Goal: Task Accomplishment & Management: Use online tool/utility

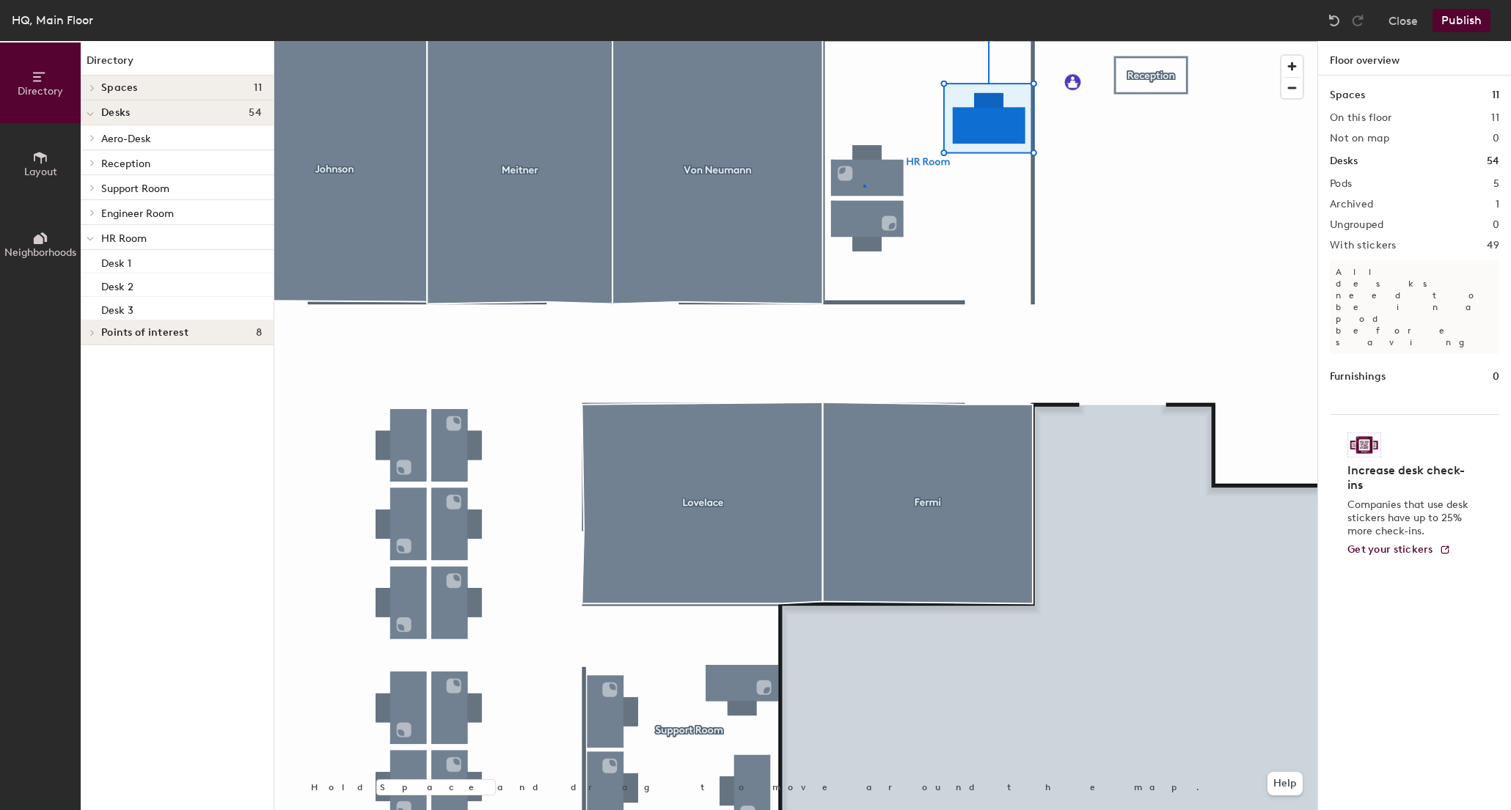
click at [863, 41] on div at bounding box center [795, 41] width 1043 height 0
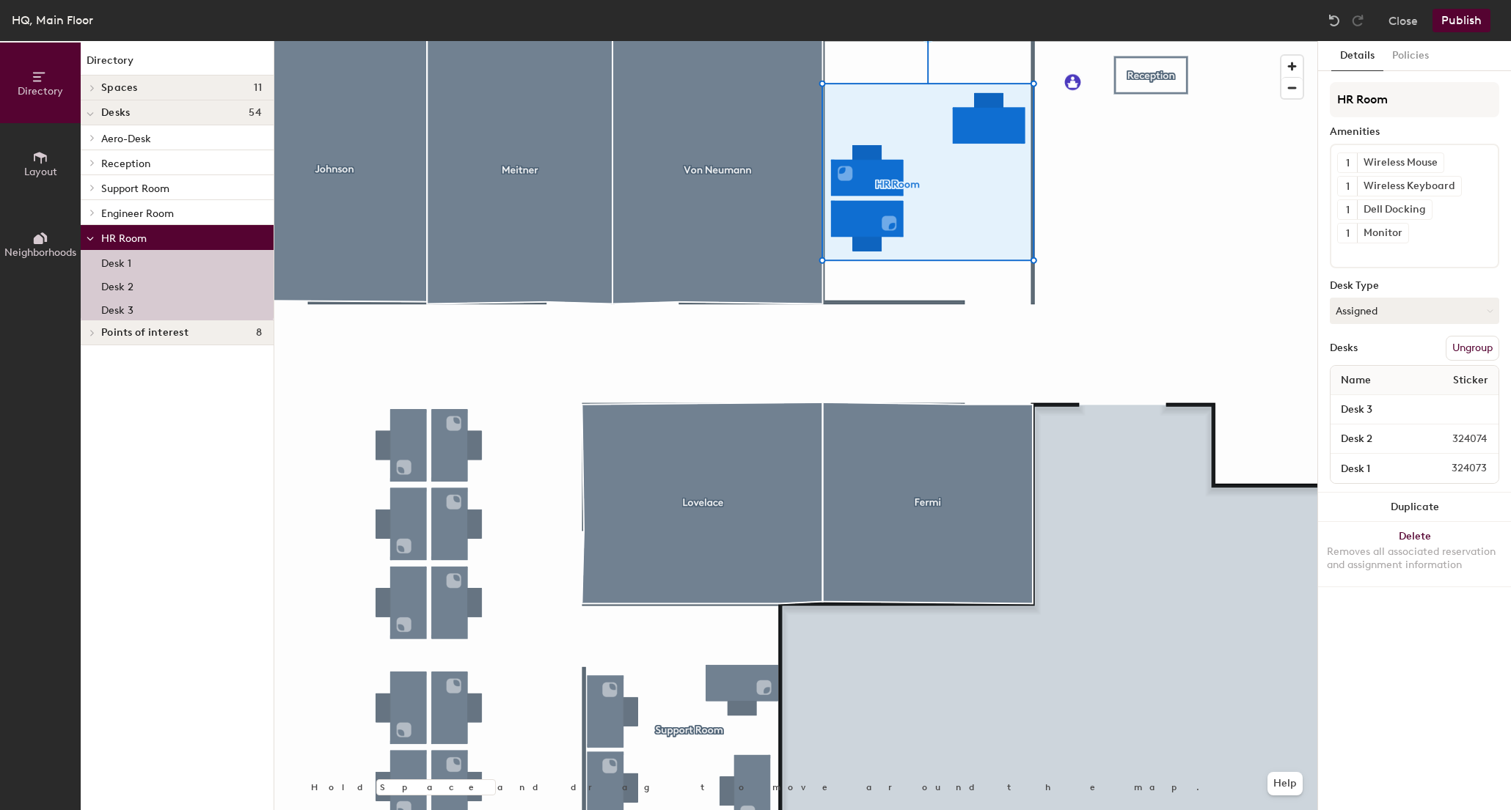
click at [1128, 41] on div at bounding box center [795, 41] width 1043 height 0
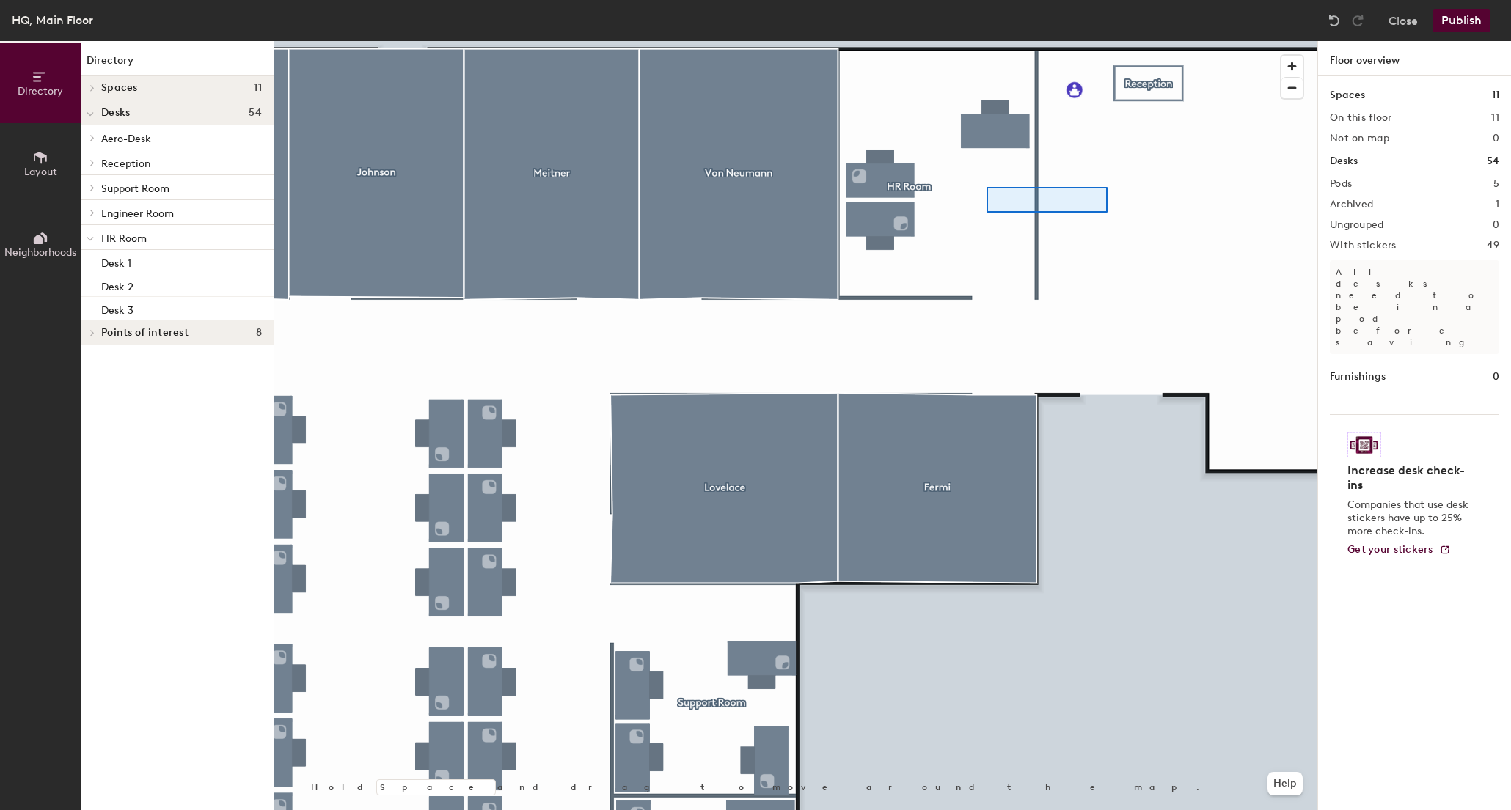
click at [1107, 41] on div at bounding box center [795, 41] width 1043 height 0
click at [123, 267] on span "HR Room" at bounding box center [123, 262] width 45 height 12
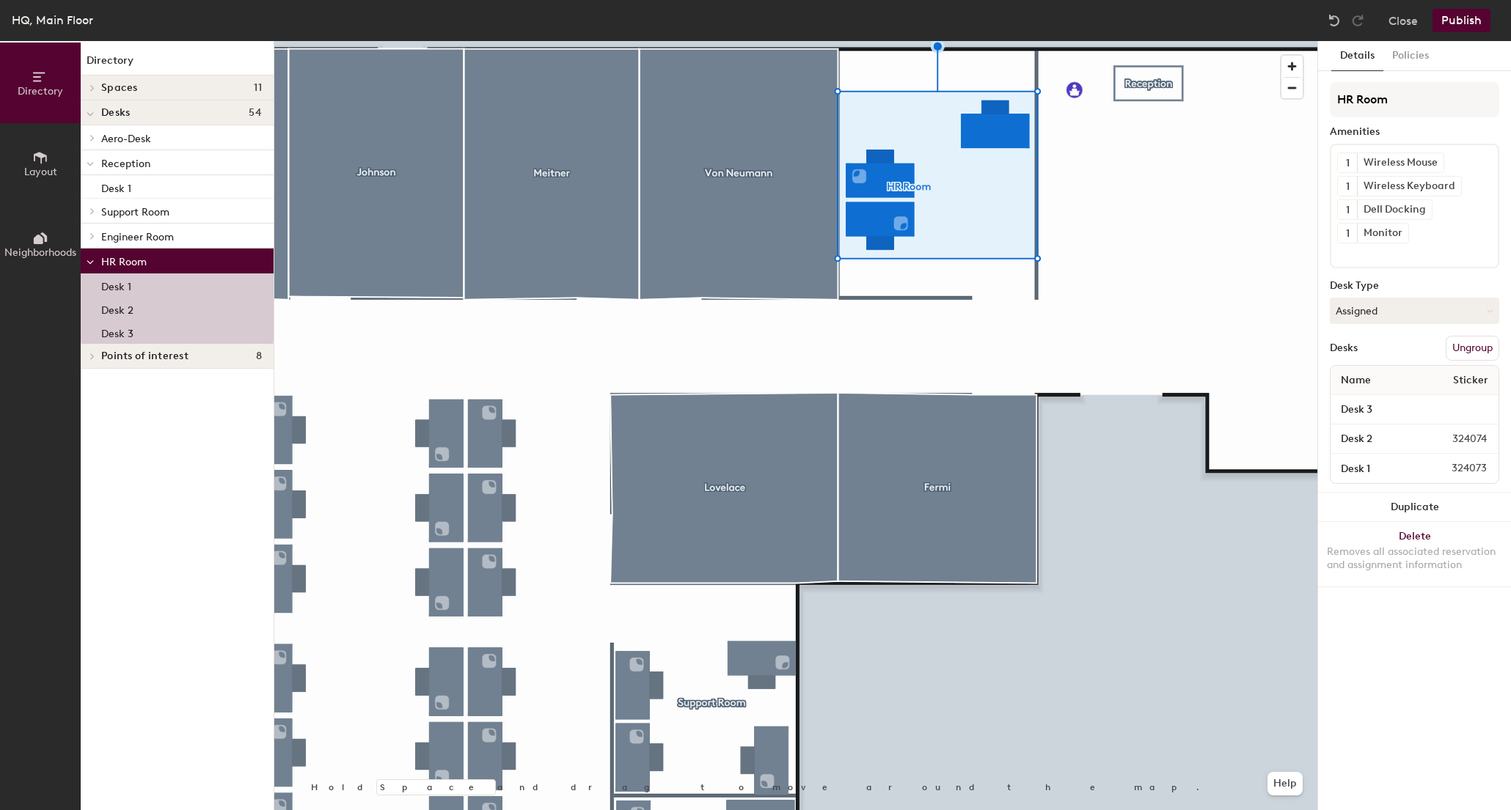
click at [175, 465] on div "Directory Spaces 11 [PERSON_NAME] [PERSON_NAME] [PERSON_NAME] Mission Control […" at bounding box center [177, 425] width 193 height 769
click at [43, 173] on span "Layout" at bounding box center [40, 172] width 33 height 12
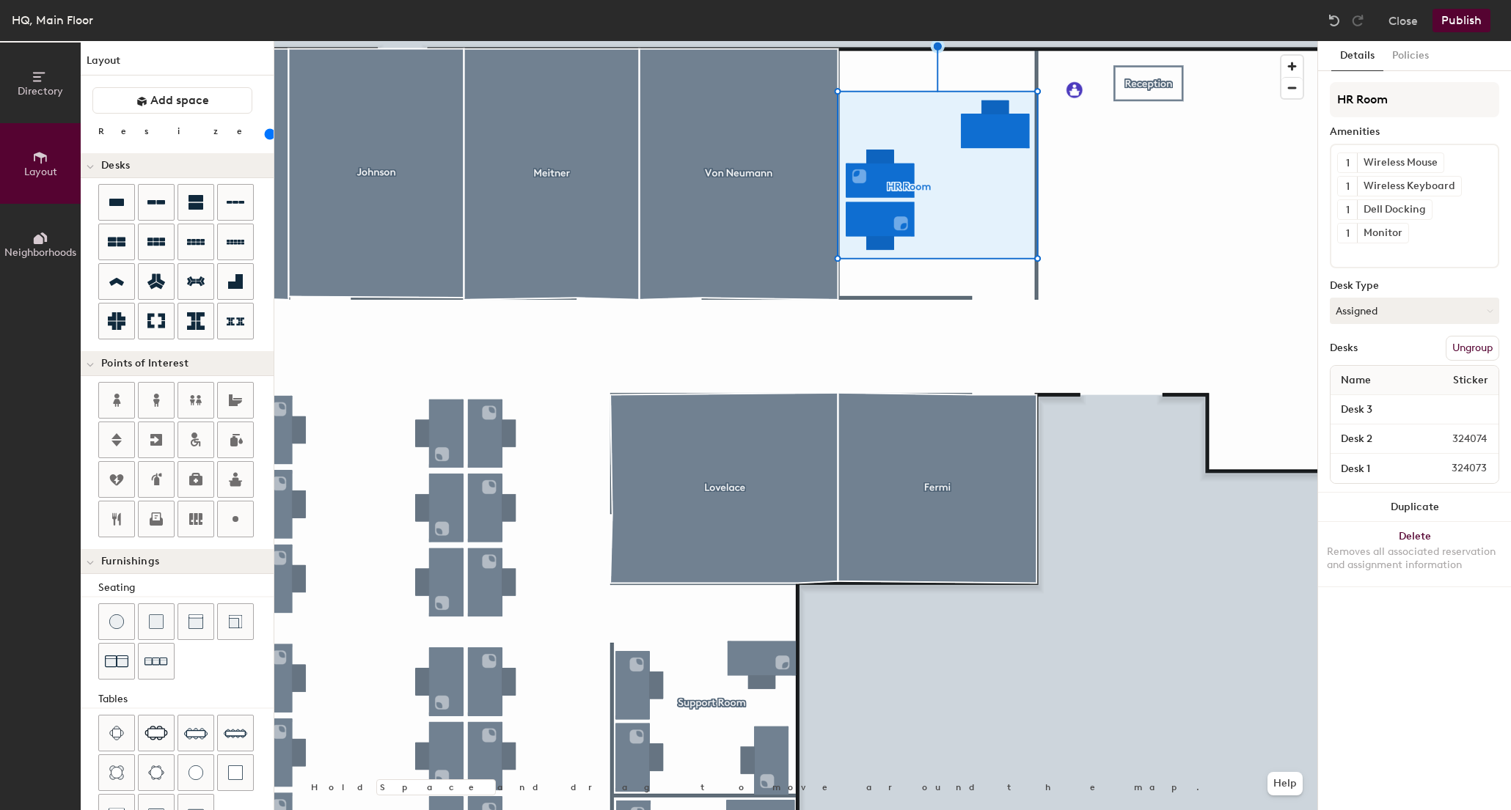
click at [38, 243] on icon at bounding box center [39, 240] width 10 height 10
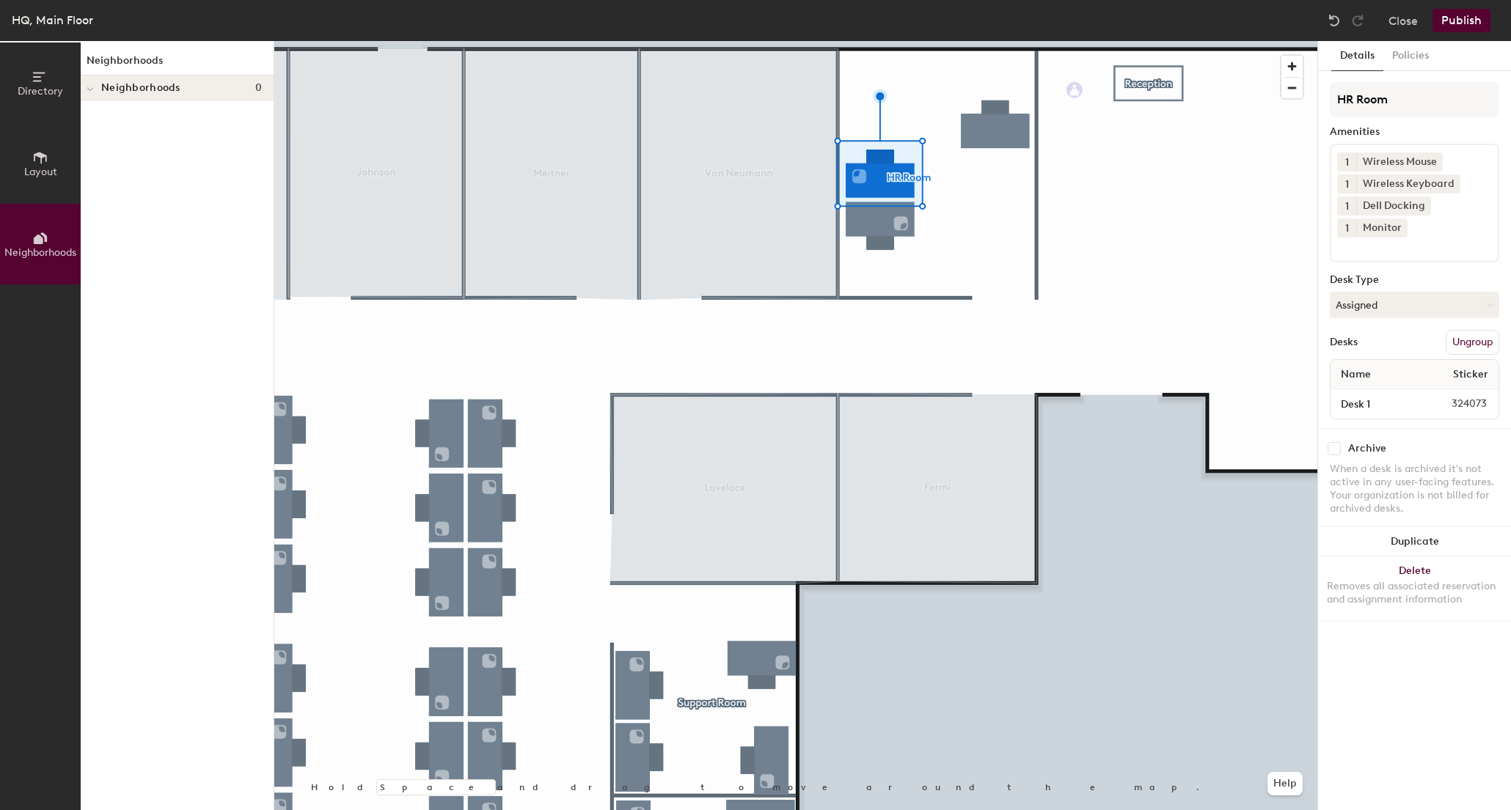
click at [879, 41] on div at bounding box center [795, 41] width 1043 height 0
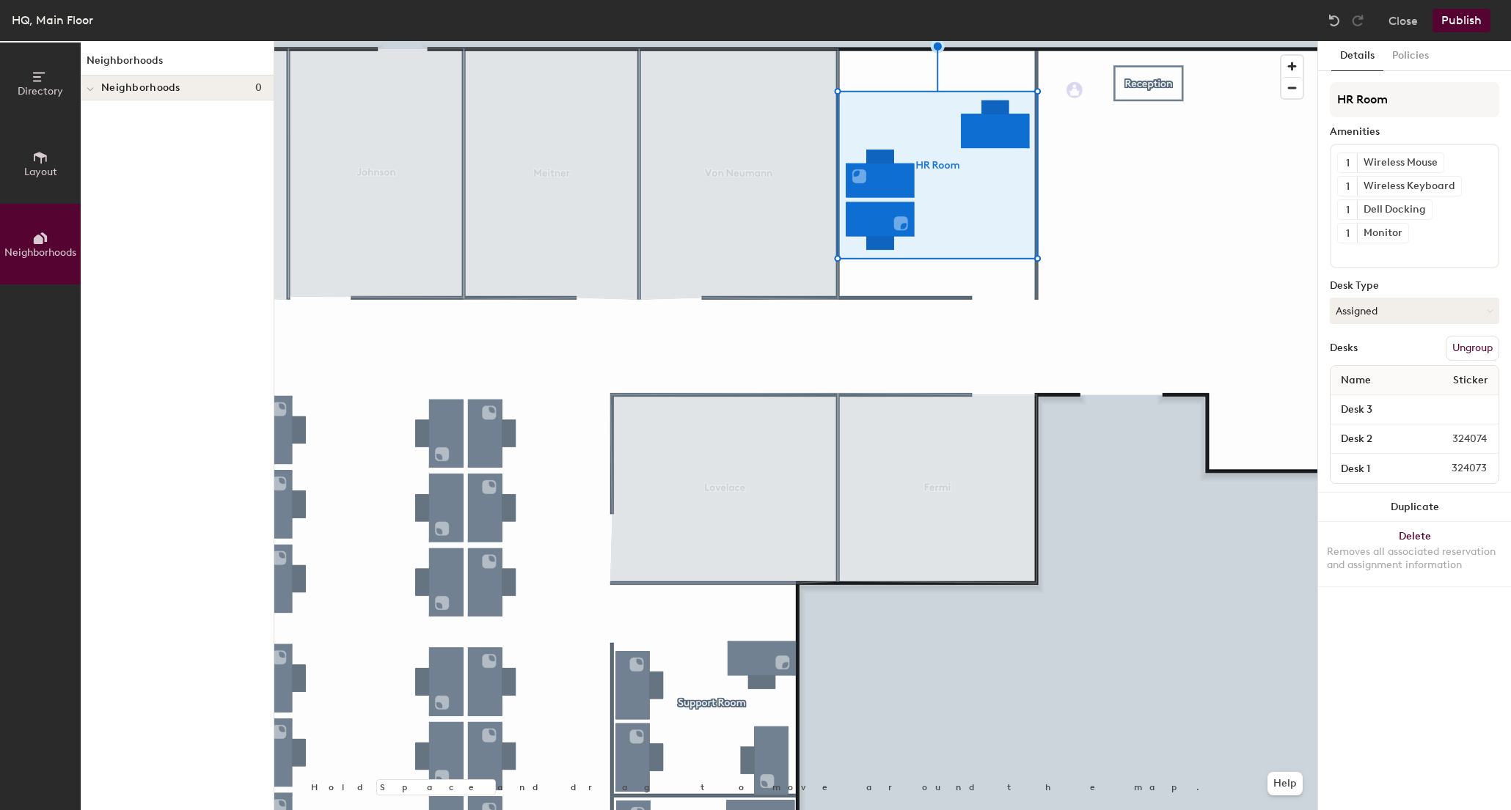
click at [67, 174] on button "Layout" at bounding box center [40, 163] width 81 height 81
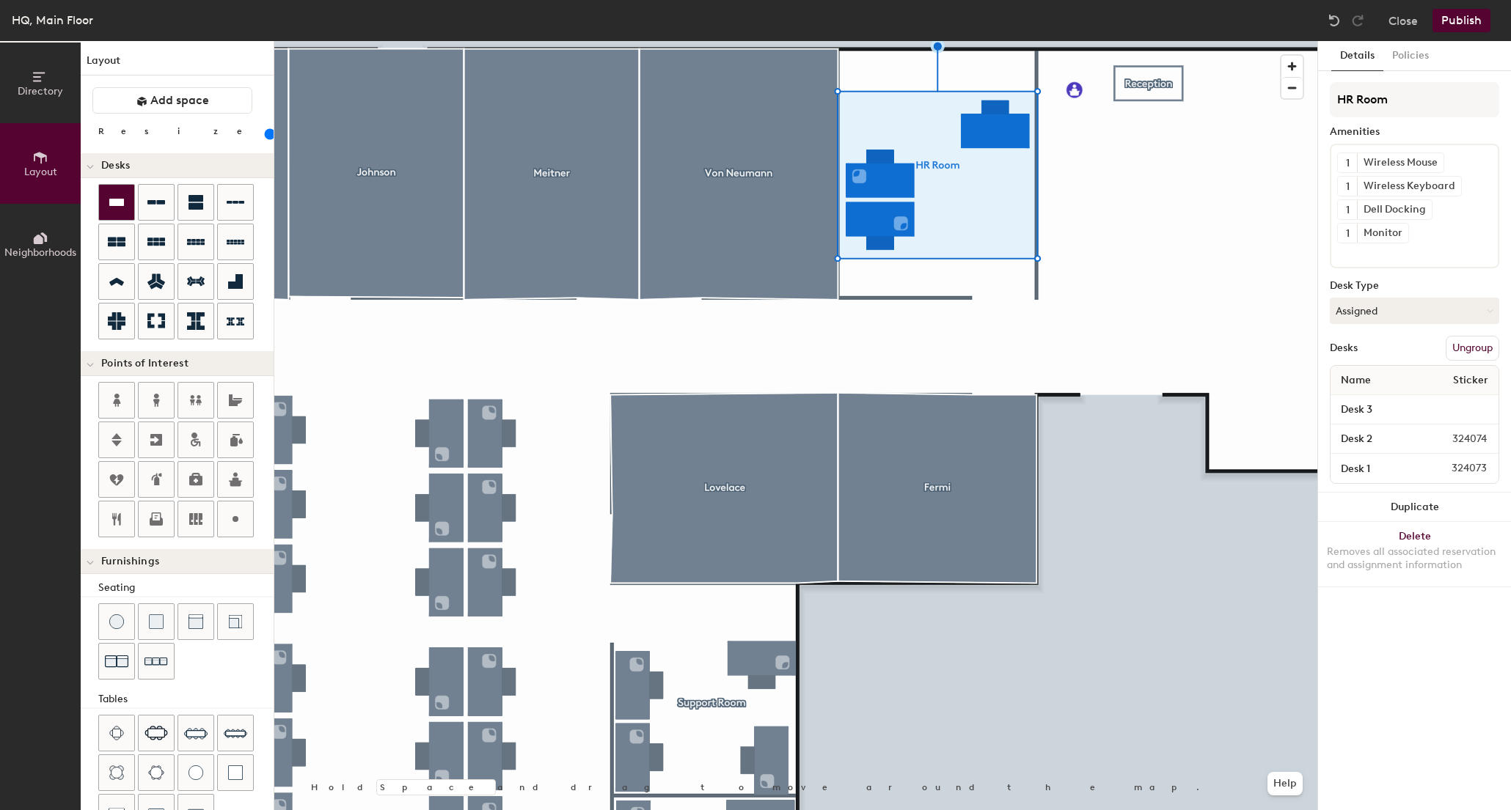
click at [122, 210] on icon at bounding box center [117, 203] width 18 height 18
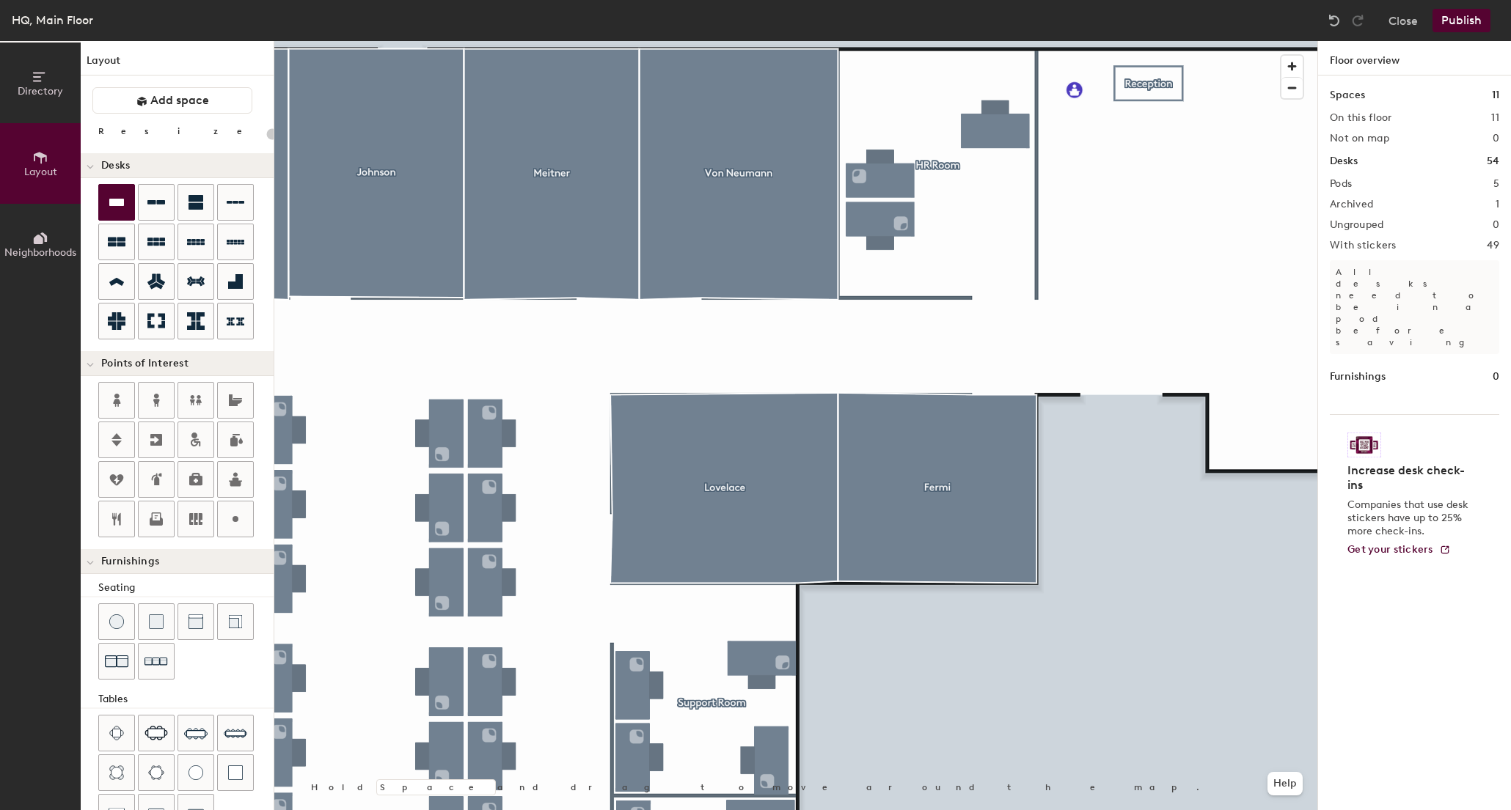
click at [978, 215] on div "Directory Layout Neighborhoods Layout Add space Resize Desks Points of Interest…" at bounding box center [755, 425] width 1511 height 769
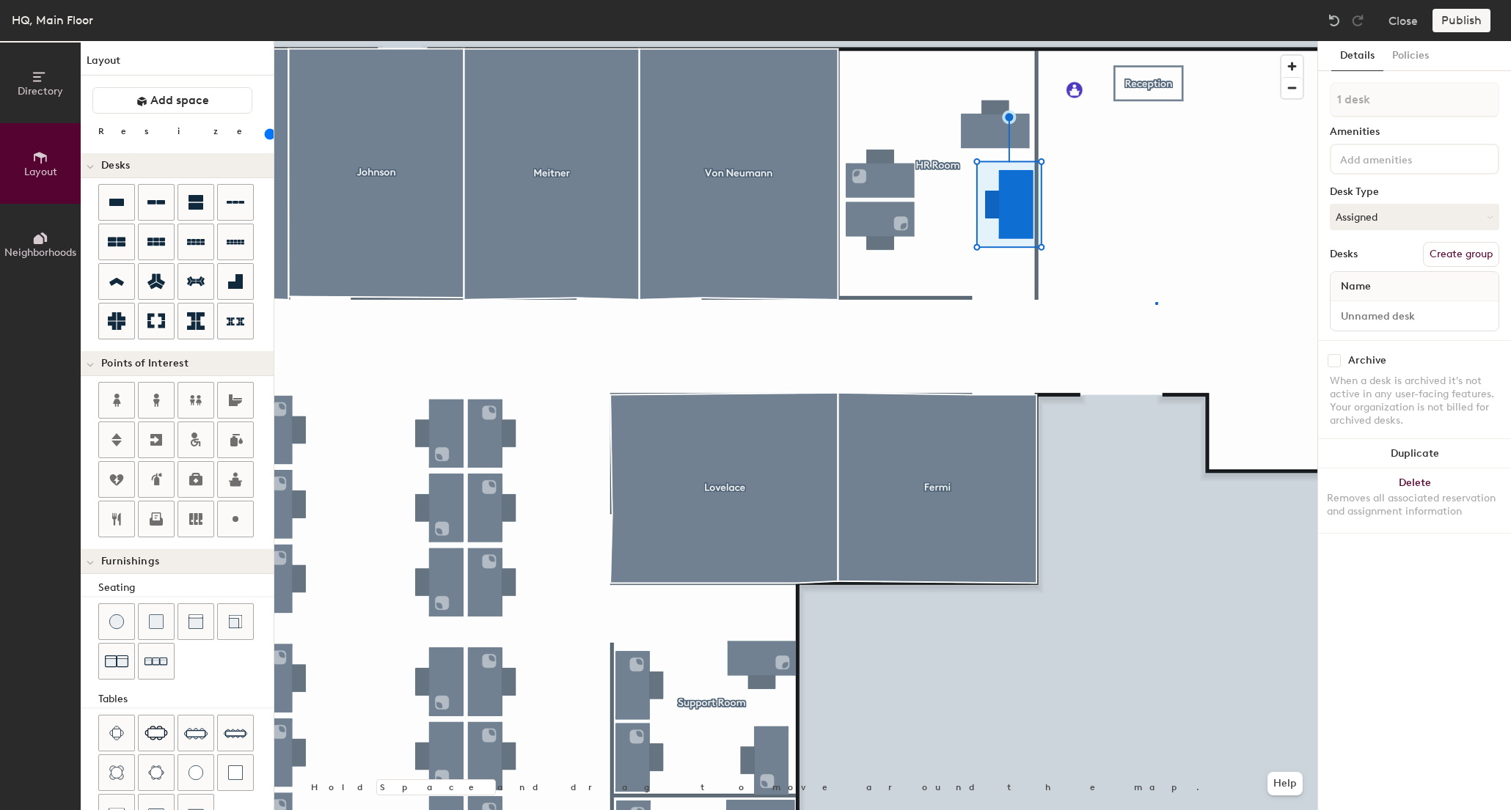
drag, startPoint x: 118, startPoint y: 203, endPoint x: 1326, endPoint y: 348, distance: 1216.4
click at [1155, 41] on div at bounding box center [795, 41] width 1043 height 0
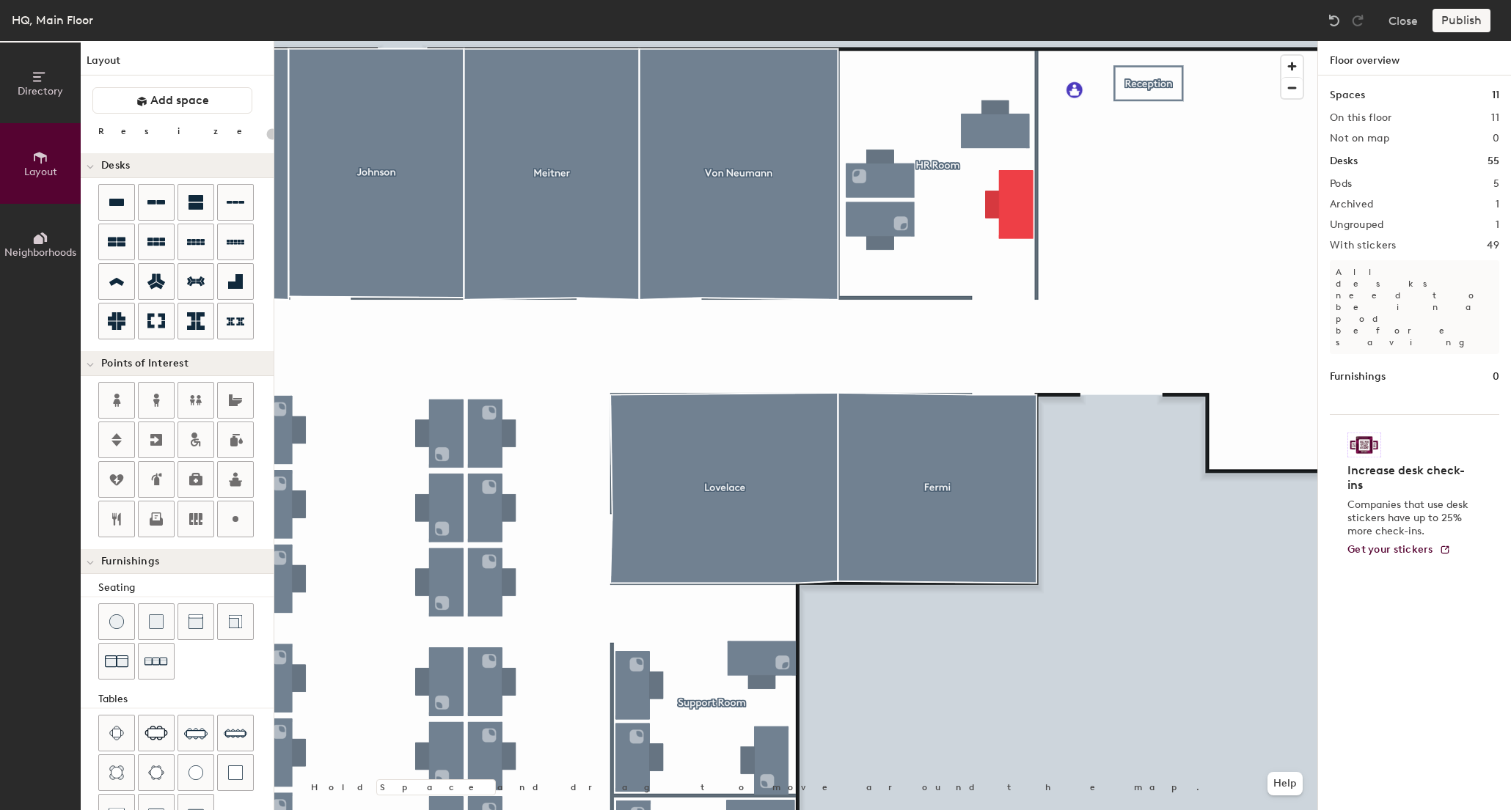
type input "140"
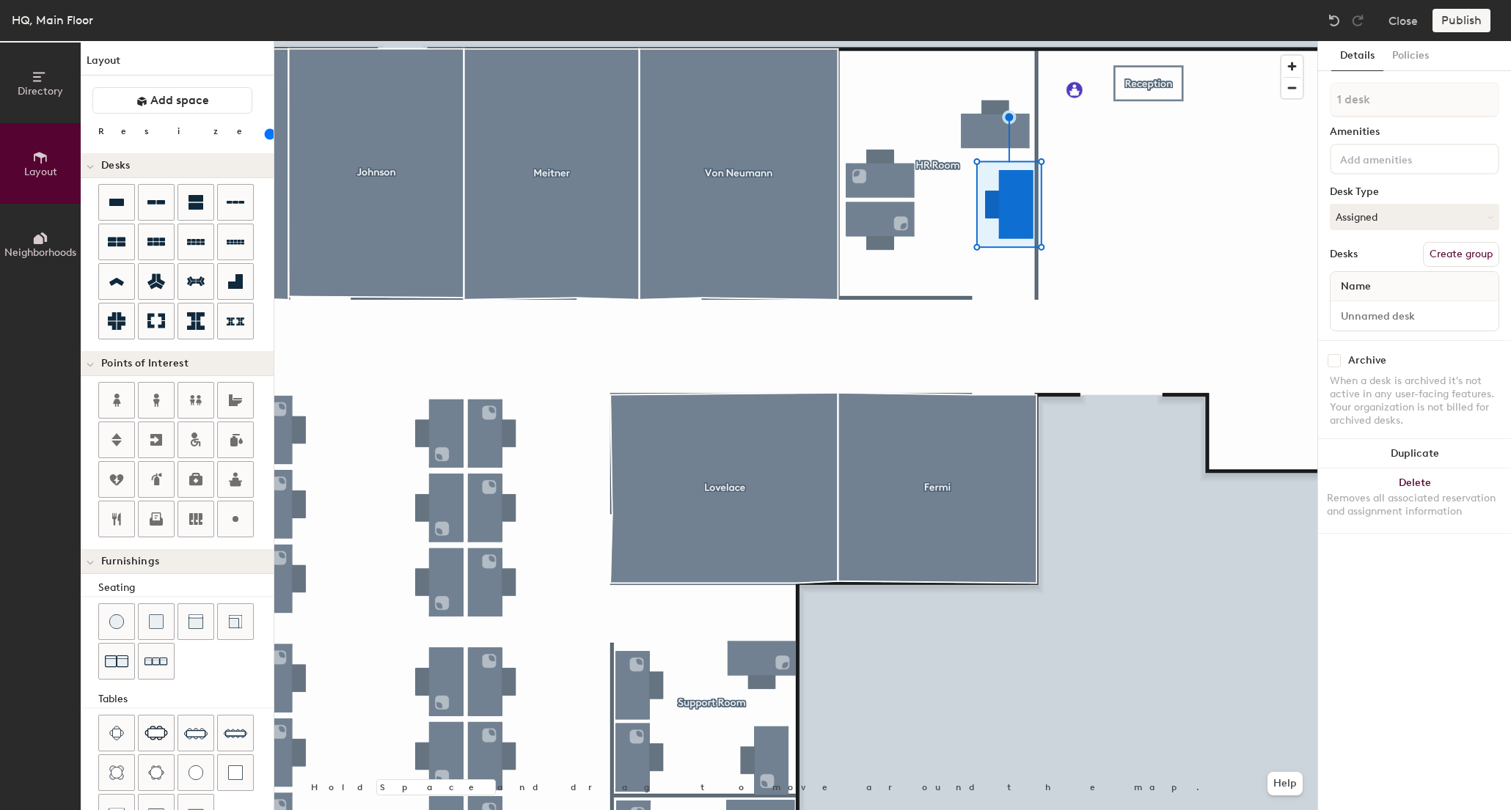
click at [45, 240] on icon at bounding box center [43, 237] width 7 height 10
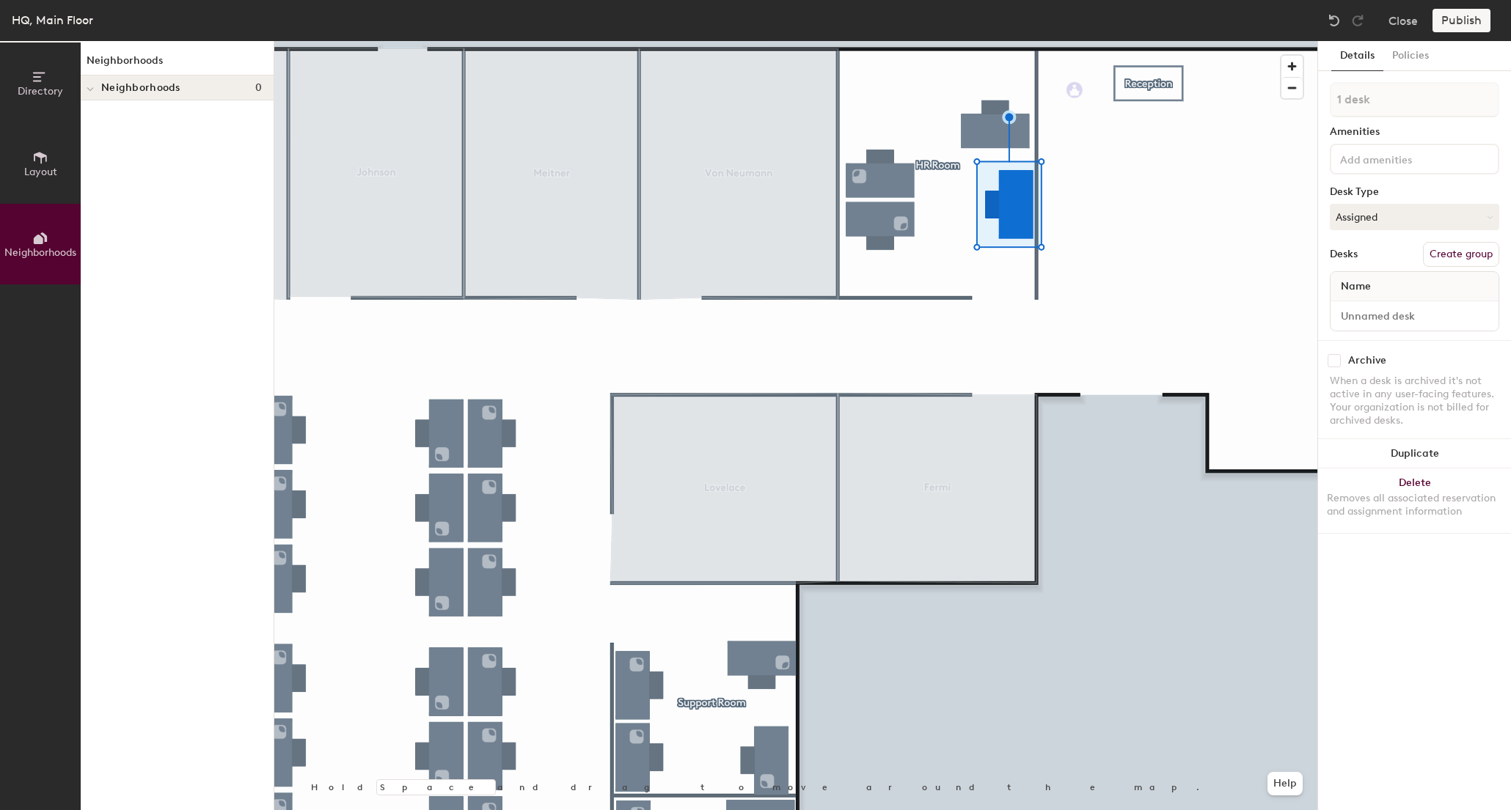
drag, startPoint x: 56, startPoint y: 313, endPoint x: 95, endPoint y: 243, distance: 80.1
click at [56, 313] on div "Directory Layout Neighborhoods" at bounding box center [40, 425] width 81 height 769
click at [91, 102] on div "Neighborhoods Neighborhoods 0" at bounding box center [177, 425] width 193 height 769
click at [94, 93] on div at bounding box center [90, 88] width 19 height 24
click at [1413, 312] on input at bounding box center [1414, 316] width 162 height 21
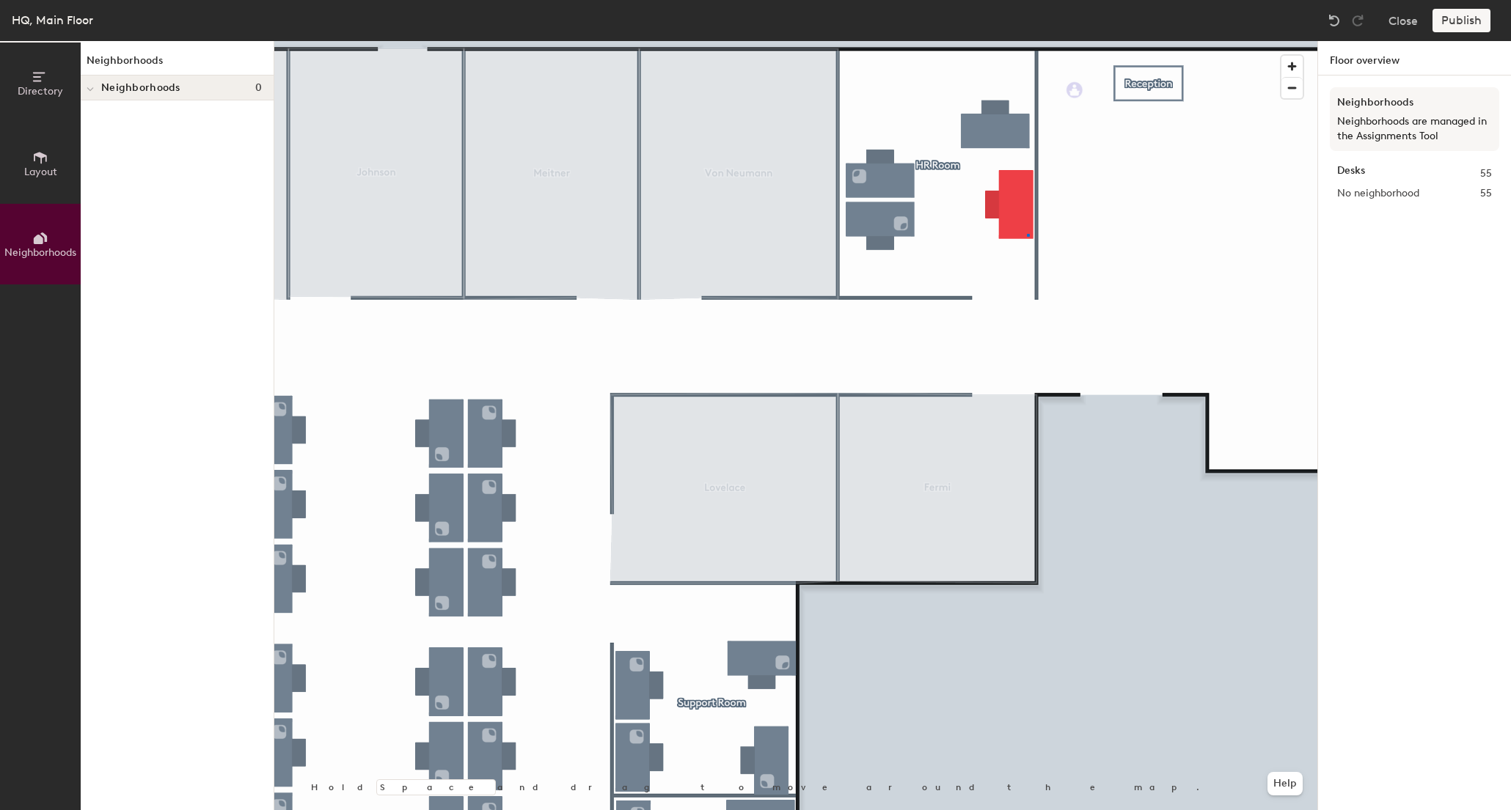
click at [1027, 41] on div at bounding box center [795, 41] width 1043 height 0
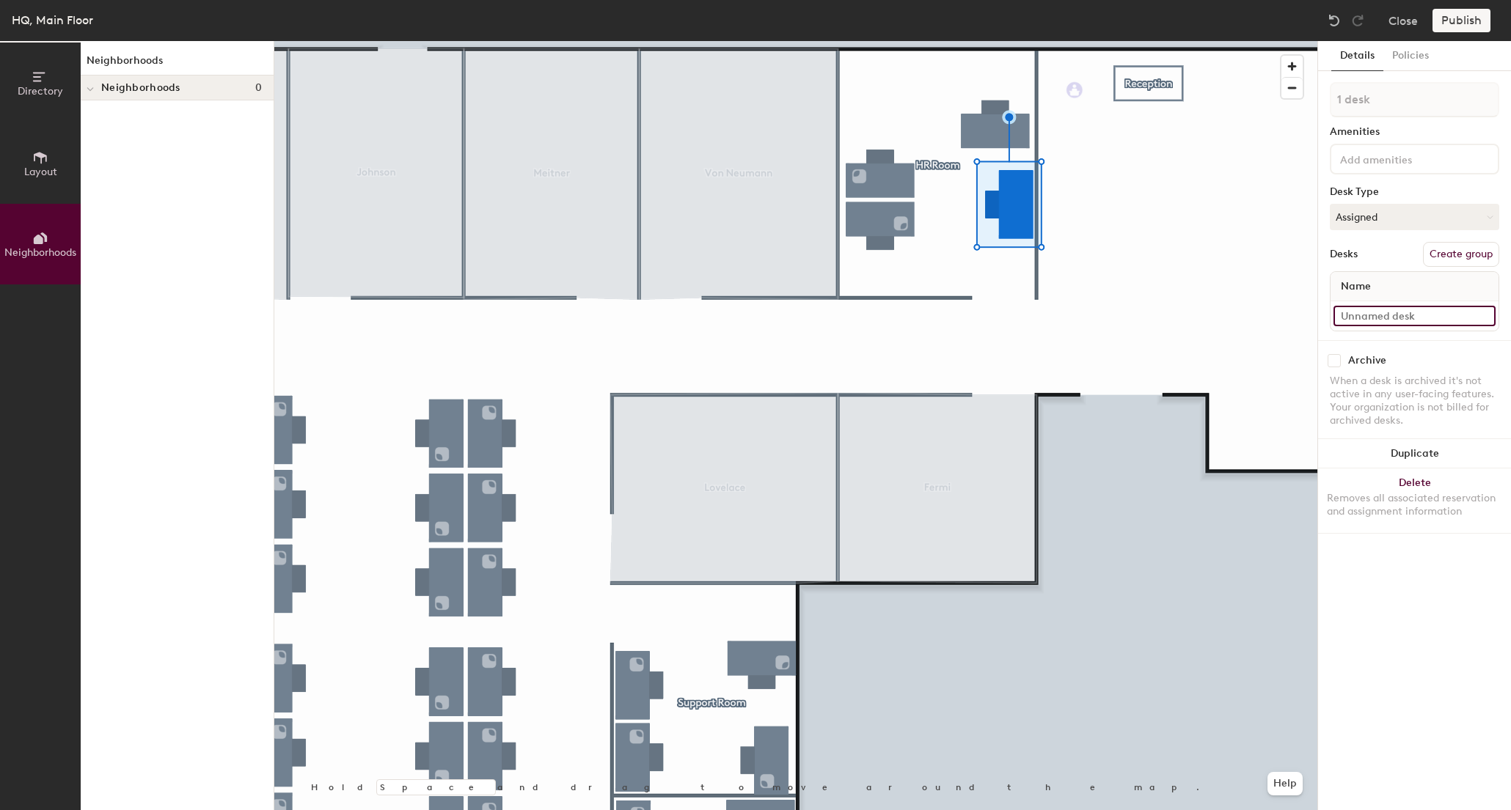
click at [1487, 318] on input at bounding box center [1414, 316] width 162 height 21
drag, startPoint x: 33, startPoint y: 266, endPoint x: 35, endPoint y: 254, distance: 12.7
click at [33, 266] on button "Neighborhoods" at bounding box center [40, 244] width 81 height 81
click at [52, 182] on button "Layout" at bounding box center [40, 163] width 81 height 81
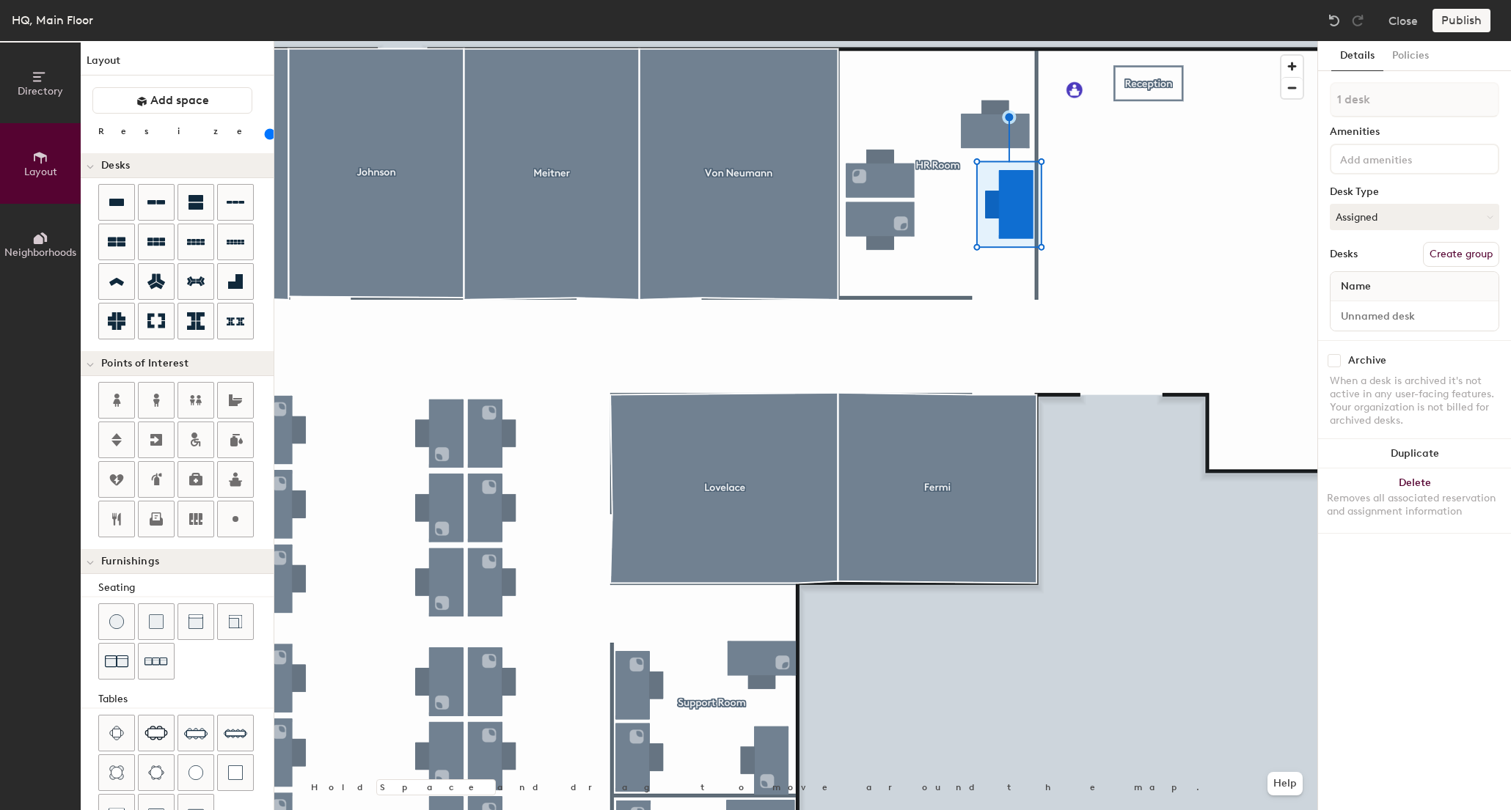
click at [41, 246] on span "Neighborhoods" at bounding box center [40, 252] width 72 height 12
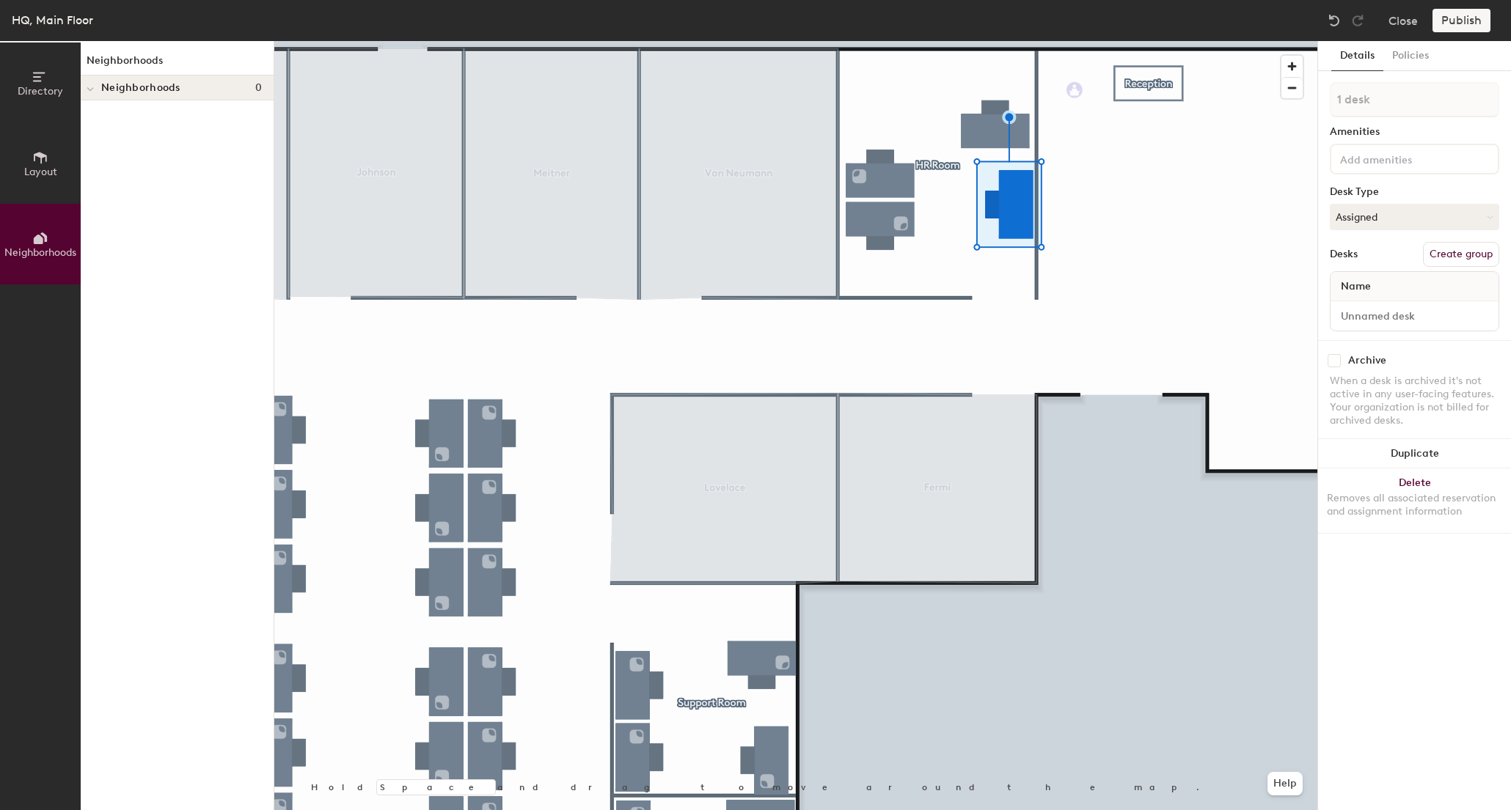
click at [1196, 41] on div at bounding box center [795, 41] width 1043 height 0
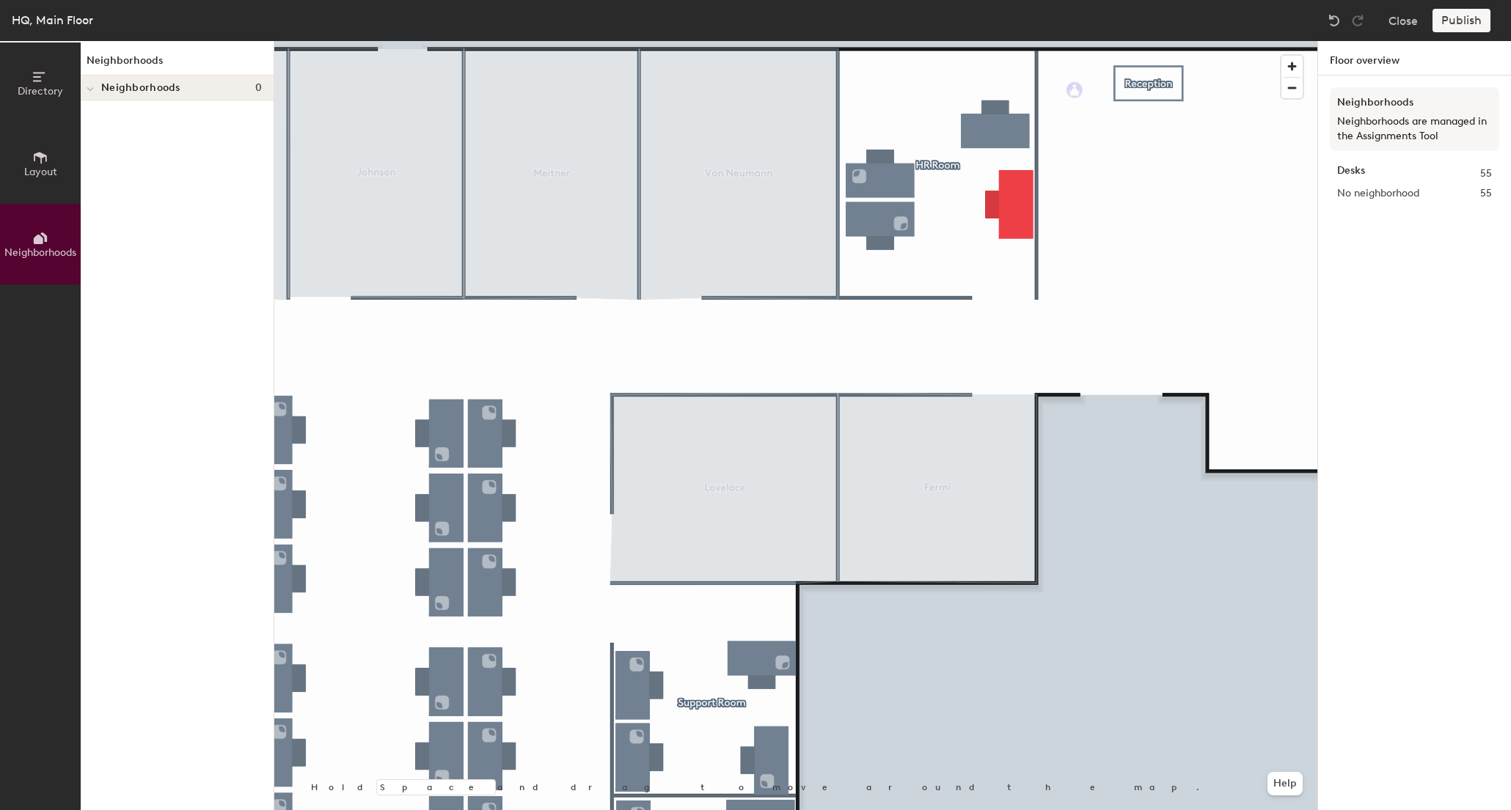
click at [24, 243] on button "Neighborhoods" at bounding box center [40, 244] width 81 height 81
click at [73, 146] on button "Layout" at bounding box center [40, 163] width 81 height 81
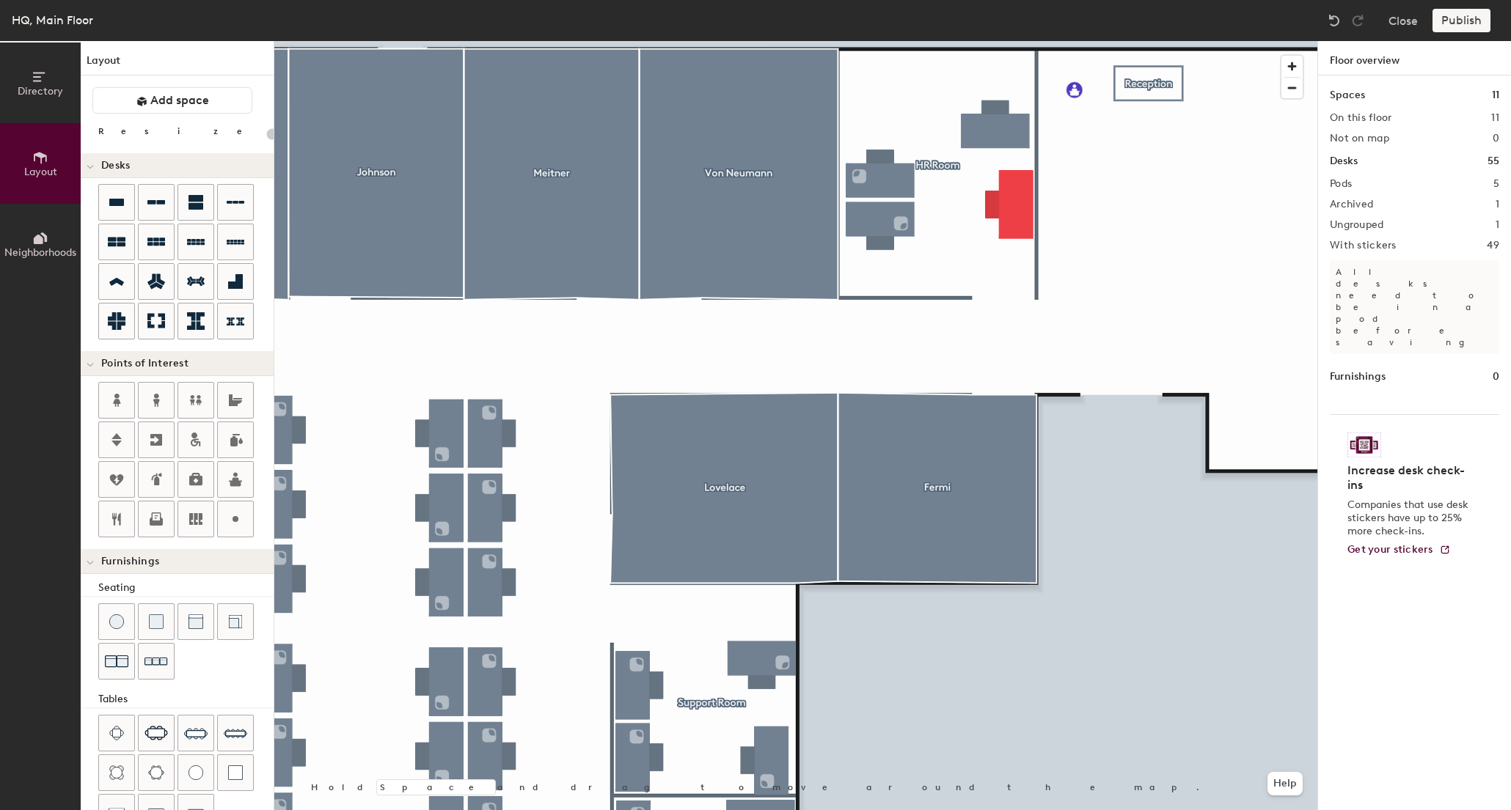
type input "140"
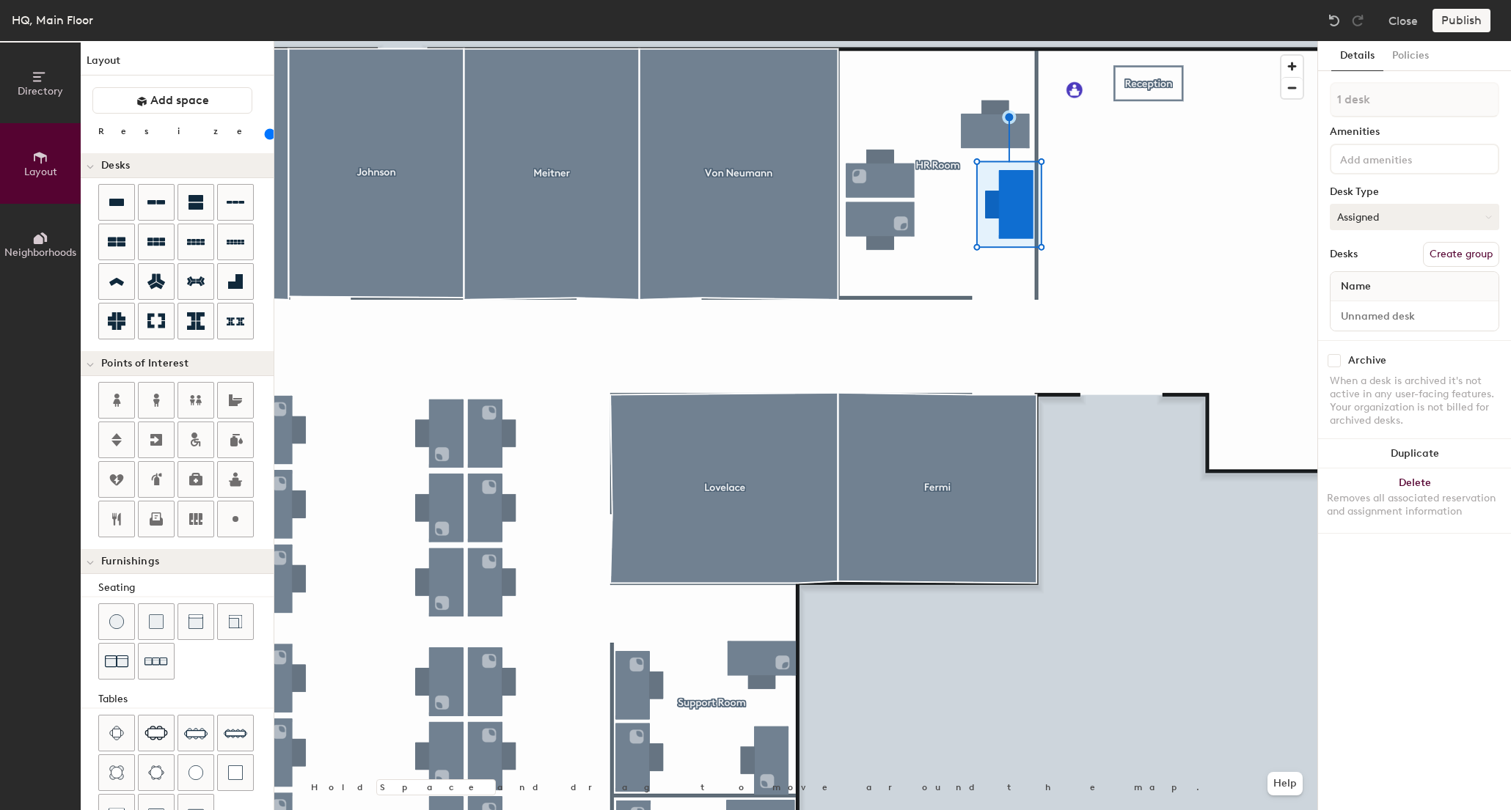
click at [1462, 212] on button "Assigned" at bounding box center [1414, 217] width 169 height 26
click at [1396, 263] on div "Assigned" at bounding box center [1403, 263] width 147 height 22
click at [1402, 167] on div at bounding box center [1414, 159] width 169 height 31
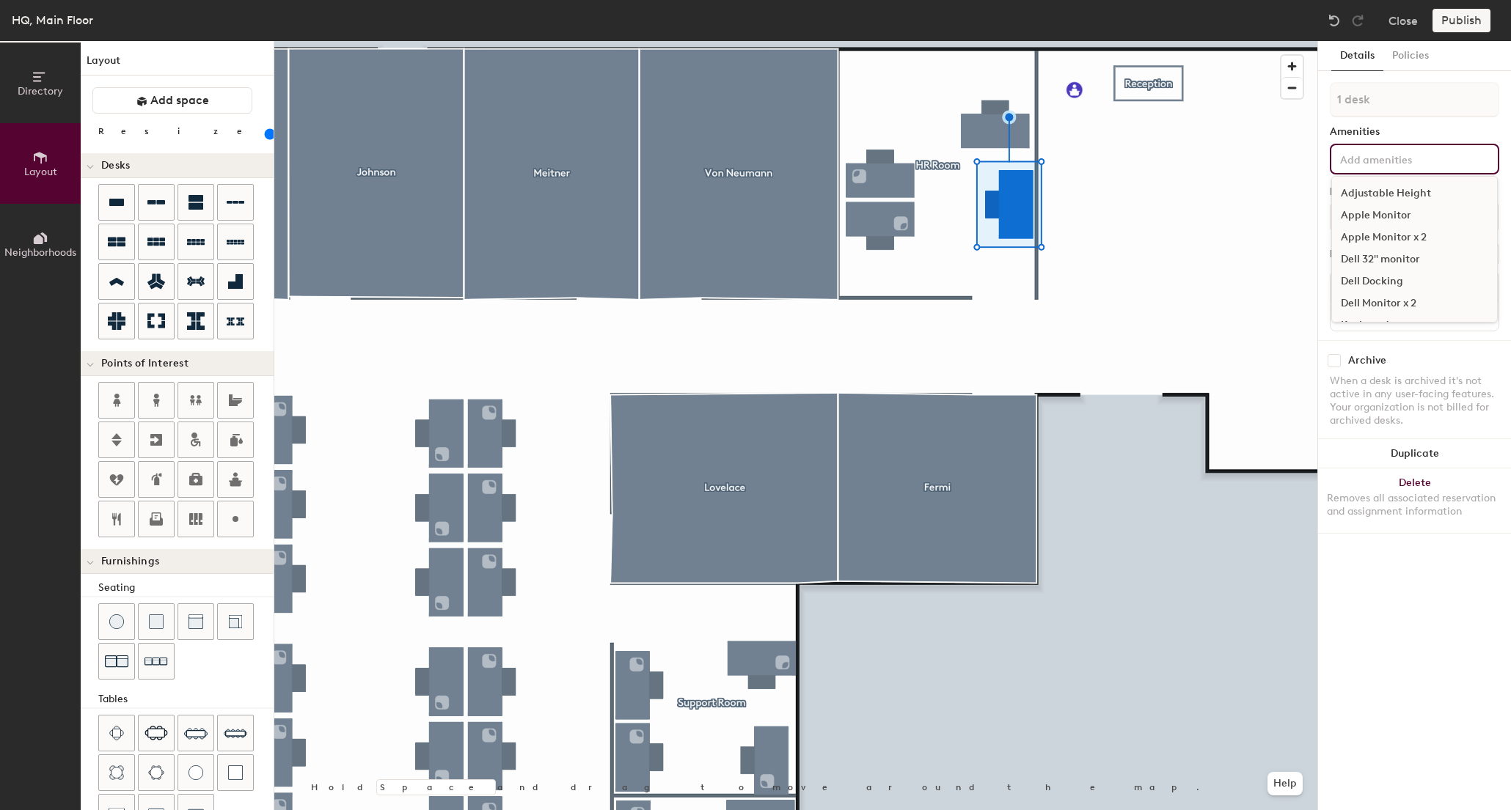
click at [1396, 217] on div "Apple Monitor" at bounding box center [1414, 216] width 165 height 22
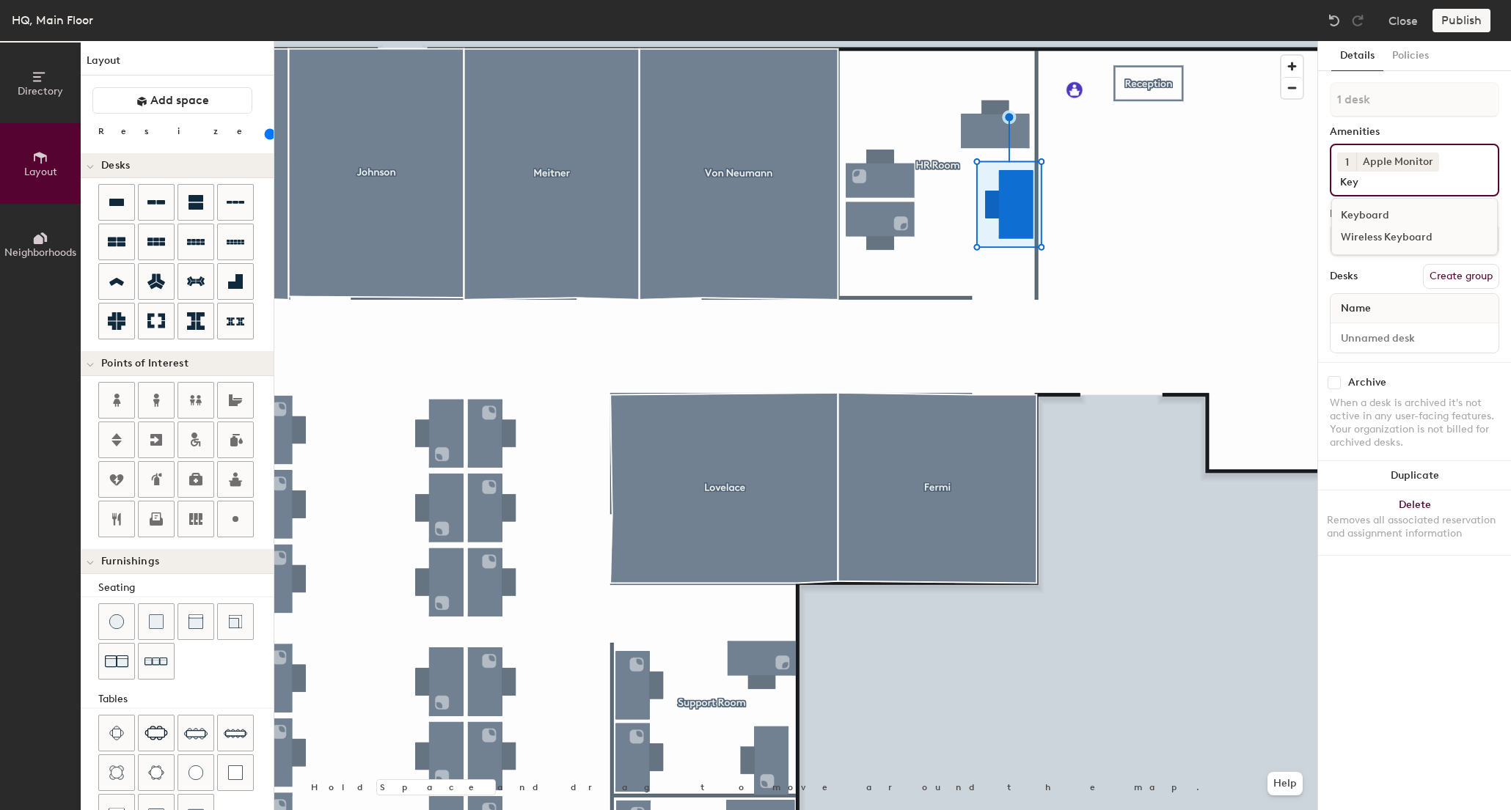
type input "Key"
click at [1388, 230] on div "Wireless Keyboard" at bounding box center [1414, 238] width 165 height 22
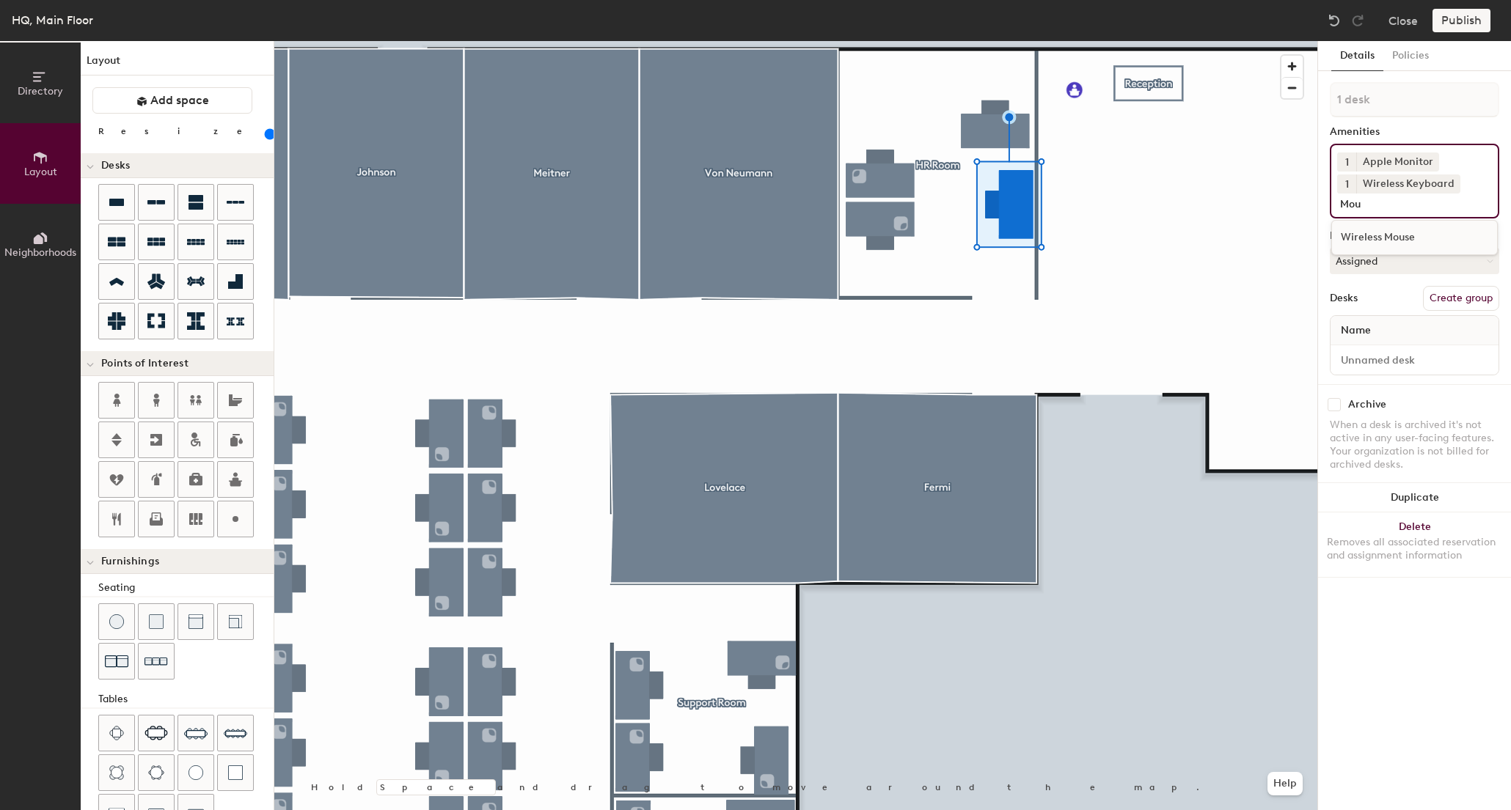
type input "Mou"
click at [1385, 235] on div "Wireless Mouse" at bounding box center [1414, 238] width 165 height 22
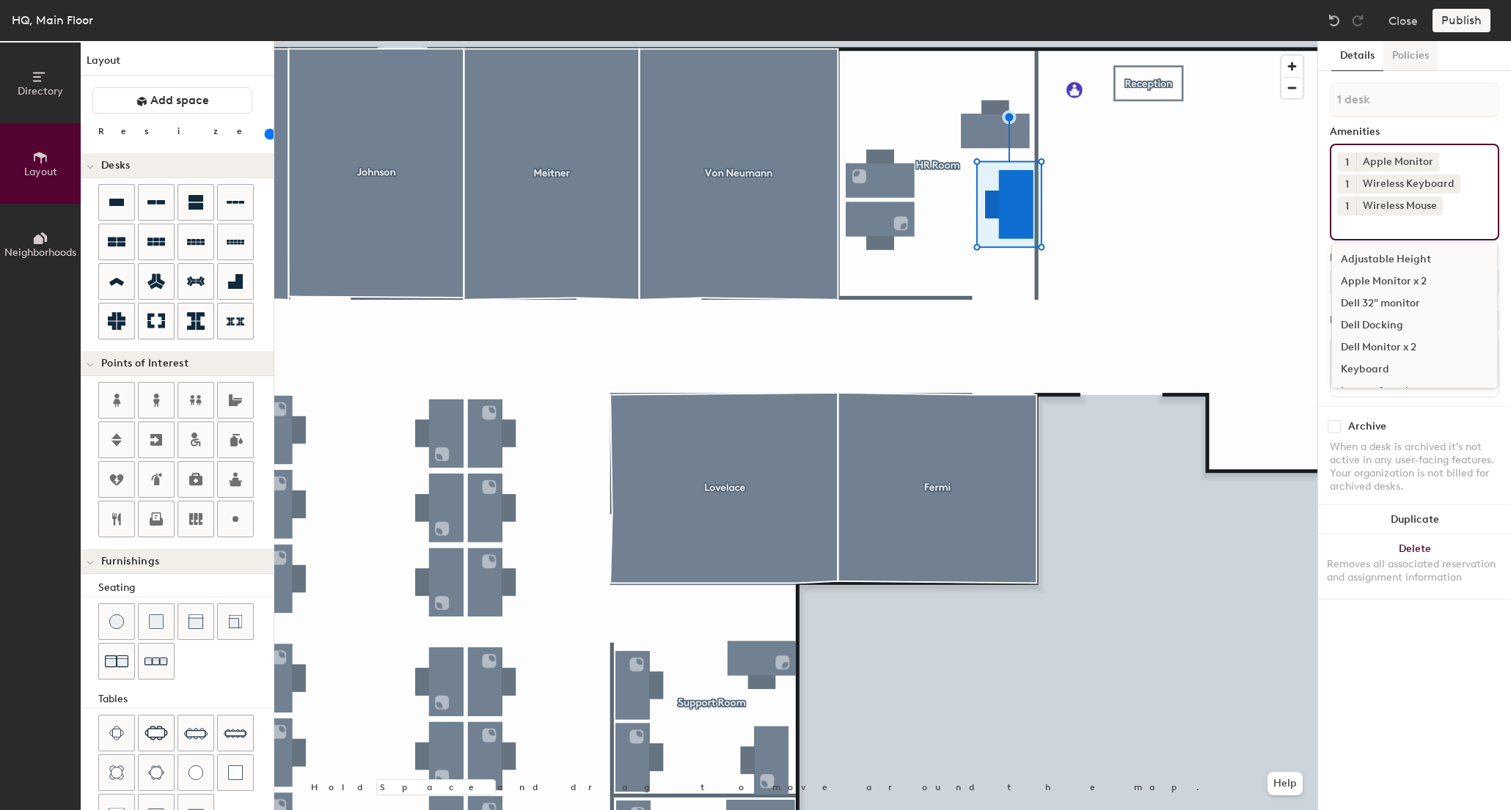
click at [1411, 56] on button "Policies" at bounding box center [1410, 56] width 54 height 30
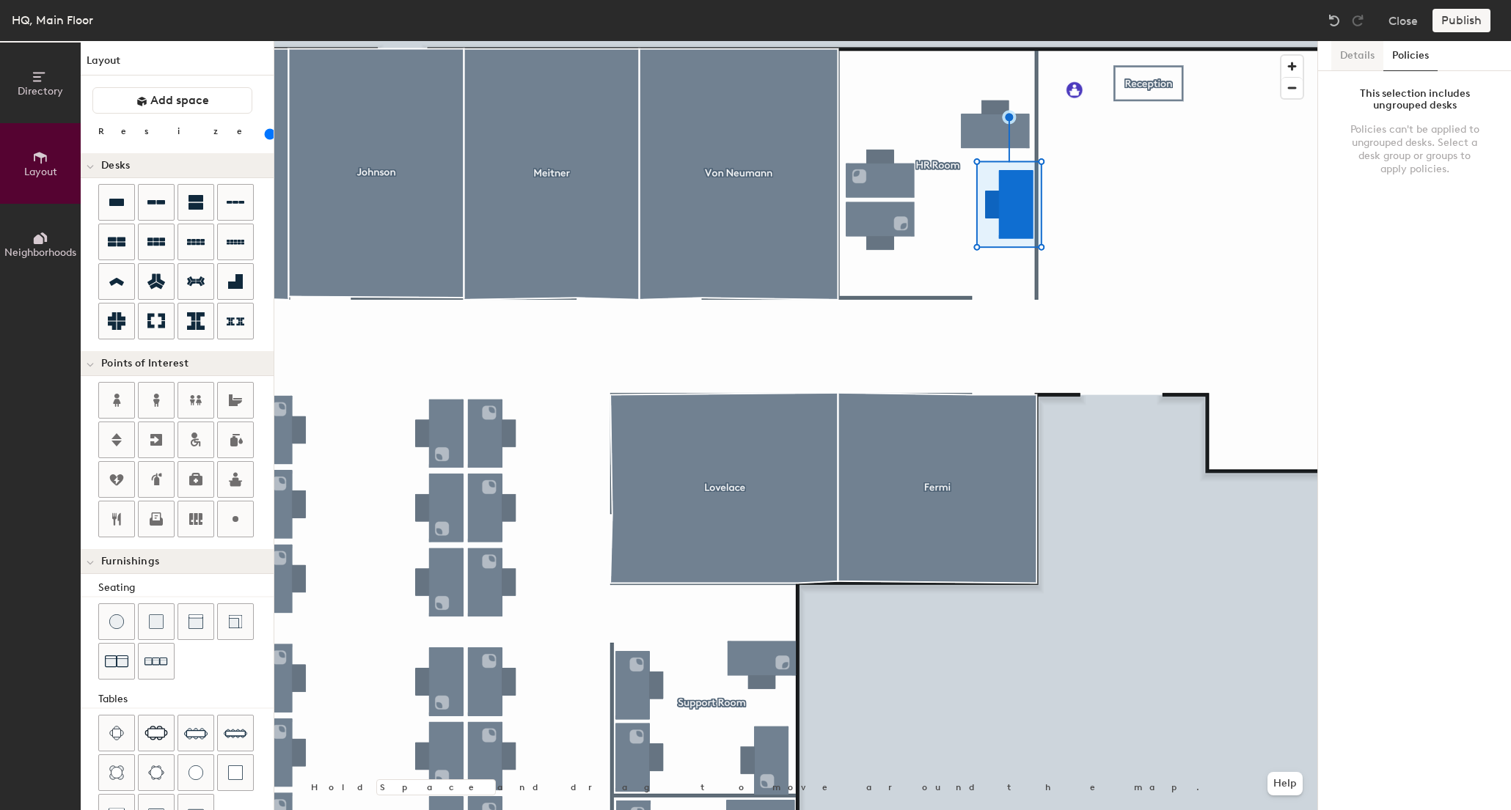
click at [1382, 59] on div "Details Policies" at bounding box center [1414, 56] width 193 height 30
click at [1366, 58] on button "Details" at bounding box center [1357, 56] width 52 height 30
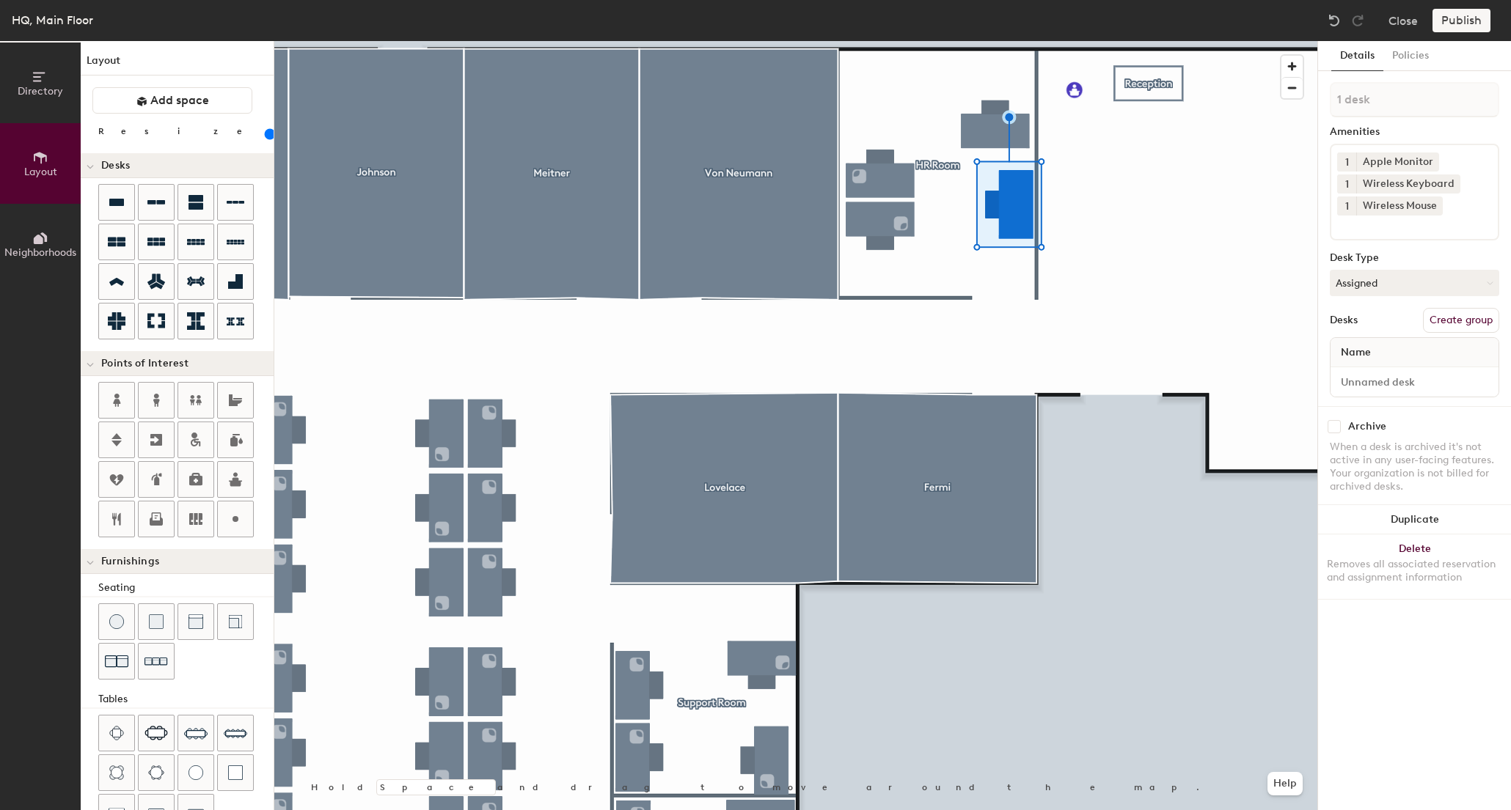
click at [1458, 326] on button "Create group" at bounding box center [1461, 320] width 76 height 25
click at [1382, 386] on input "Desk 1" at bounding box center [1414, 382] width 162 height 21
type input "Desk4"
click at [1409, 105] on input "Pod 6" at bounding box center [1414, 99] width 169 height 35
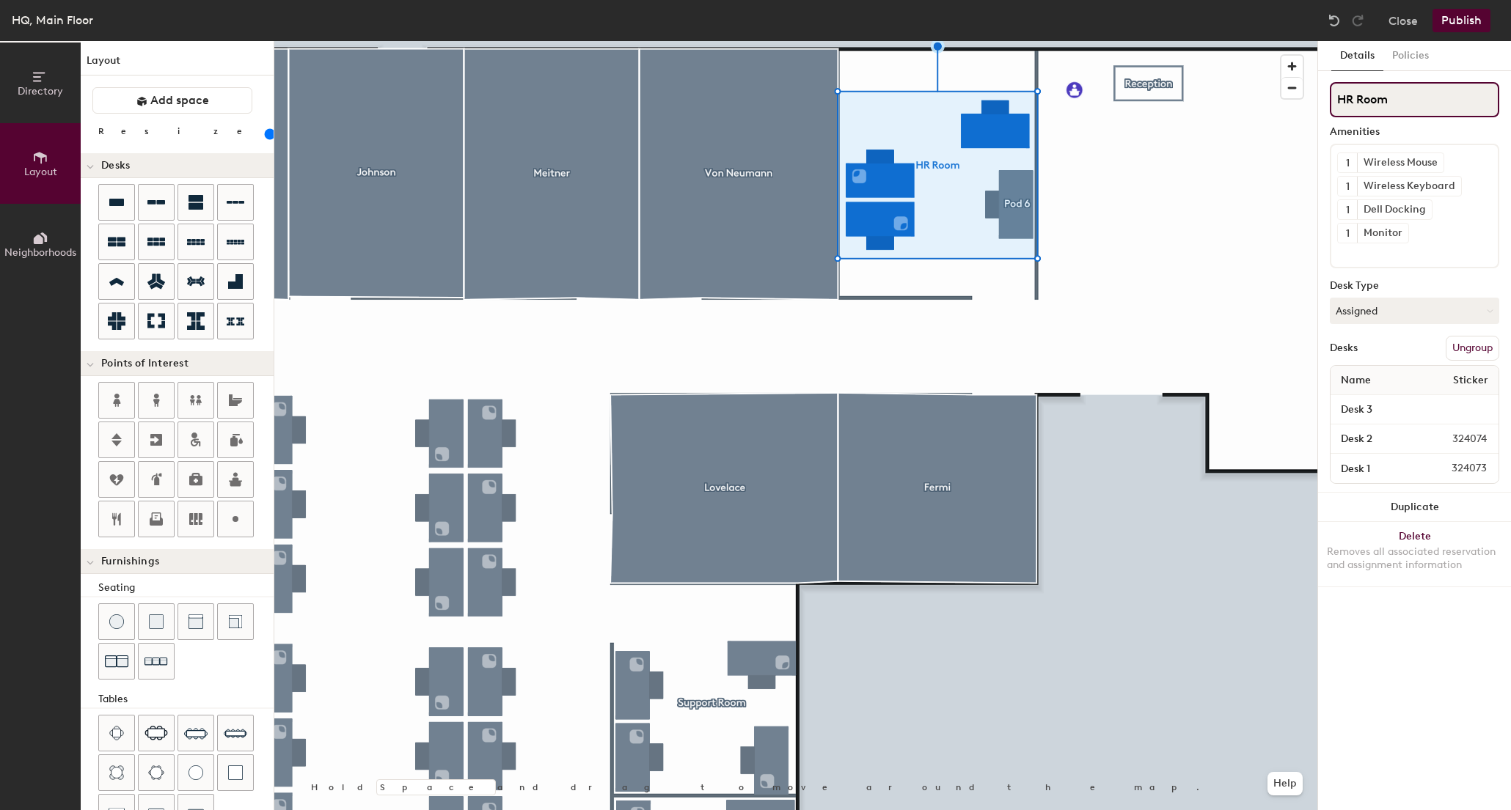
drag, startPoint x: 1394, startPoint y: 99, endPoint x: 1329, endPoint y: 100, distance: 65.3
click at [1329, 100] on div "Details Policies HR Room Amenities 1 Wireless Mouse 1 Wireless Keyboard 1 Dell …" at bounding box center [1414, 425] width 193 height 769
click at [1120, 41] on div at bounding box center [795, 41] width 1043 height 0
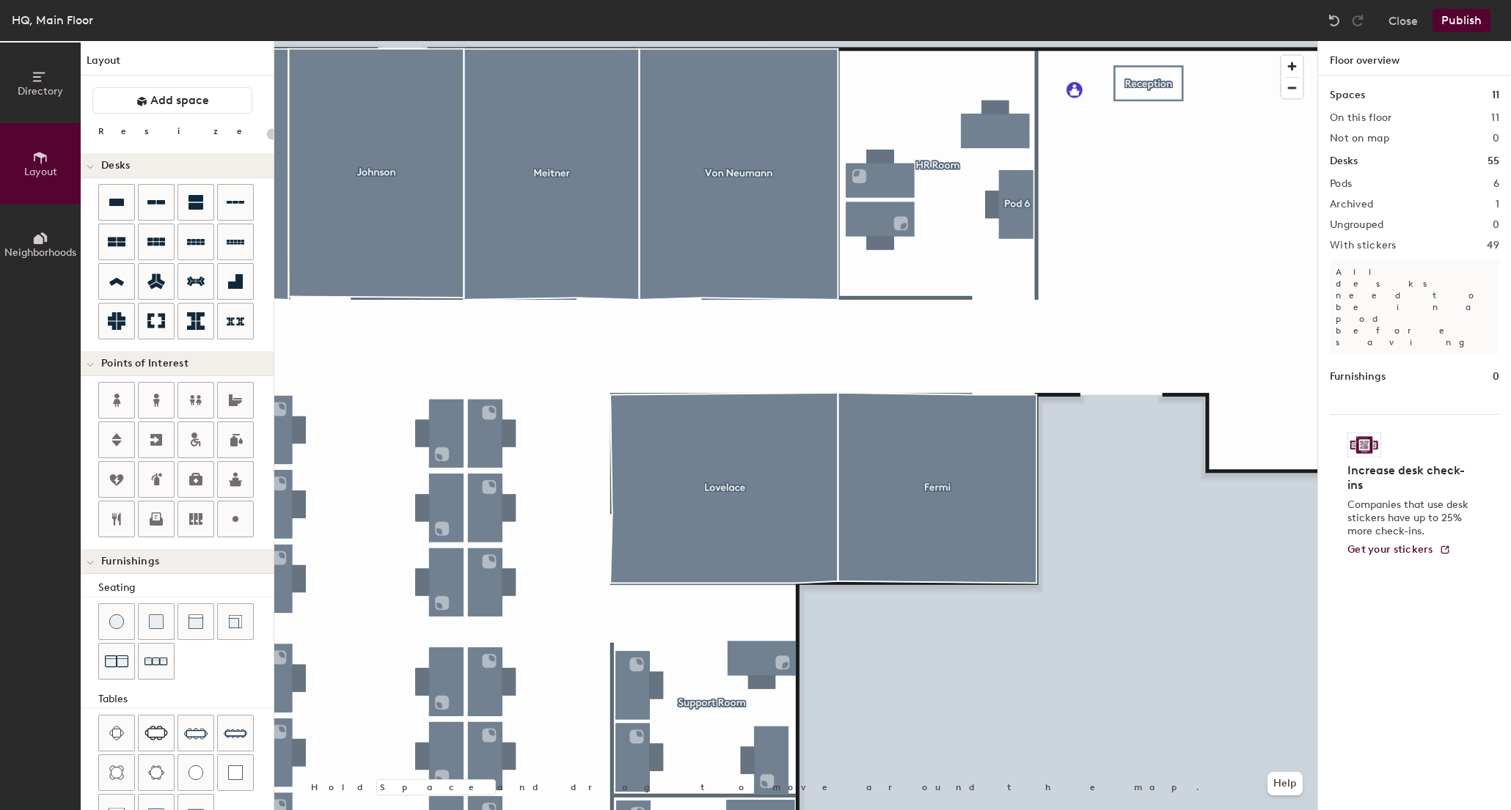
type input "140"
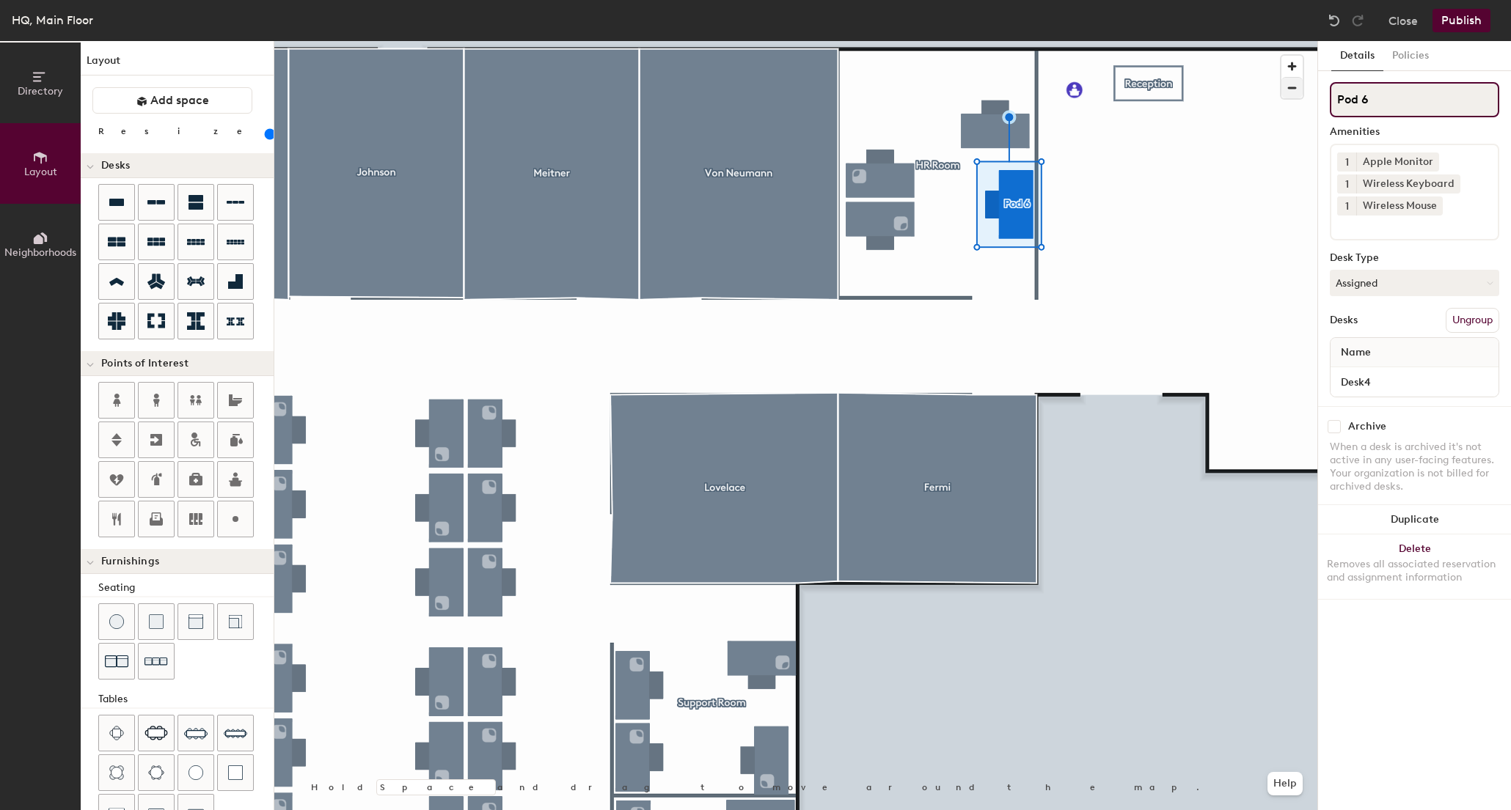
click at [1280, 92] on div "Directory Layout Neighborhoods Layout Add space Resize Desks Points of Interest…" at bounding box center [755, 425] width 1511 height 769
paste input "HR Room"
type input "HR Room"
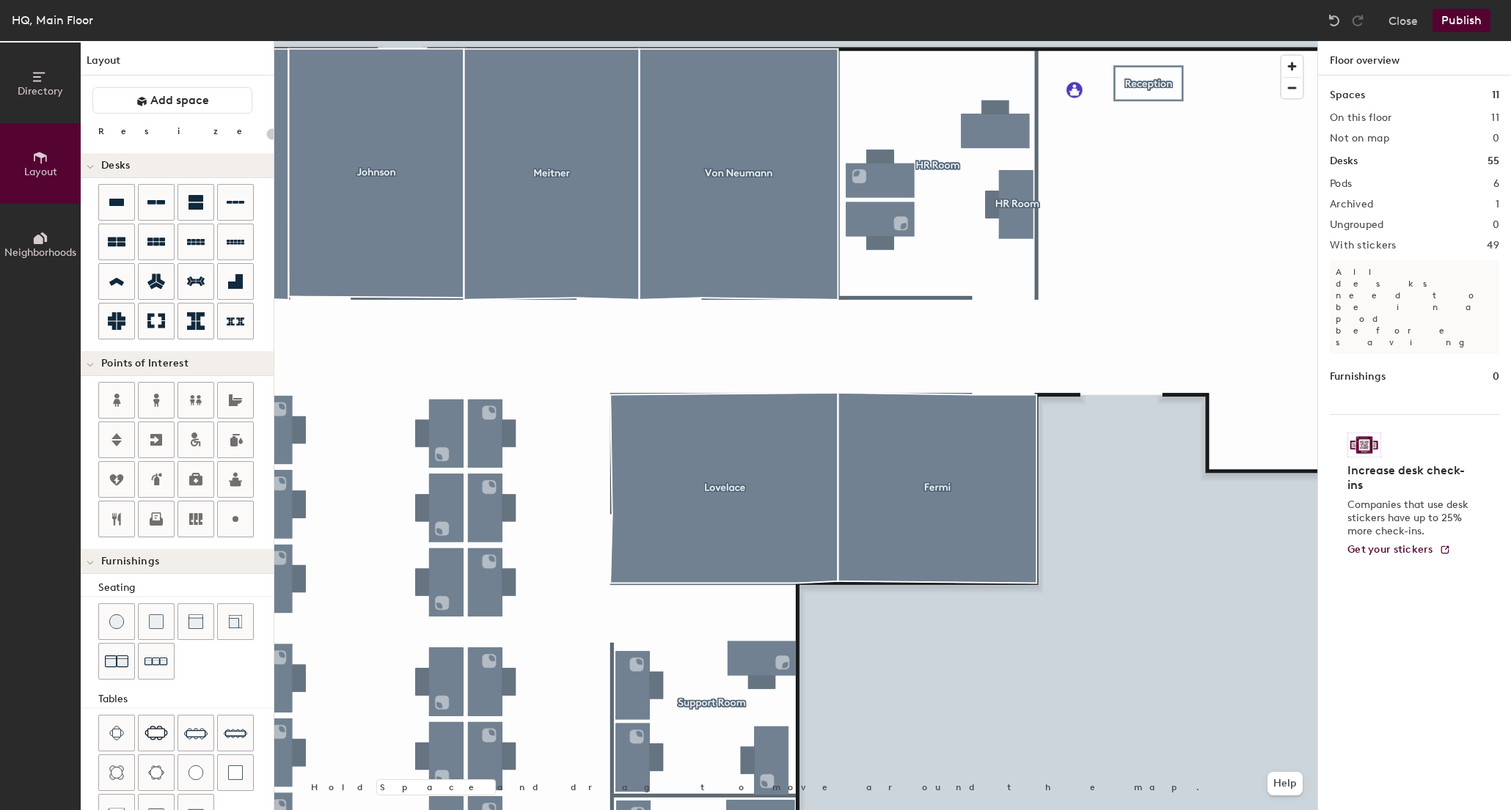
click at [1145, 41] on div at bounding box center [795, 41] width 1043 height 0
drag, startPoint x: 1402, startPoint y: 107, endPoint x: 1318, endPoint y: 209, distance: 132.3
click at [923, 41] on div at bounding box center [795, 41] width 1043 height 0
click at [934, 41] on div at bounding box center [795, 41] width 1043 height 0
click at [1100, 41] on div at bounding box center [795, 41] width 1043 height 0
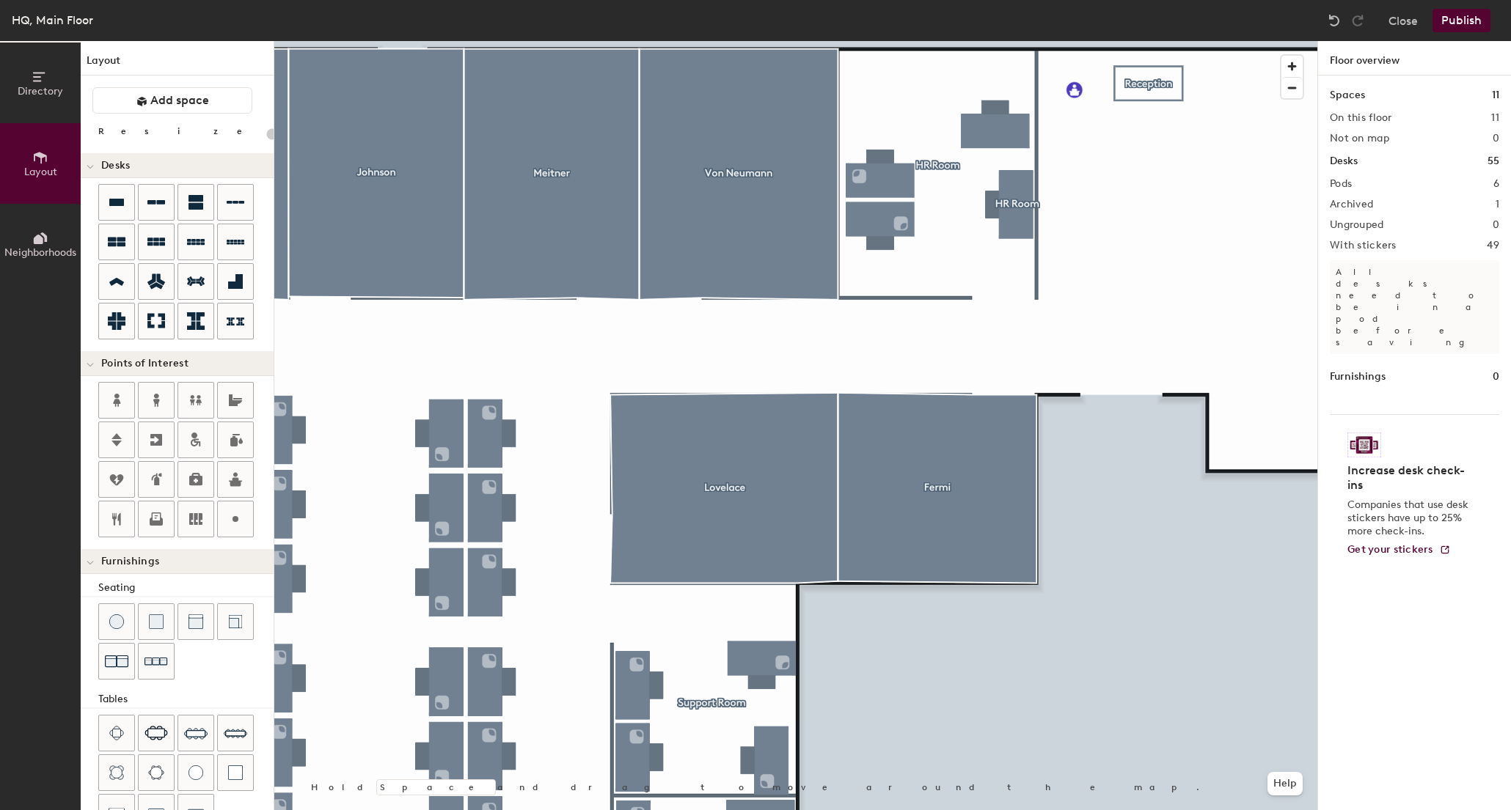
click at [953, 41] on div at bounding box center [795, 41] width 1043 height 0
click at [944, 41] on div at bounding box center [795, 41] width 1043 height 0
click at [867, 41] on div at bounding box center [795, 41] width 1043 height 0
type input "140"
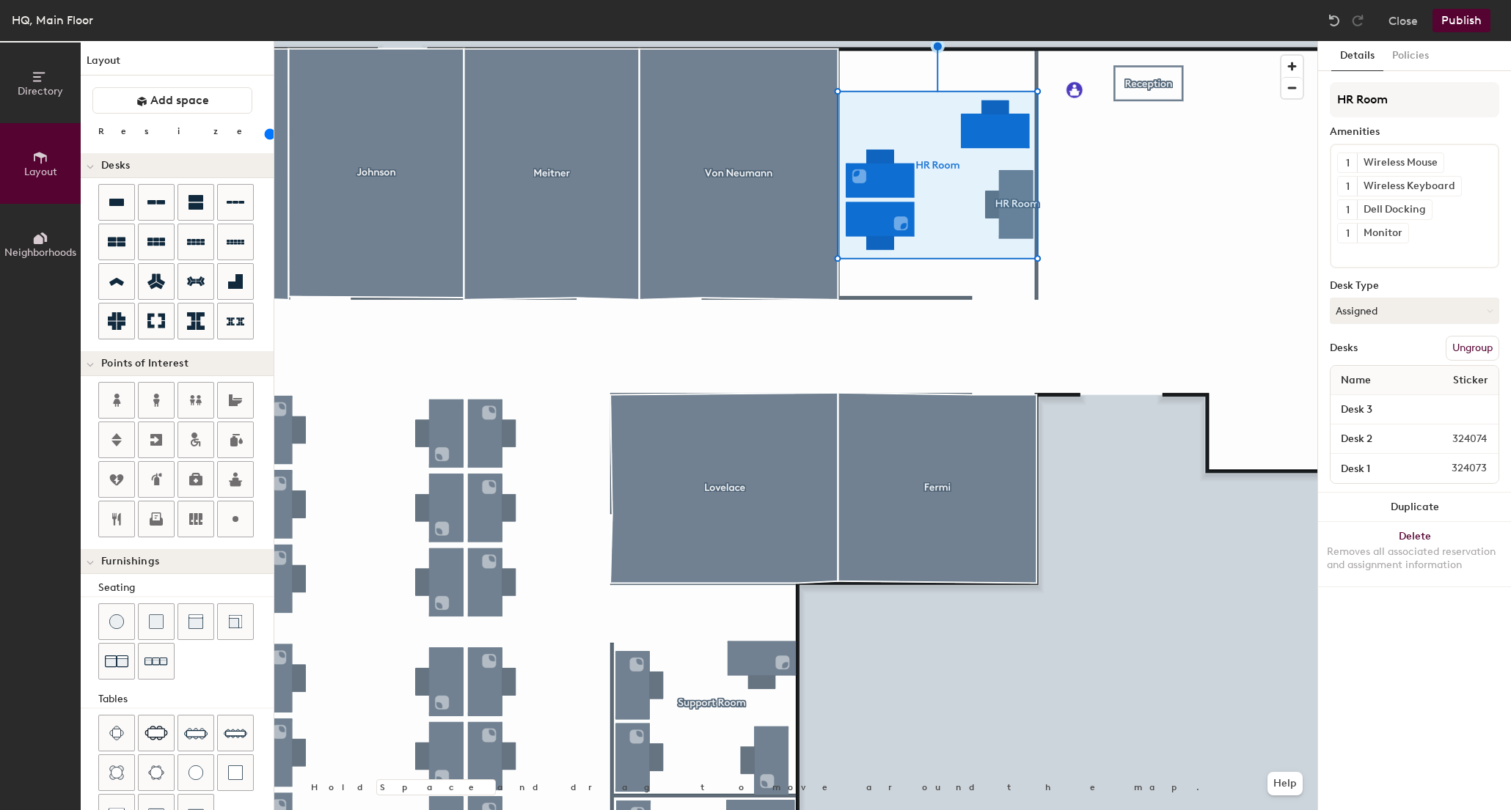
click at [1470, 356] on button "Ungroup" at bounding box center [1472, 348] width 54 height 25
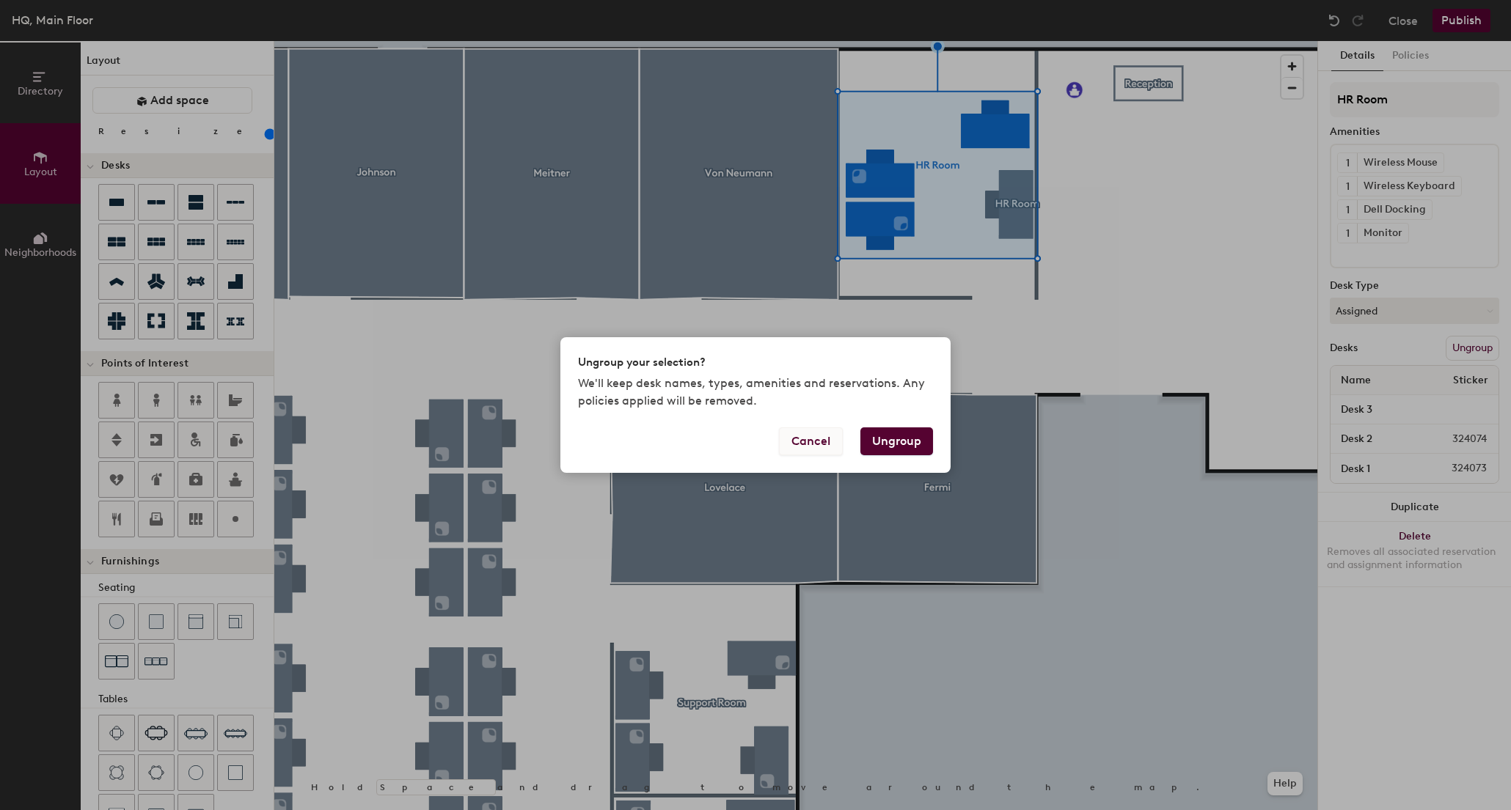
click at [818, 440] on button "Cancel" at bounding box center [811, 442] width 64 height 28
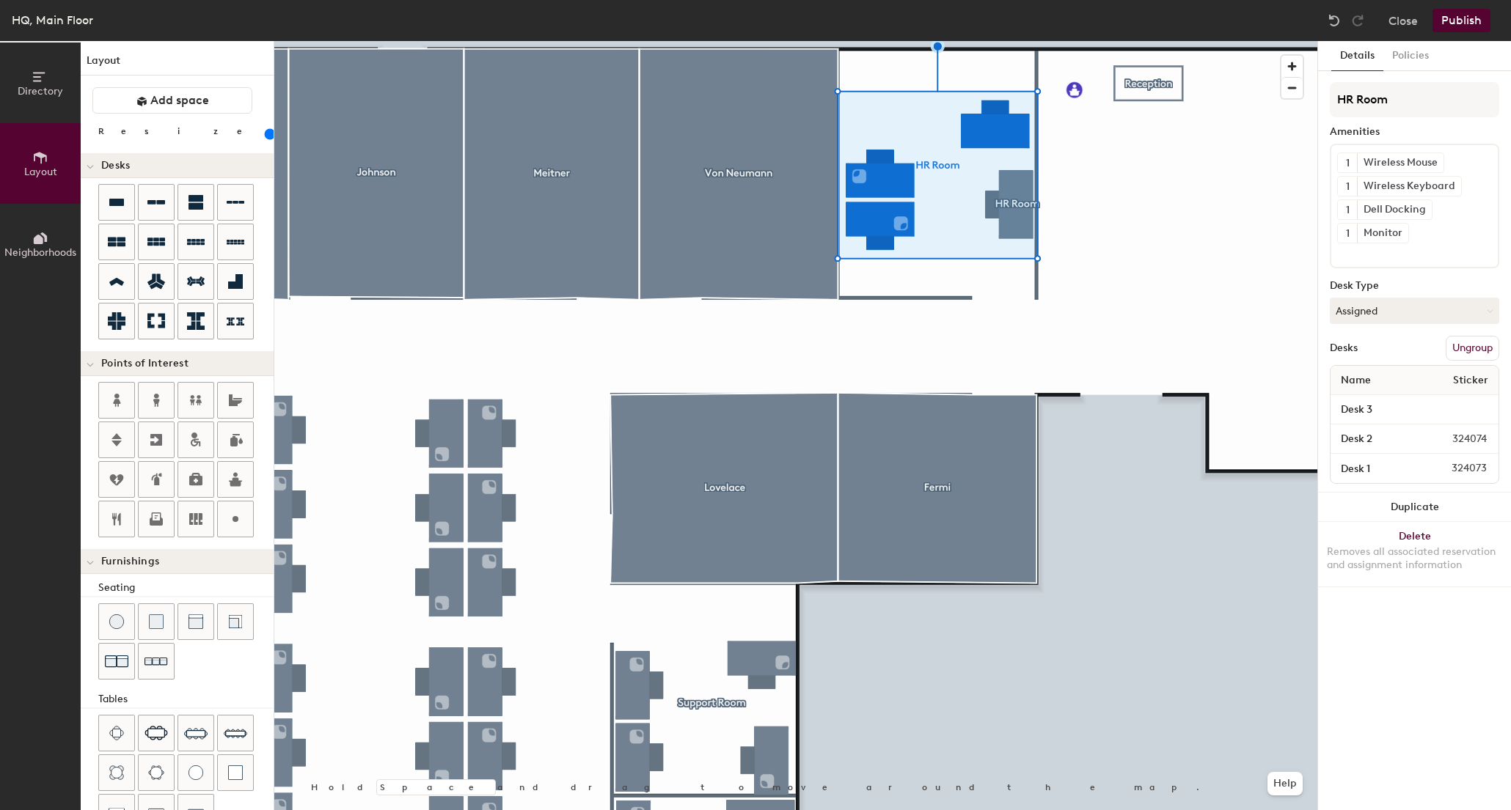
click at [44, 251] on span "Neighborhoods" at bounding box center [40, 252] width 72 height 12
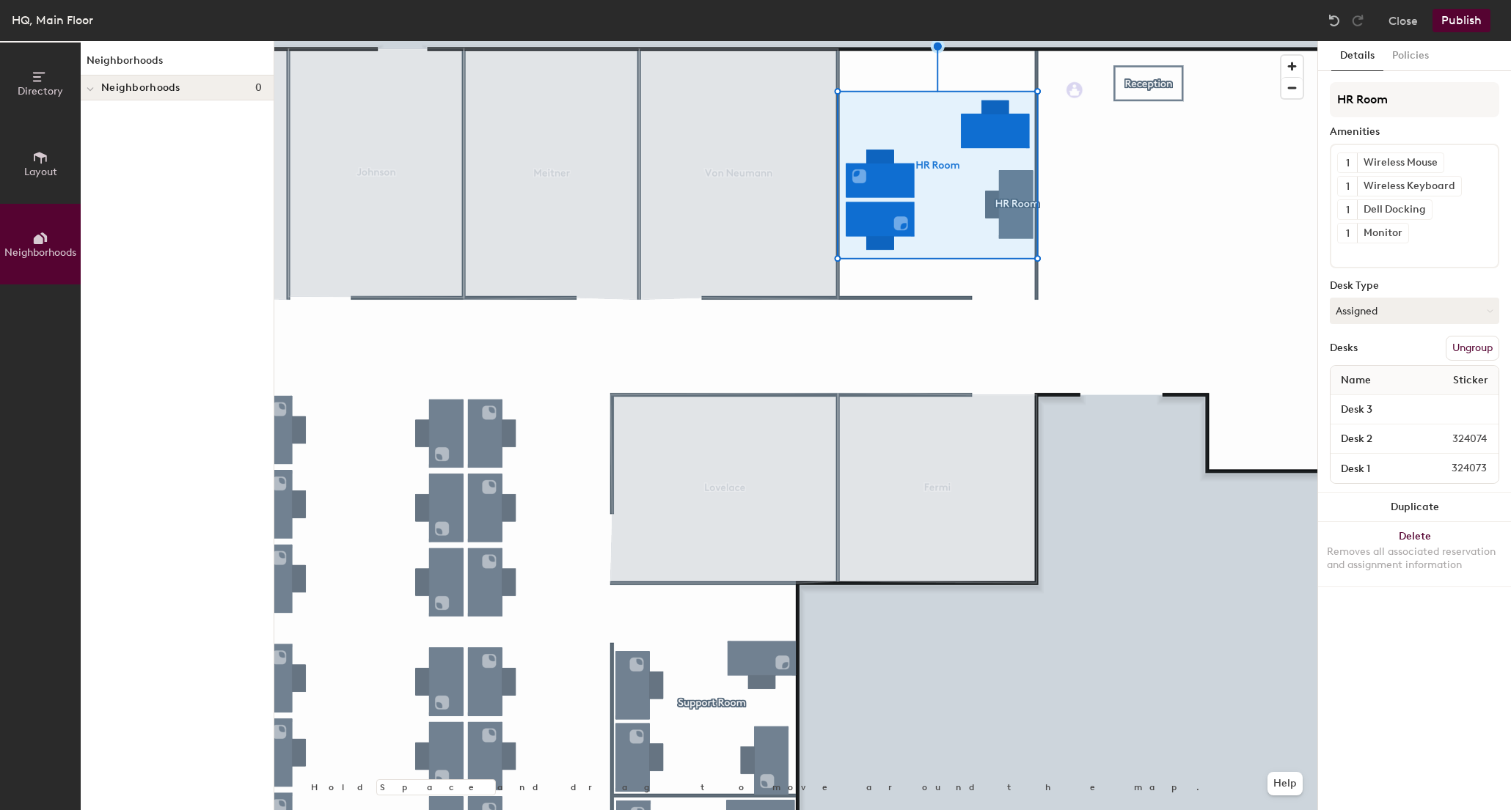
click at [51, 215] on button "Neighborhoods" at bounding box center [40, 244] width 81 height 81
click at [45, 175] on span "Layout" at bounding box center [40, 172] width 33 height 12
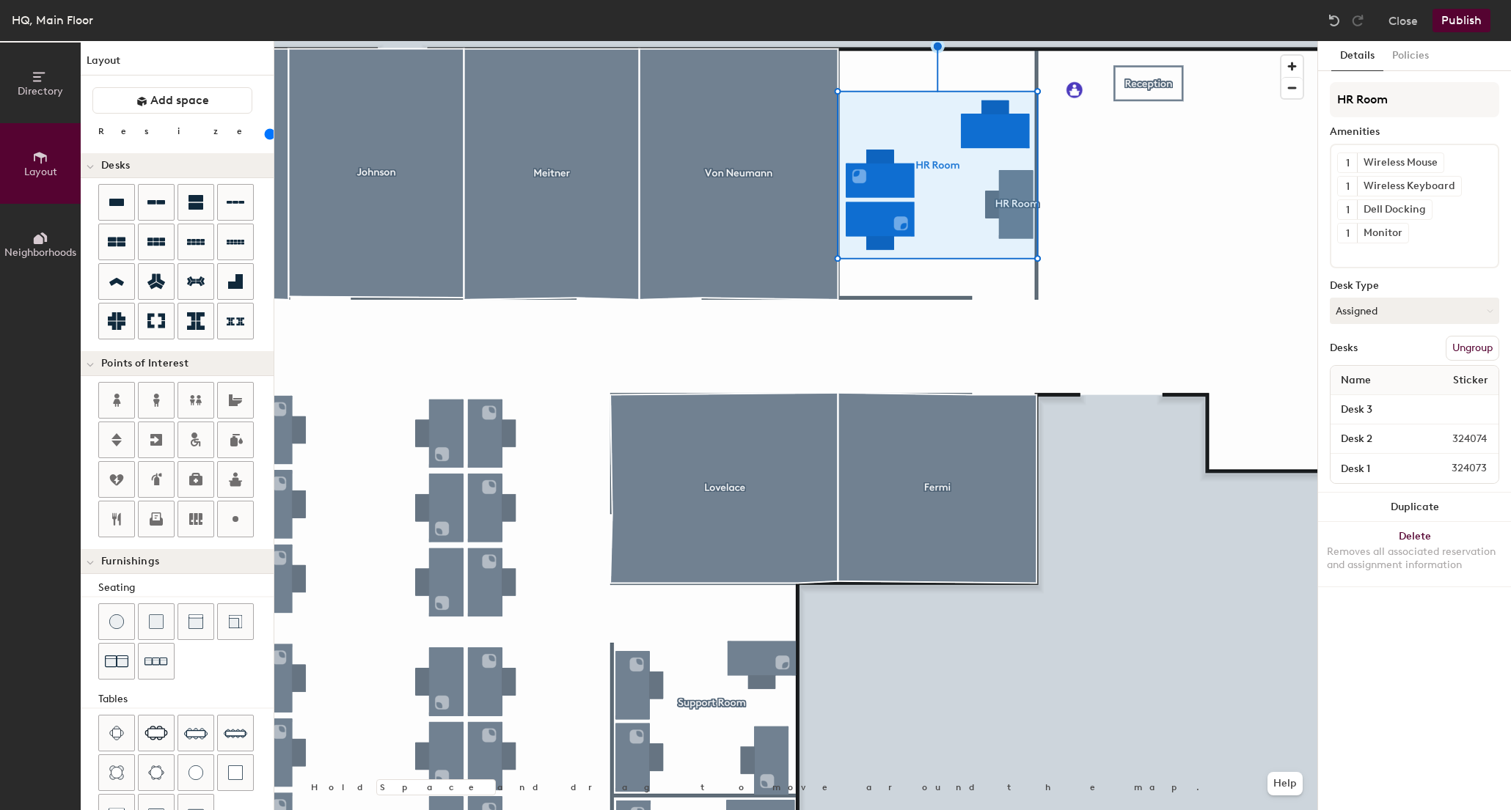
click at [1041, 41] on div at bounding box center [795, 41] width 1043 height 0
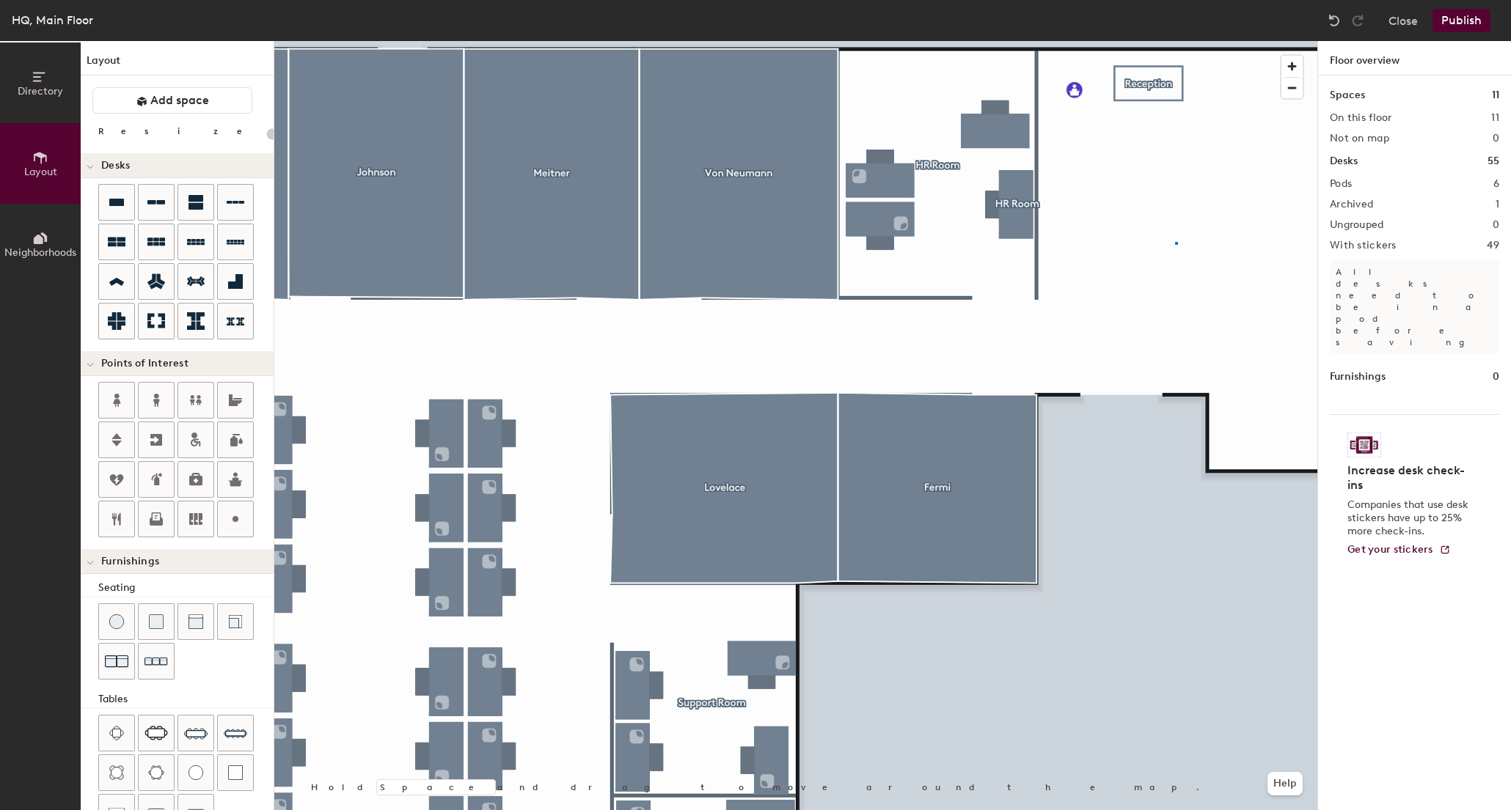
click at [1175, 41] on div at bounding box center [795, 41] width 1043 height 0
type input "20"
click at [52, 224] on button "Neighborhoods" at bounding box center [40, 244] width 81 height 81
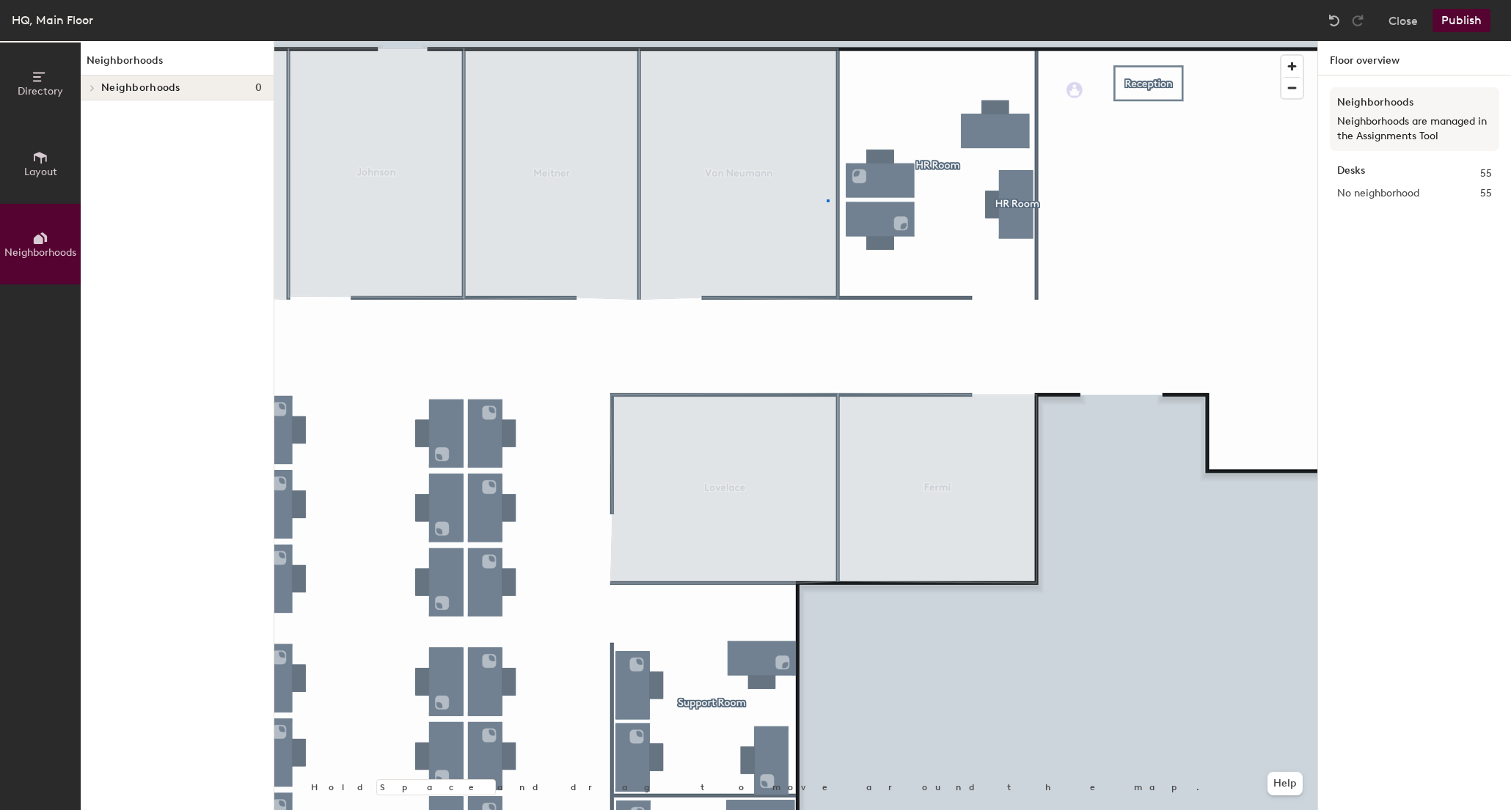
click at [826, 41] on div at bounding box center [795, 41] width 1043 height 0
click at [912, 41] on div at bounding box center [795, 41] width 1043 height 0
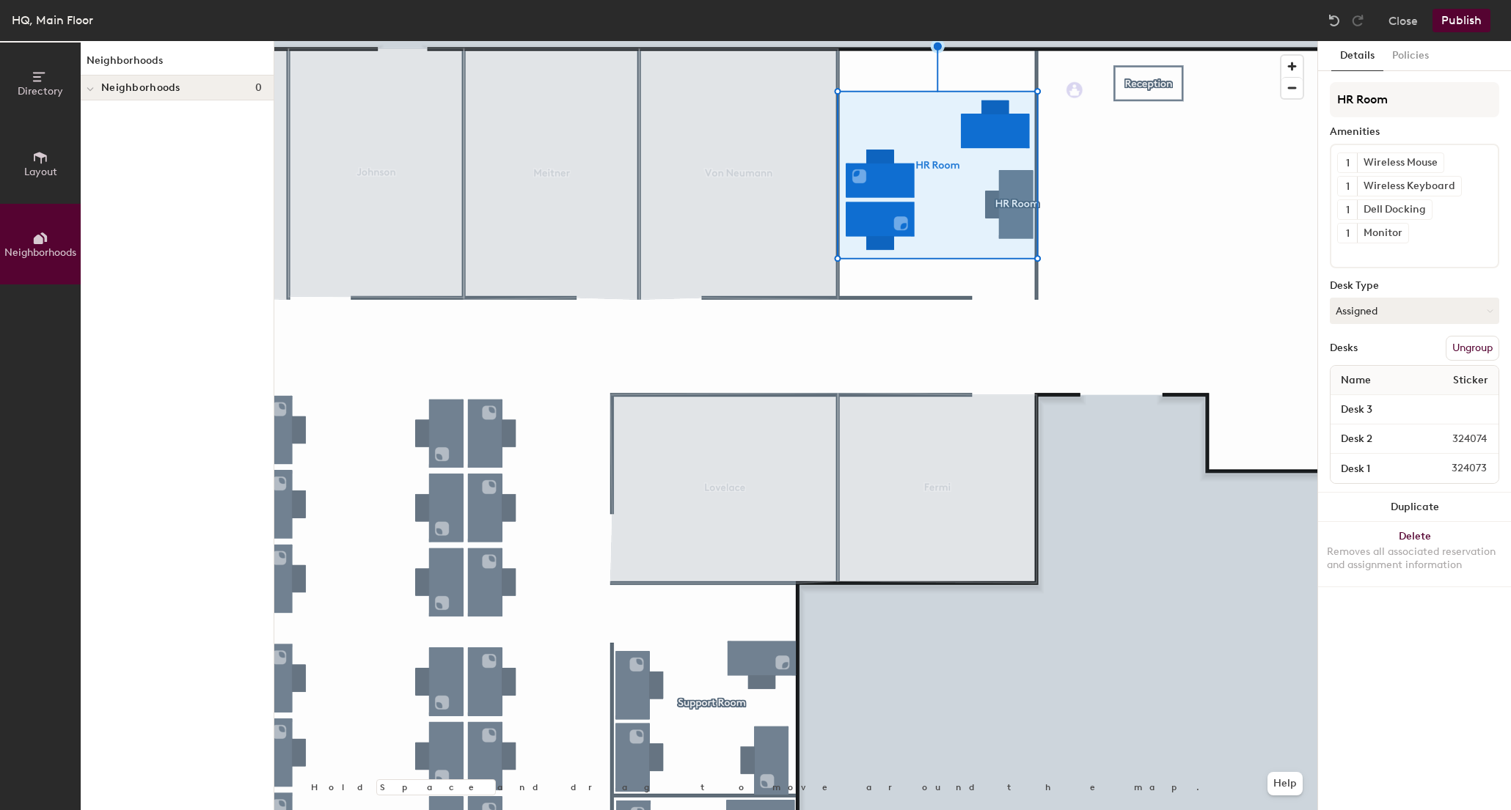
click at [39, 171] on span "Layout" at bounding box center [40, 172] width 33 height 12
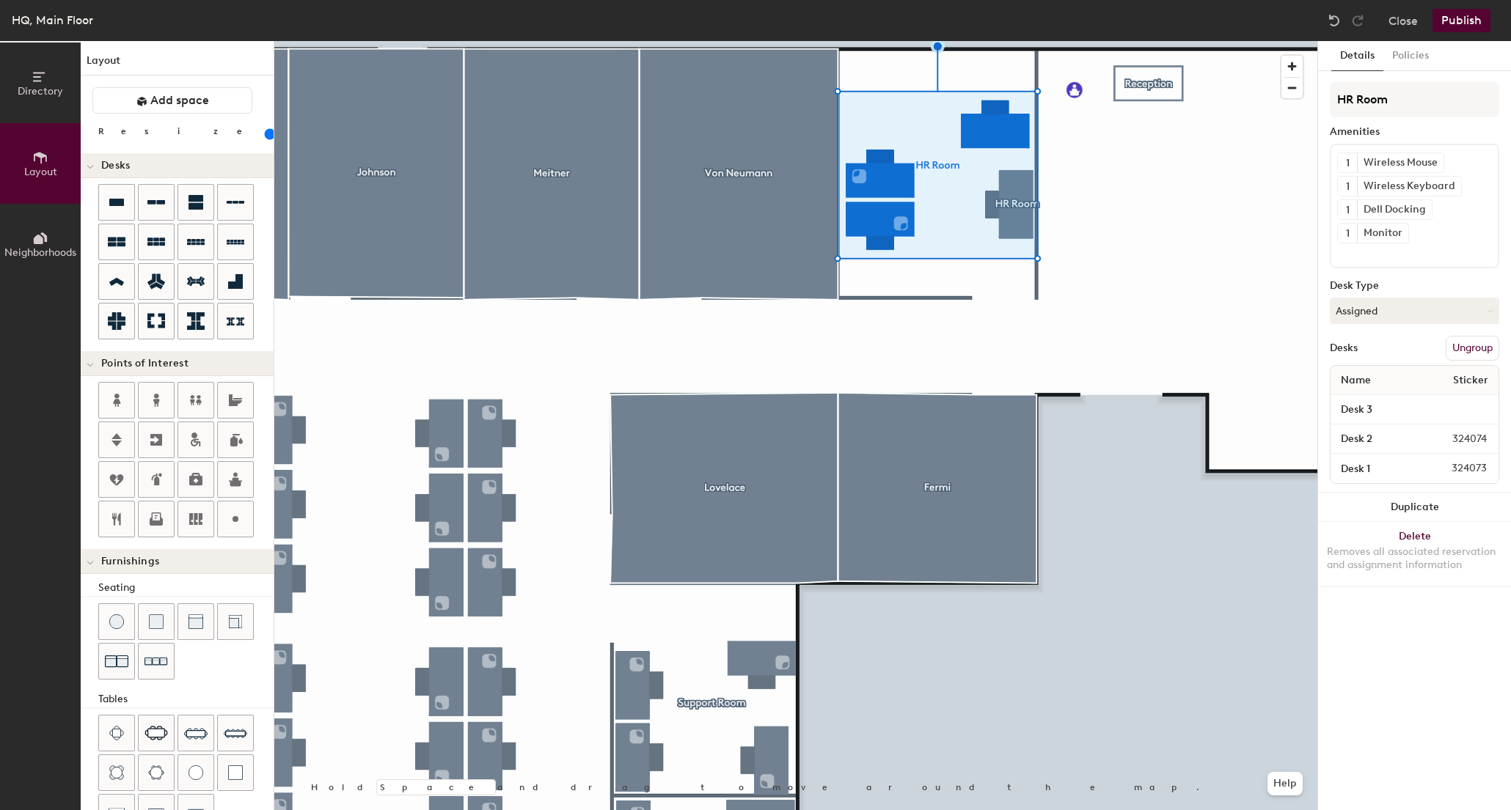
click at [52, 98] on button "Directory" at bounding box center [40, 83] width 81 height 81
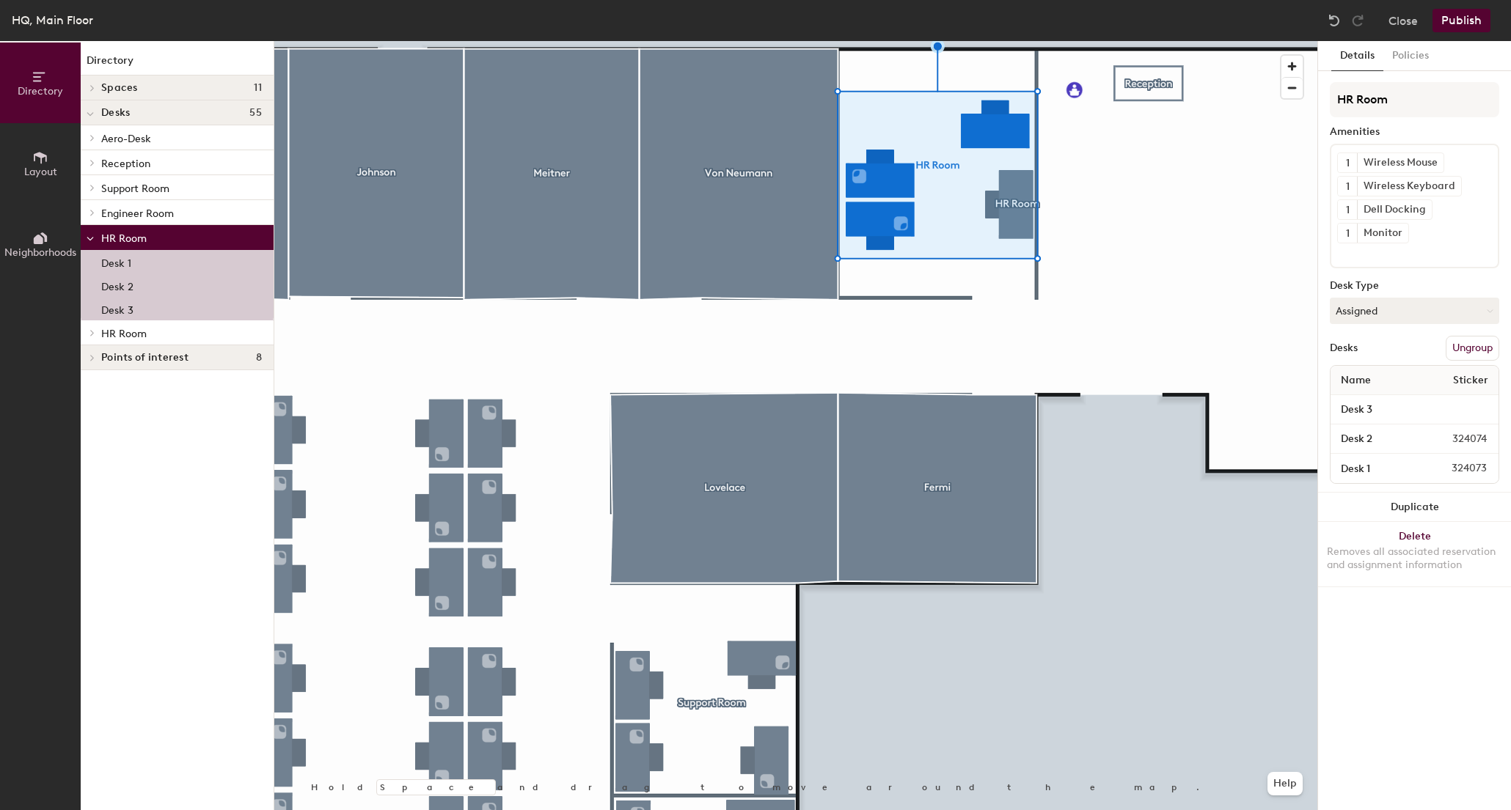
click at [97, 331] on span at bounding box center [91, 332] width 12 height 7
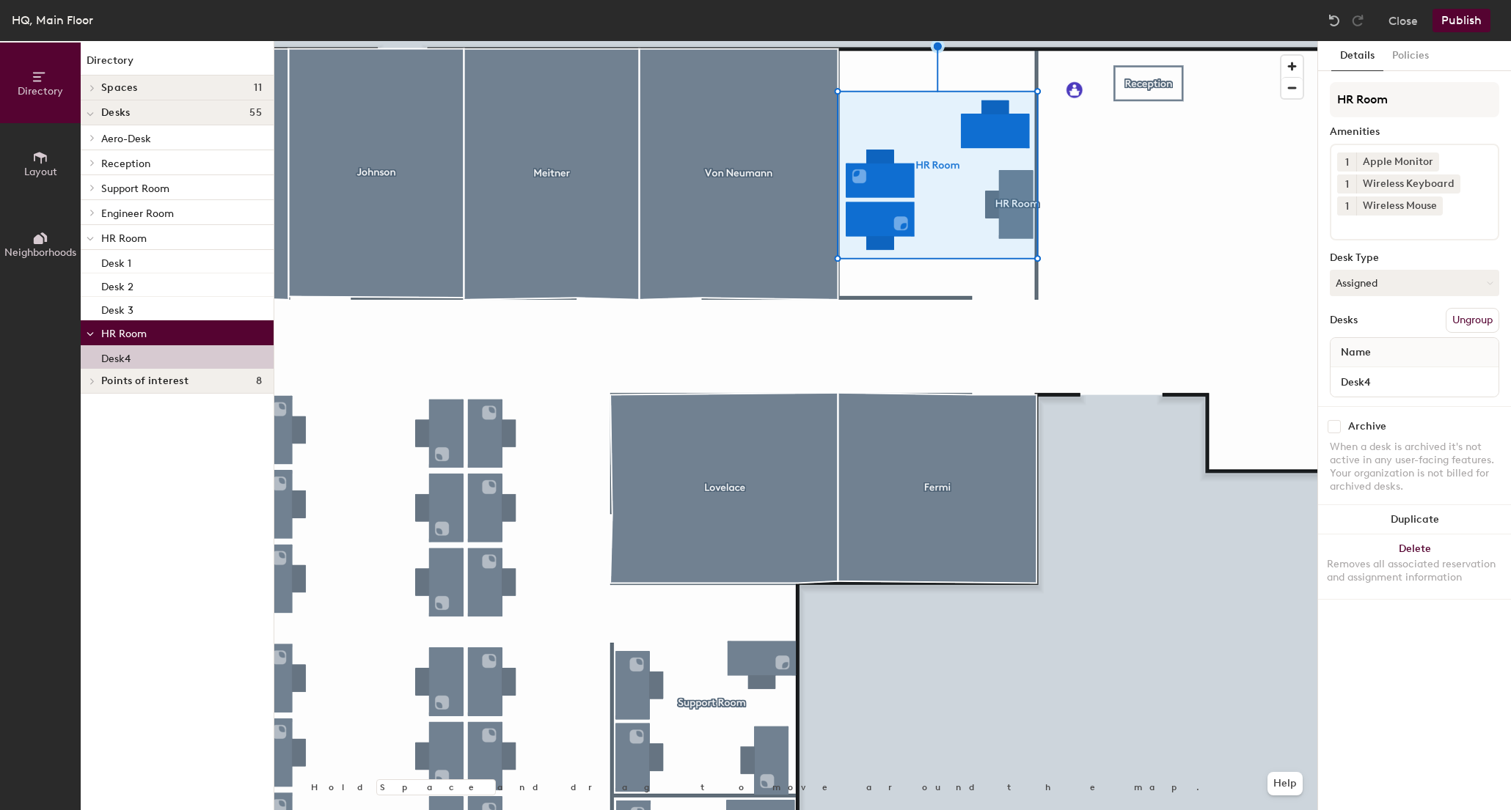
click at [112, 356] on p "Desk4" at bounding box center [115, 356] width 29 height 17
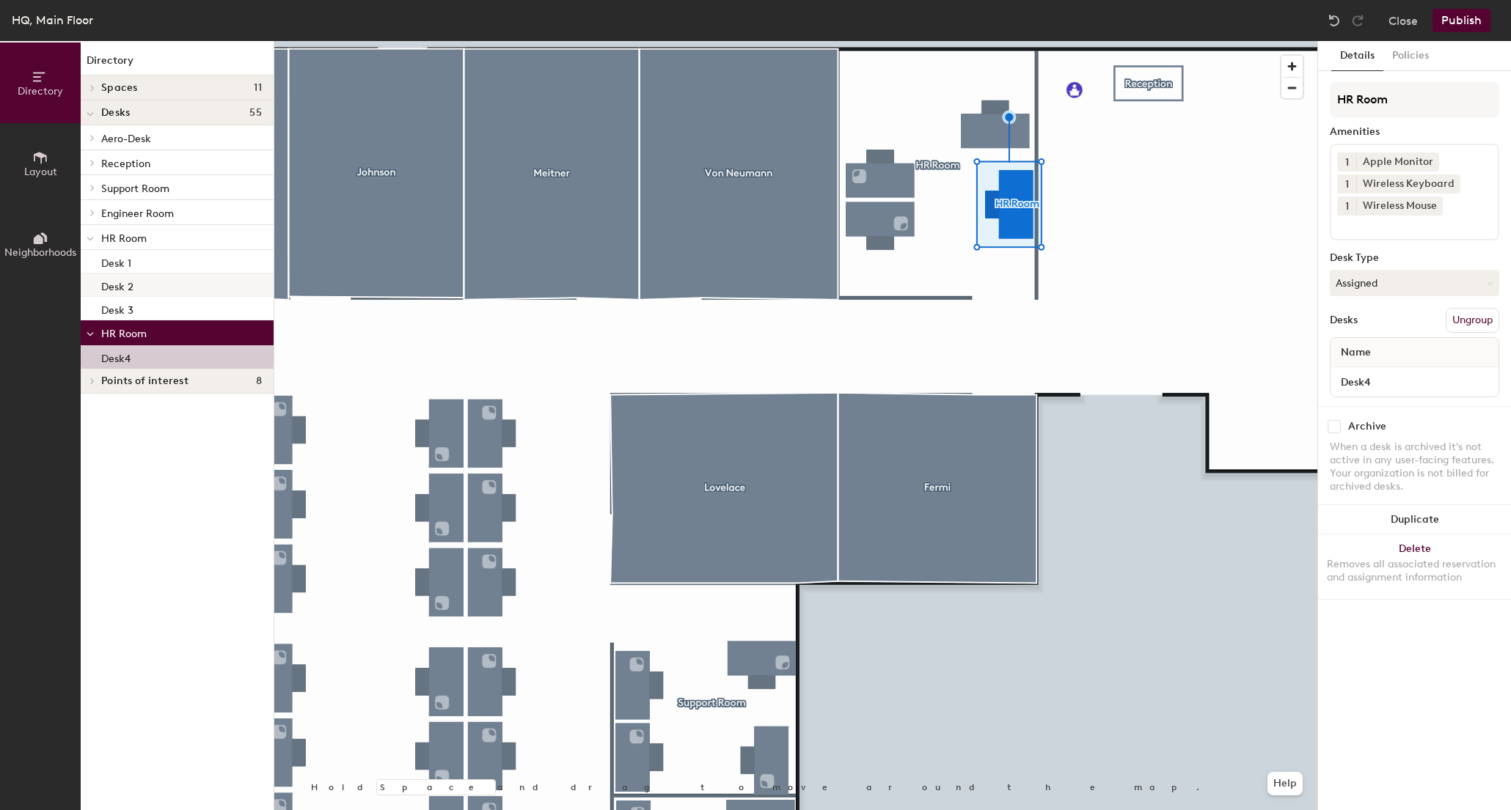
drag, startPoint x: 124, startPoint y: 354, endPoint x: 123, endPoint y: 282, distance: 71.9
click at [123, 282] on div "Aero-Desk Desk 1 Desk 2 Desk 3 Desk 4 Desk 5 Desk 6 Desk 7 Desk 8 Desk 9 Desk 1…" at bounding box center [177, 246] width 193 height 243
drag, startPoint x: 131, startPoint y: 351, endPoint x: 131, endPoint y: 294, distance: 57.2
click at [130, 293] on div "Aero-Desk Desk 1 Desk 2 Desk 3 Desk 4 Desk 5 Desk 6 Desk 7 Desk 8 Desk 9 Desk 1…" at bounding box center [177, 246] width 193 height 243
click at [138, 357] on div "Desk4" at bounding box center [177, 356] width 193 height 23
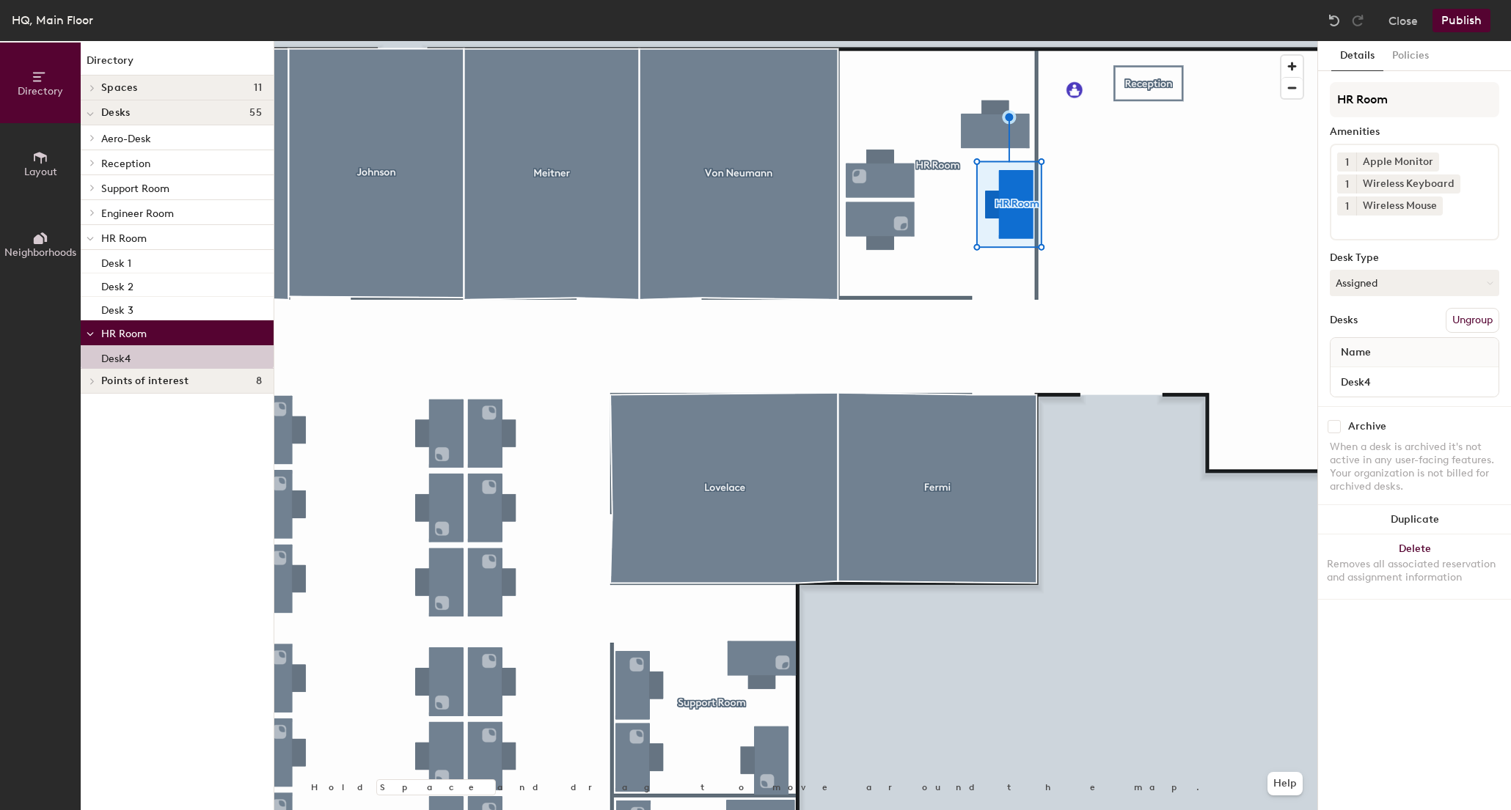
click at [1466, 321] on button "Ungroup" at bounding box center [1472, 320] width 54 height 25
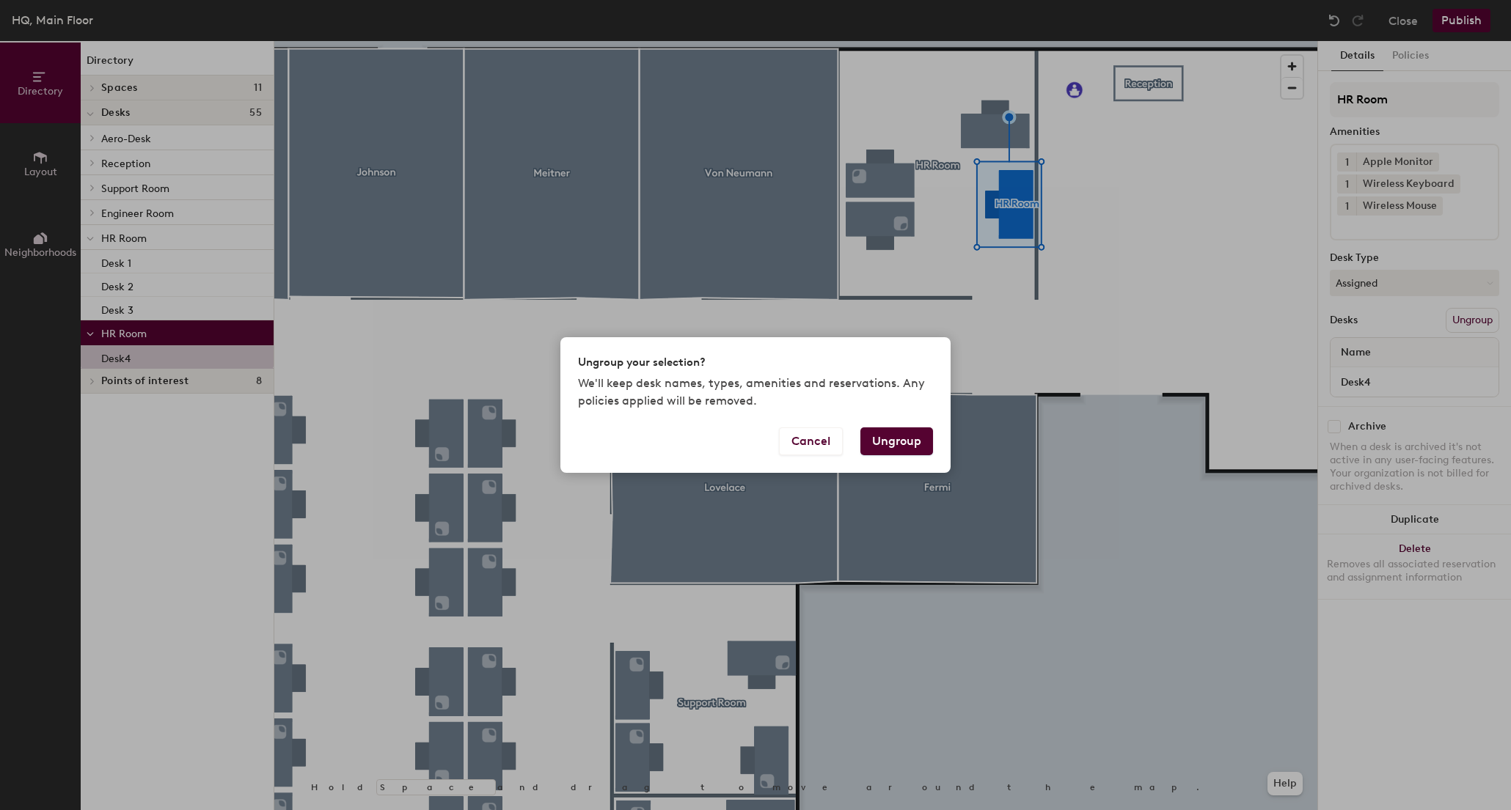
click at [912, 440] on button "Ungroup" at bounding box center [896, 442] width 73 height 28
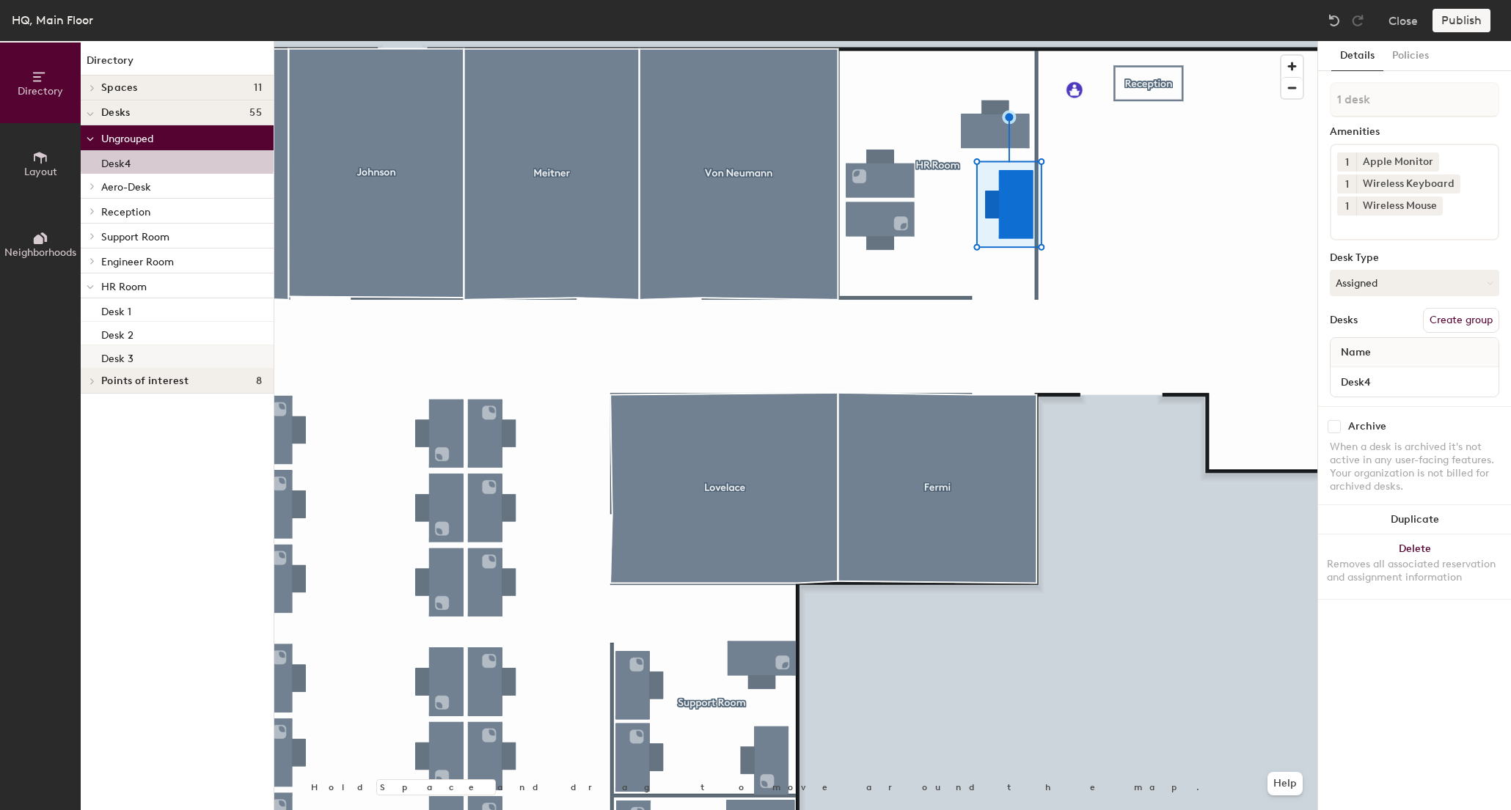
drag, startPoint x: 160, startPoint y: 160, endPoint x: 171, endPoint y: 347, distance: 187.3
click at [170, 348] on div "Ungrouped Desk4 Aero-Desk Desk 1 Desk 2 Desk 3 Desk 4 Desk 5 Desk 6 Desk 7 Desk…" at bounding box center [177, 246] width 193 height 243
click at [164, 136] on p "Ungrouped" at bounding box center [181, 137] width 161 height 19
click at [106, 153] on p "Aero-Desk" at bounding box center [181, 162] width 161 height 19
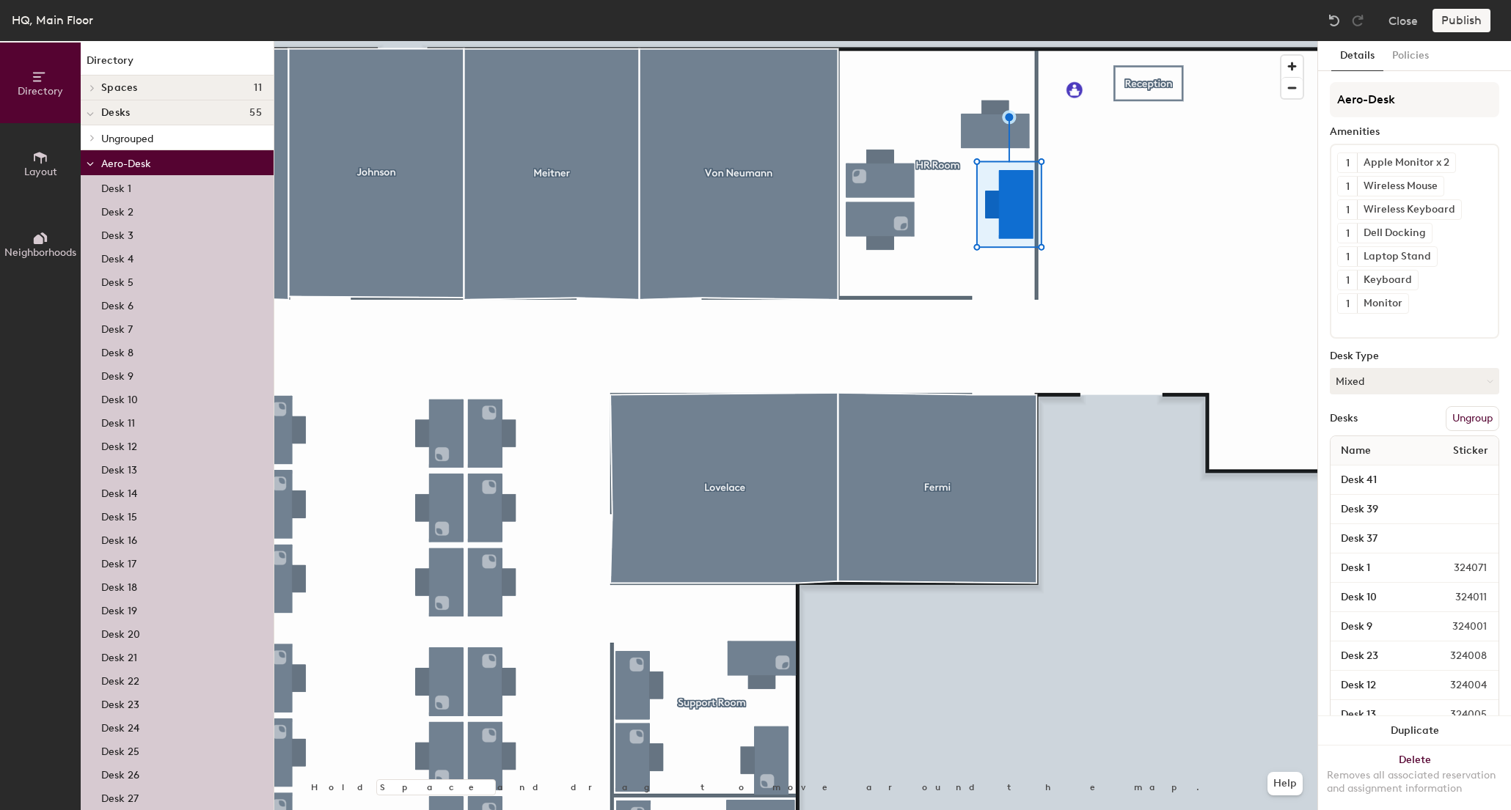
click at [95, 144] on div at bounding box center [90, 137] width 19 height 24
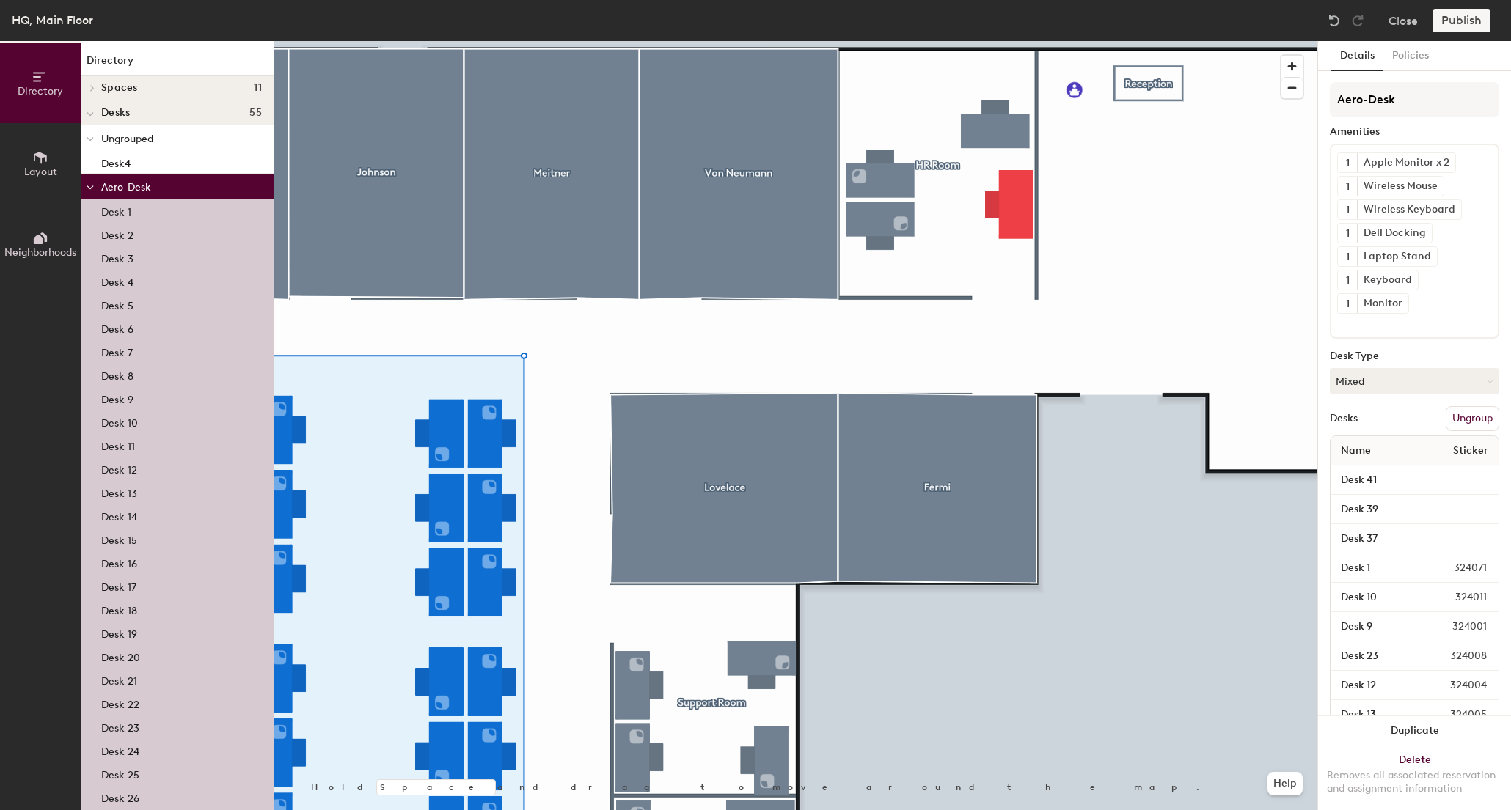
click at [95, 189] on div at bounding box center [90, 186] width 19 height 24
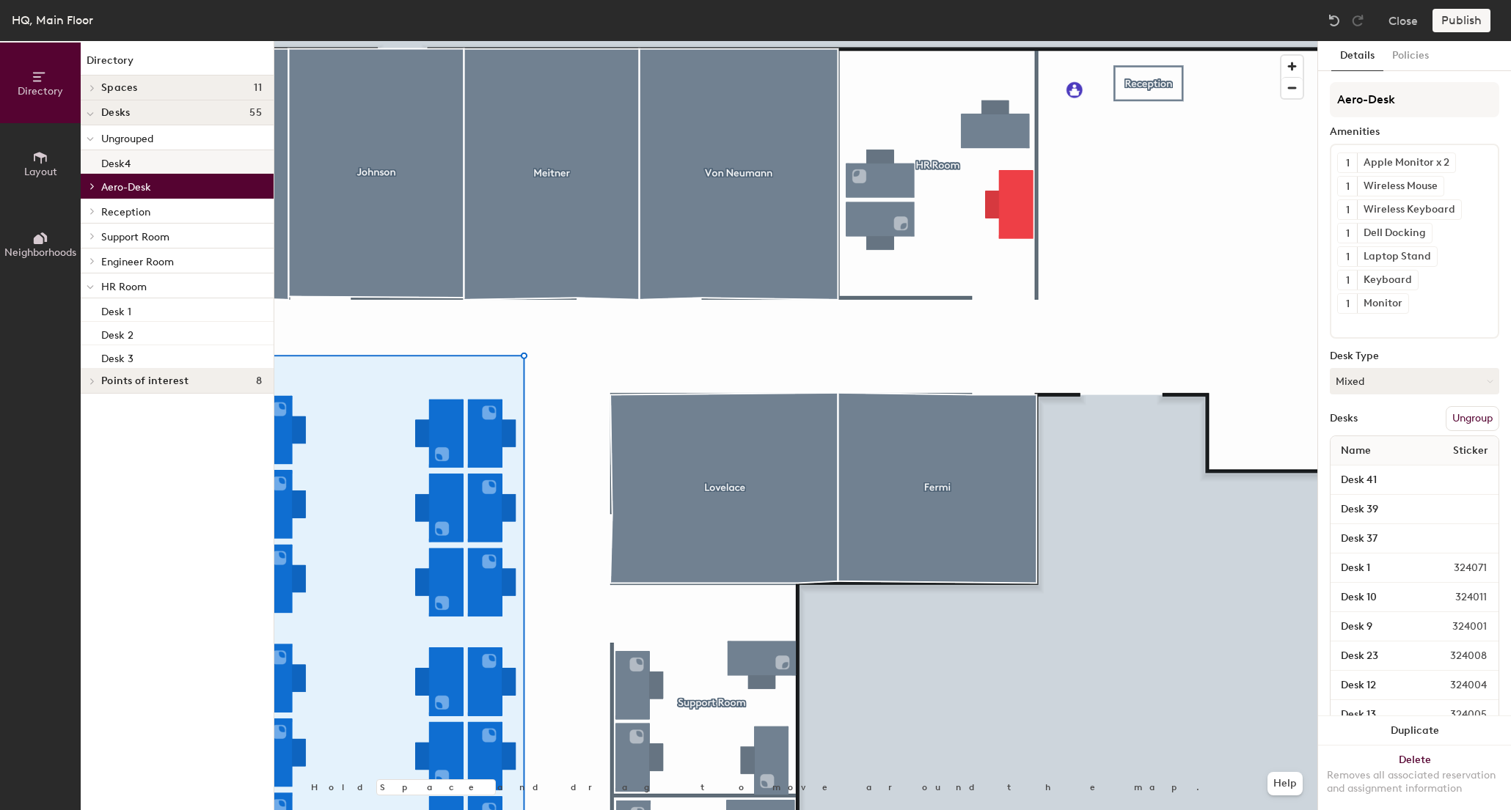
click at [133, 164] on div "Desk4" at bounding box center [177, 161] width 193 height 23
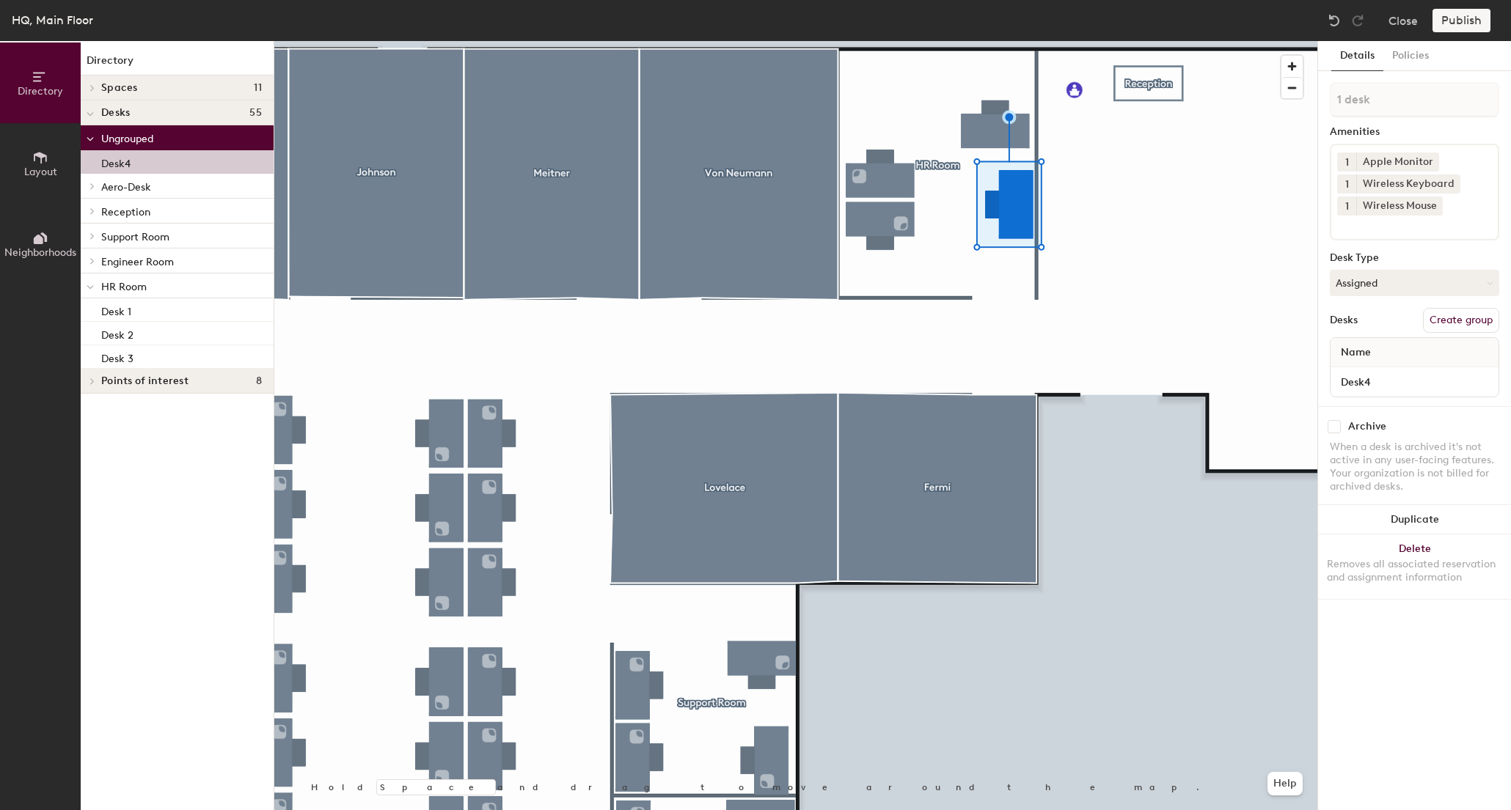
click at [135, 162] on div "Desk4" at bounding box center [177, 161] width 193 height 23
drag, startPoint x: 149, startPoint y: 161, endPoint x: 172, endPoint y: 318, distance: 158.6
click at [172, 318] on div "Ungrouped Desk4 Aero-Desk Desk 1 Desk 2 Desk 3 Desk 4 Desk 5 Desk 6 Desk 7 Desk…" at bounding box center [177, 246] width 193 height 243
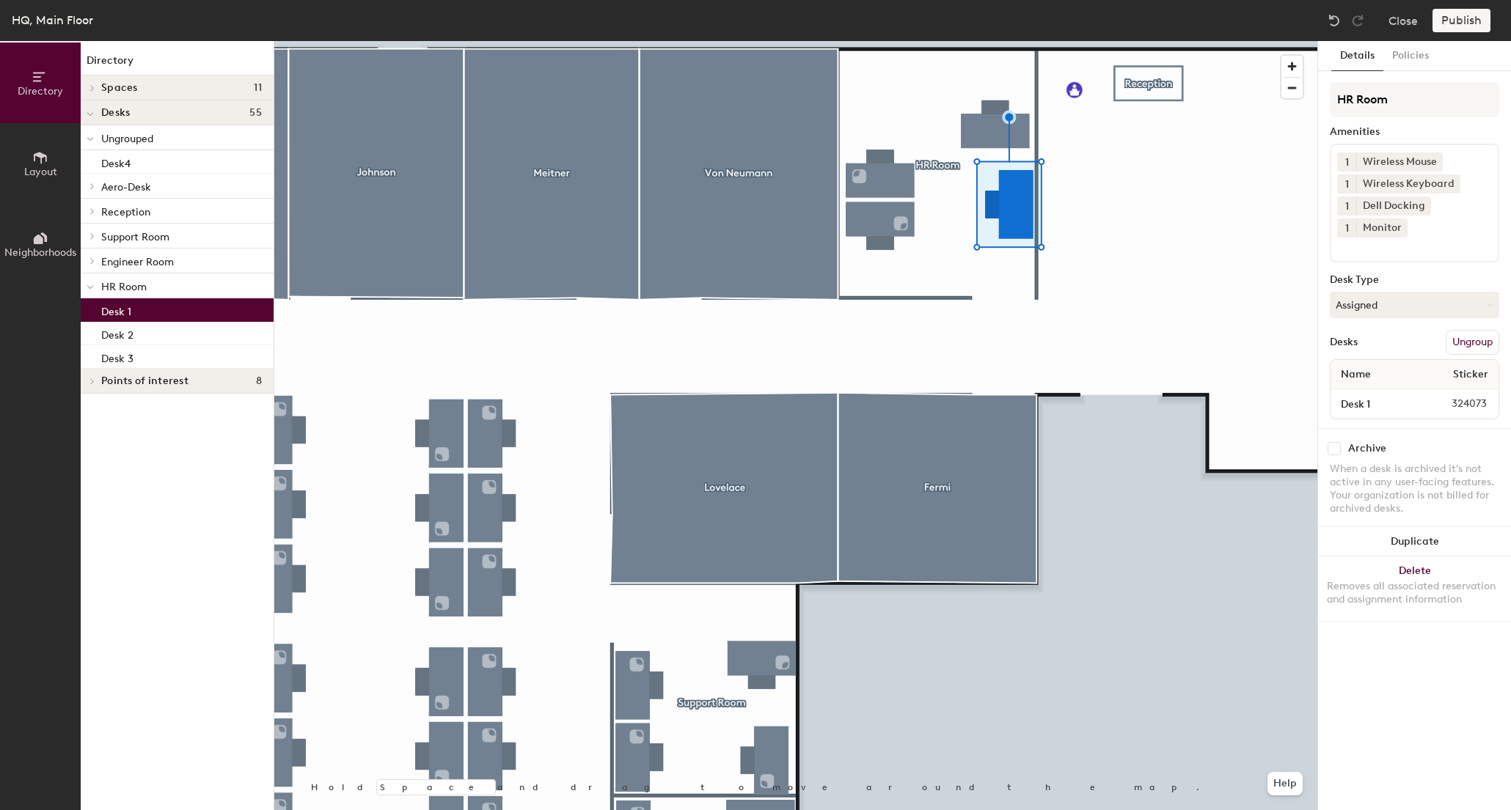
click at [169, 319] on div "Desk 1" at bounding box center [177, 309] width 193 height 23
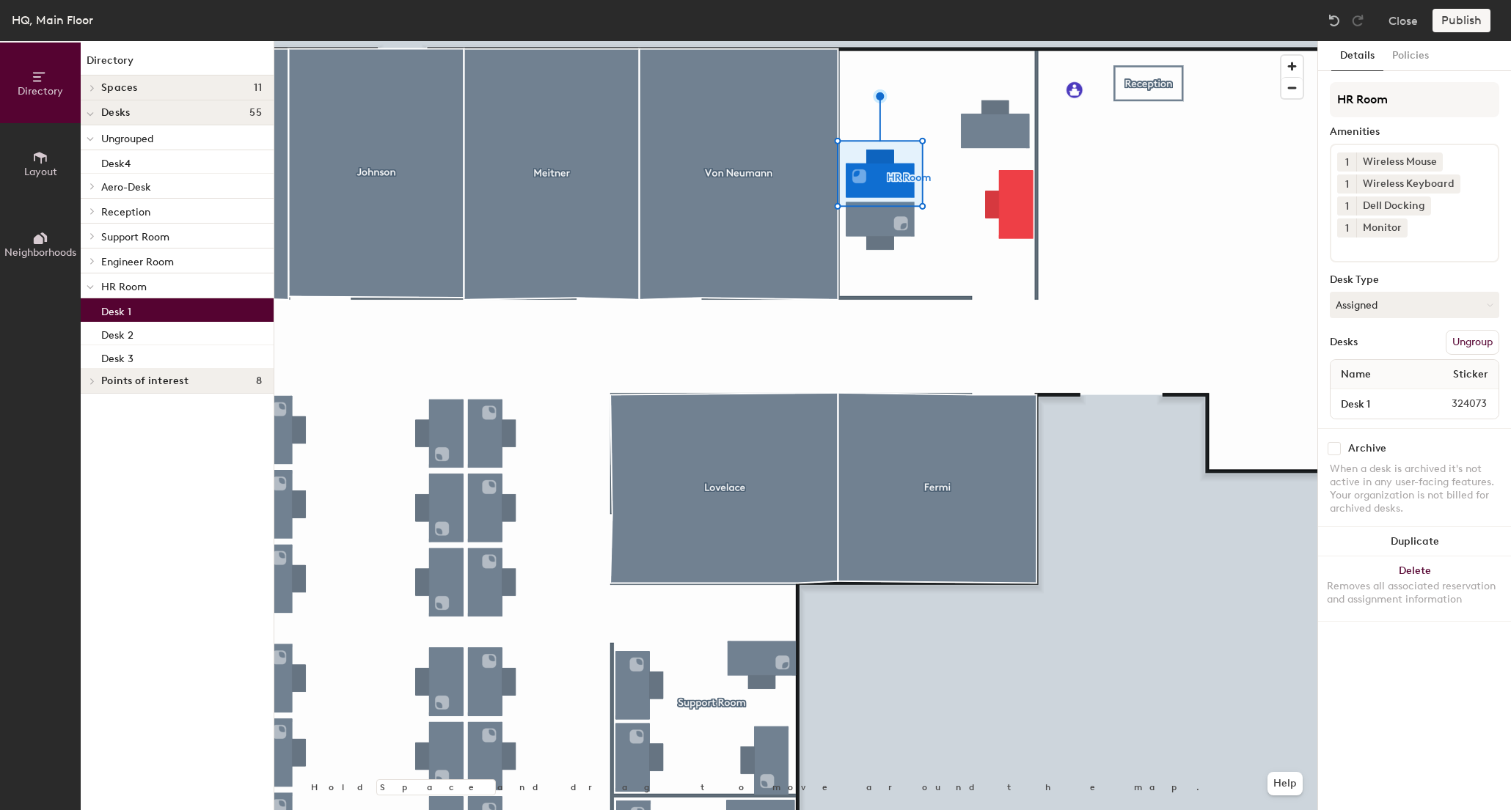
click at [169, 288] on p "HR Room" at bounding box center [181, 285] width 161 height 19
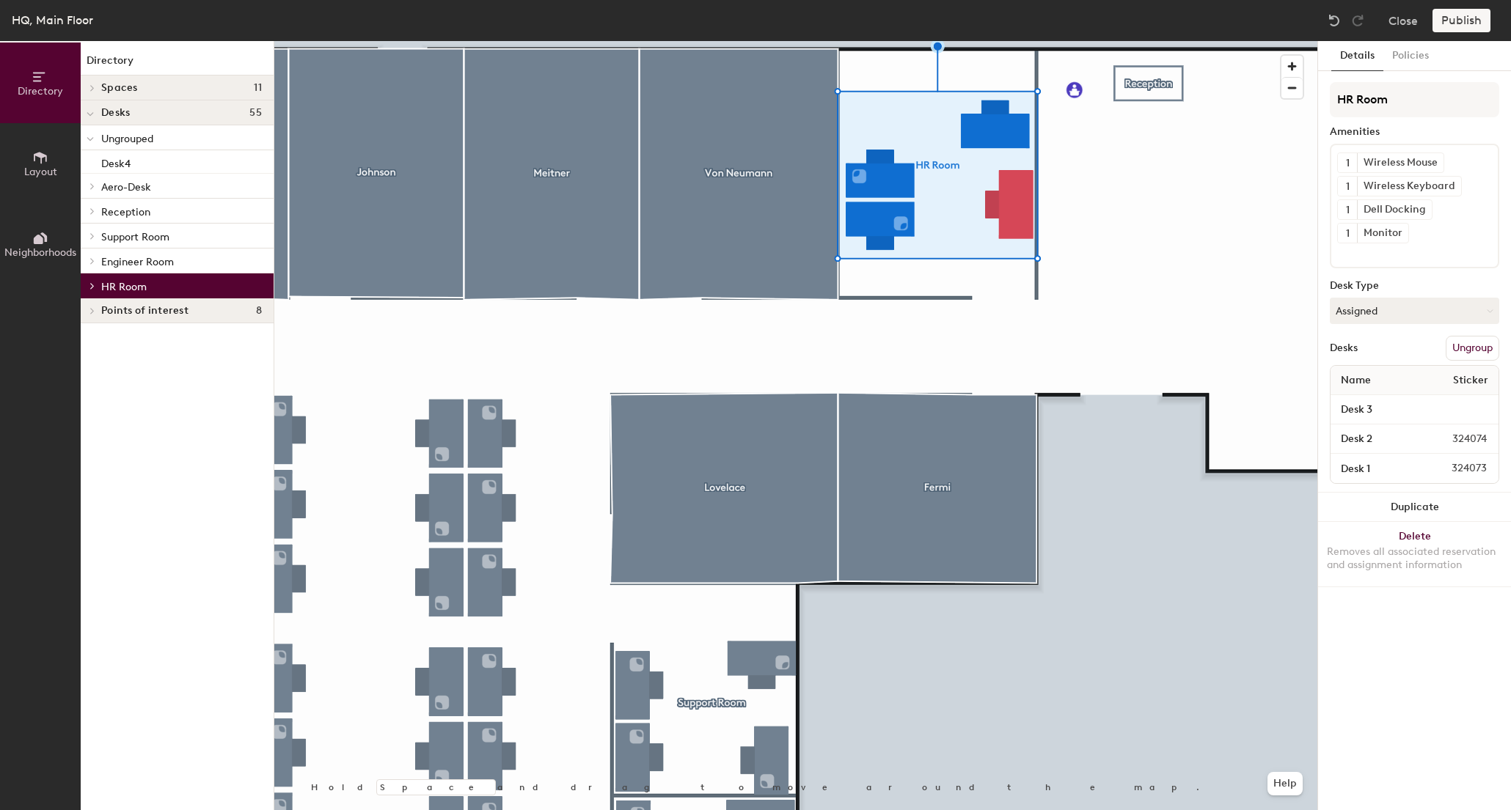
click at [169, 288] on p "HR Room" at bounding box center [181, 285] width 161 height 19
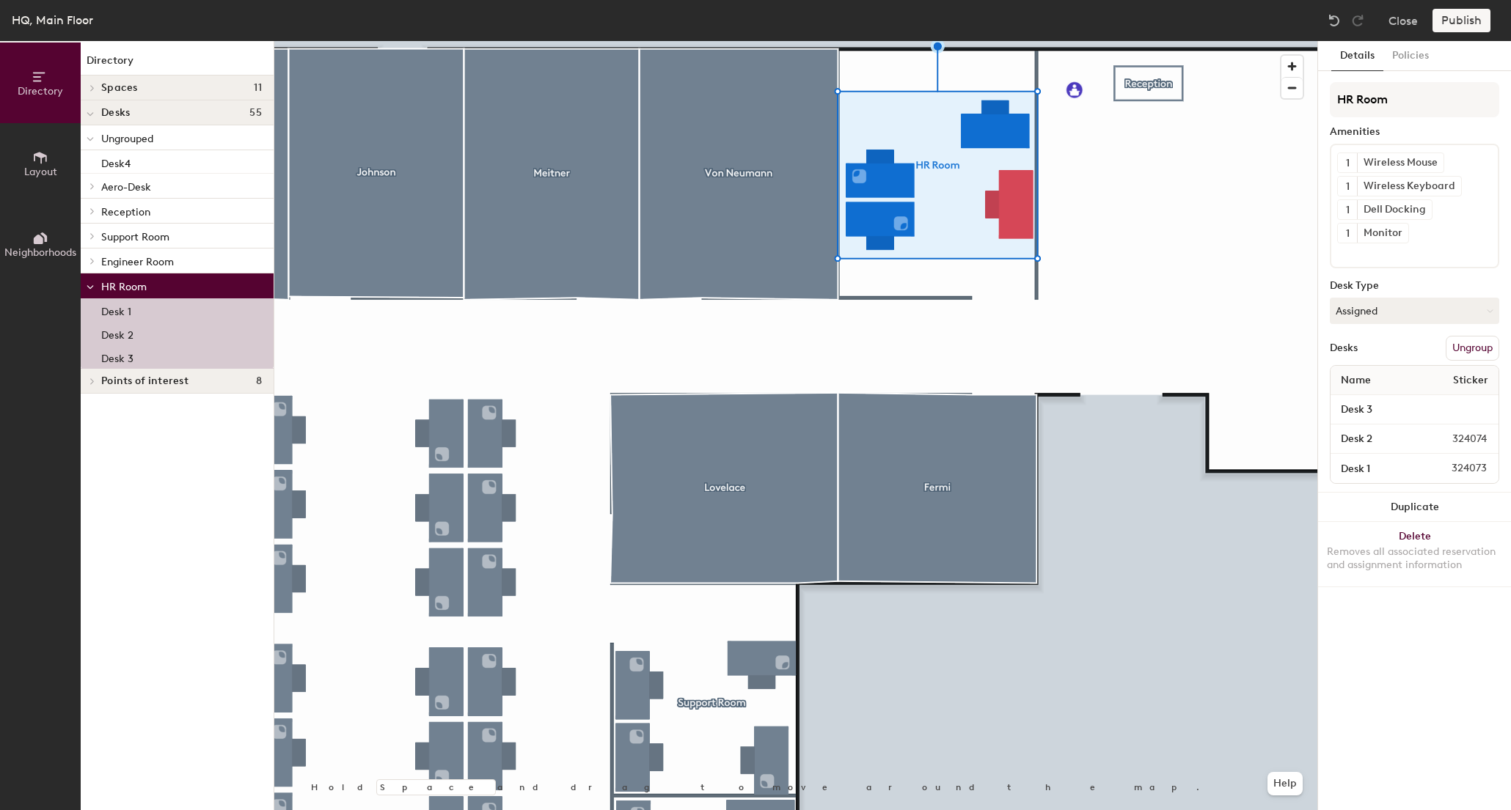
click at [98, 381] on div at bounding box center [92, 381] width 16 height 7
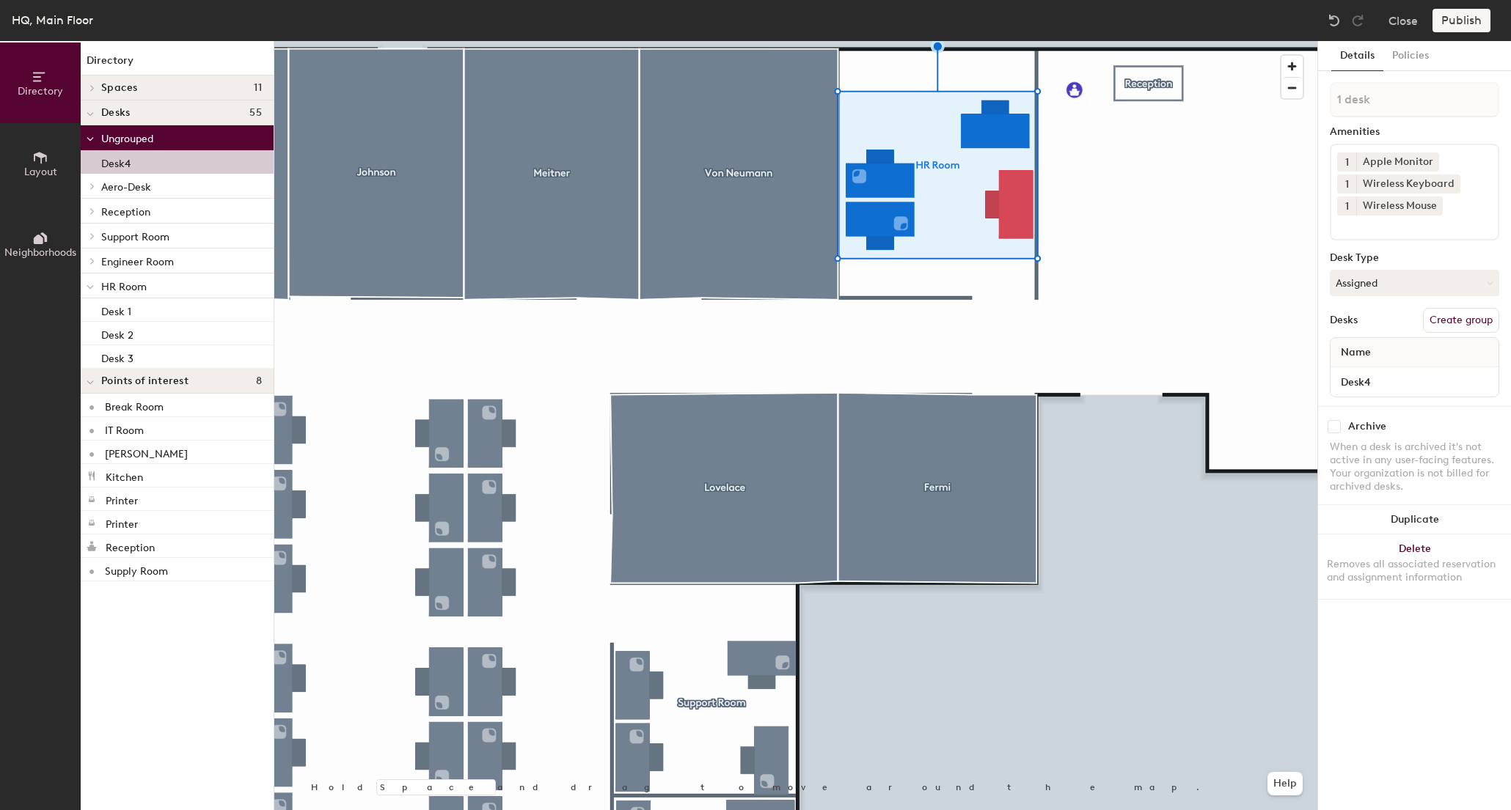
click at [155, 172] on div "Desk4" at bounding box center [177, 161] width 193 height 23
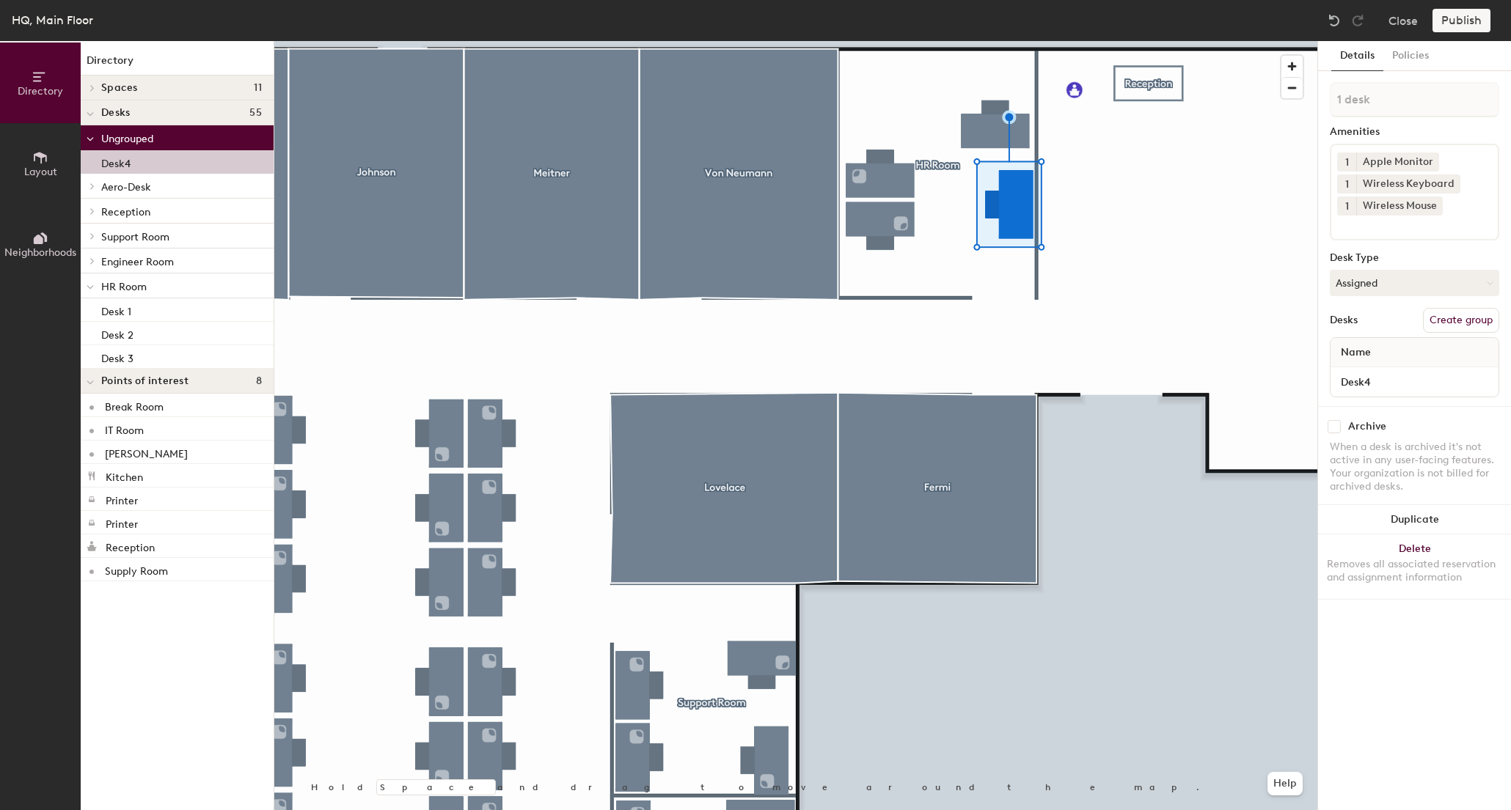
click at [156, 169] on div "Desk4" at bounding box center [177, 161] width 193 height 23
click at [1404, 65] on button "Policies" at bounding box center [1410, 56] width 54 height 30
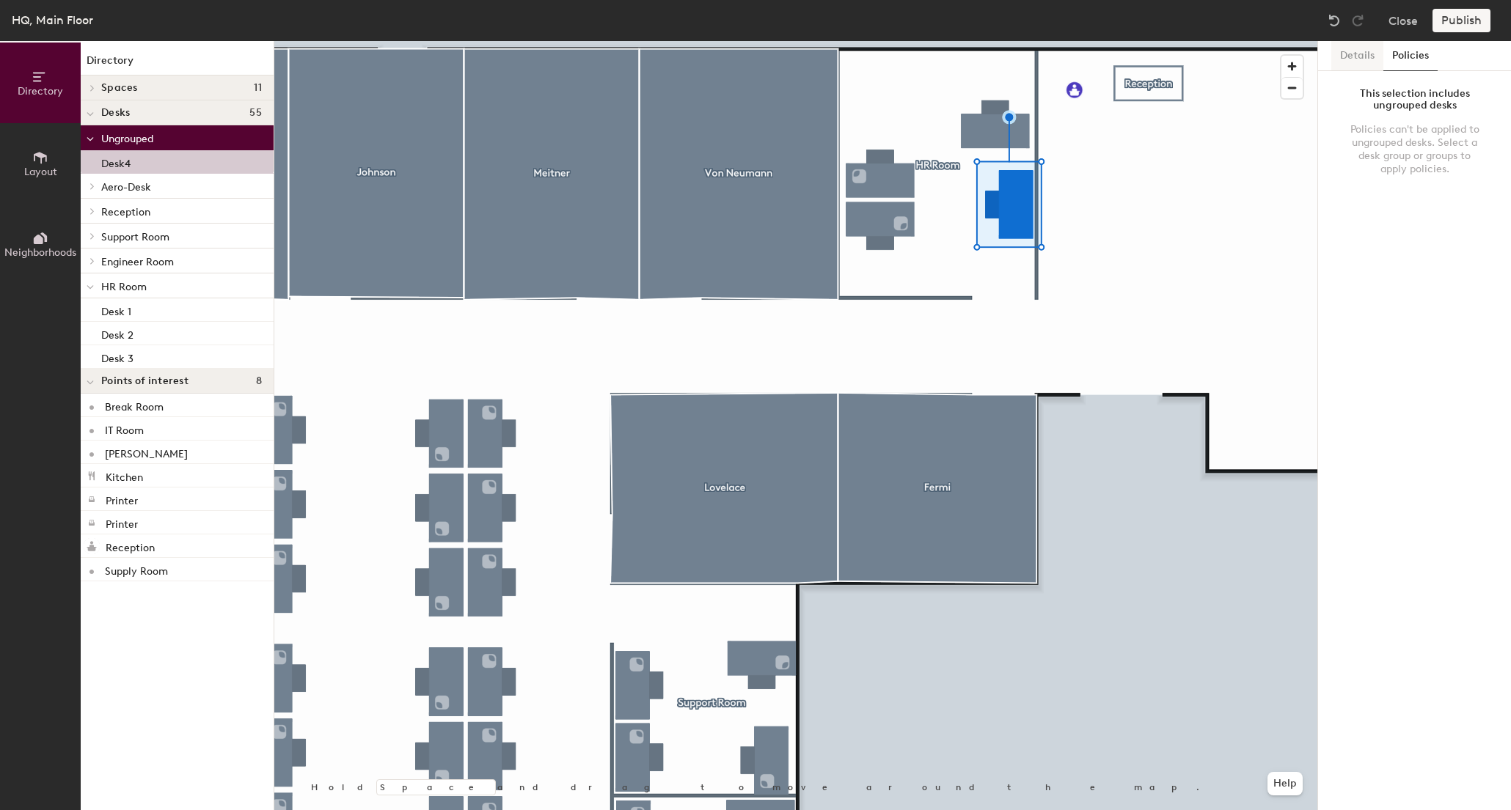
click at [1368, 67] on button "Details" at bounding box center [1357, 56] width 52 height 30
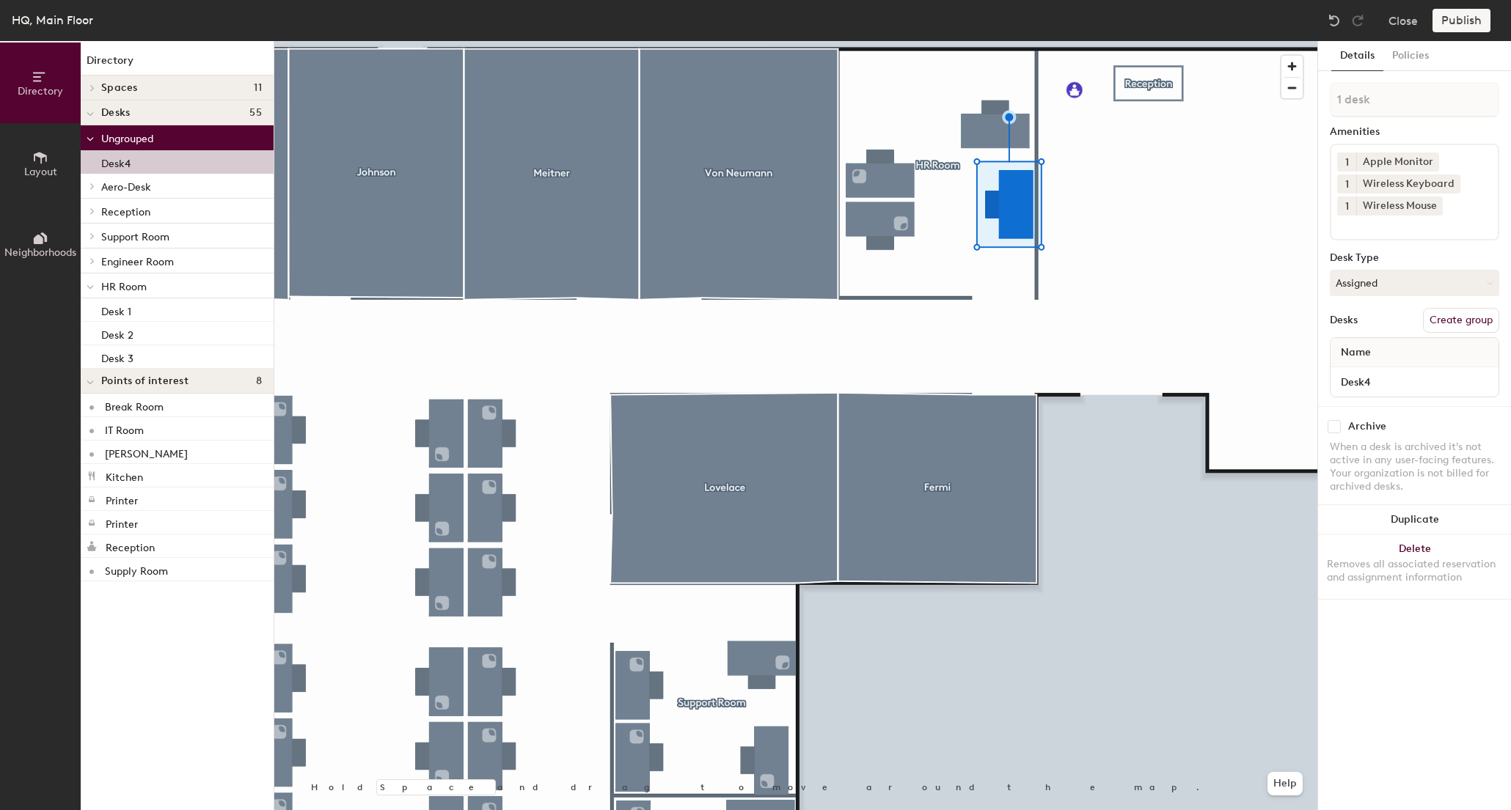
click at [152, 160] on div "Desk4" at bounding box center [177, 161] width 193 height 23
drag, startPoint x: 152, startPoint y: 160, endPoint x: 151, endPoint y: 191, distance: 31.5
click at [151, 191] on div "Ungrouped Desk4 Aero-Desk Desk 1 Desk 2 Desk 3 Desk 4 Desk 5 Desk 6 Desk 7 Desk…" at bounding box center [177, 246] width 193 height 243
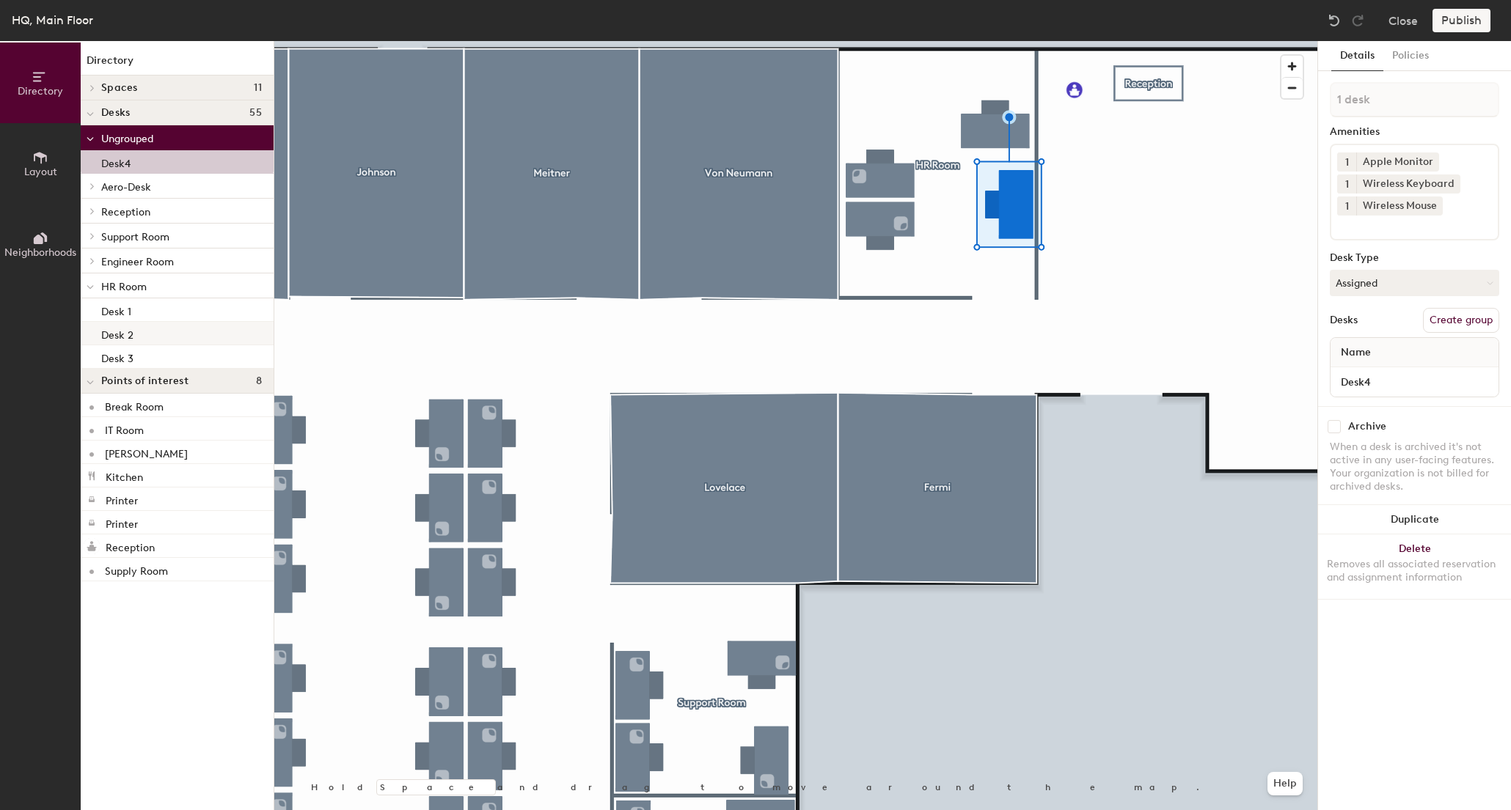
drag, startPoint x: 158, startPoint y: 169, endPoint x: 191, endPoint y: 337, distance: 171.1
click at [191, 337] on div "Ungrouped Desk4 Aero-Desk Desk 1 Desk 2 Desk 3 Desk 4 Desk 5 Desk 6 Desk 7 Desk…" at bounding box center [177, 246] width 193 height 243
click at [87, 385] on icon at bounding box center [90, 383] width 7 height 6
click at [87, 385] on div at bounding box center [90, 381] width 19 height 24
